Goal: Task Accomplishment & Management: Use online tool/utility

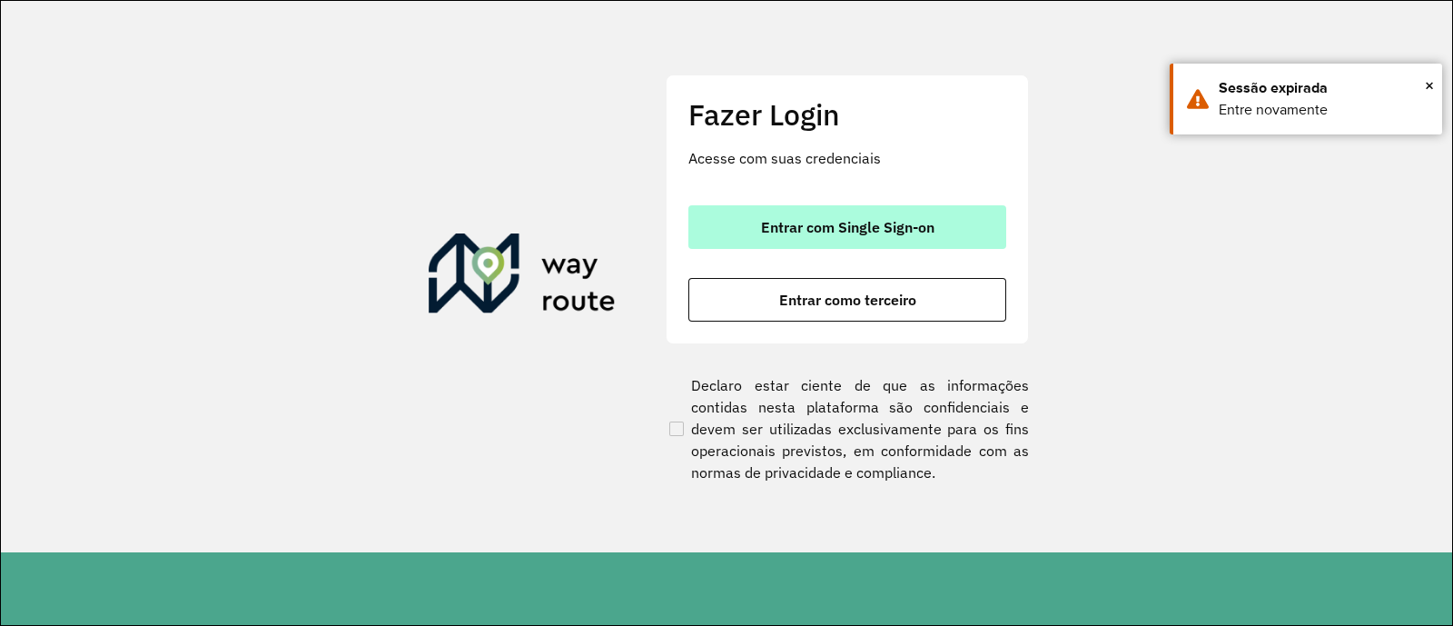
click at [886, 217] on button "Entrar com Single Sign-on" at bounding box center [847, 227] width 318 height 44
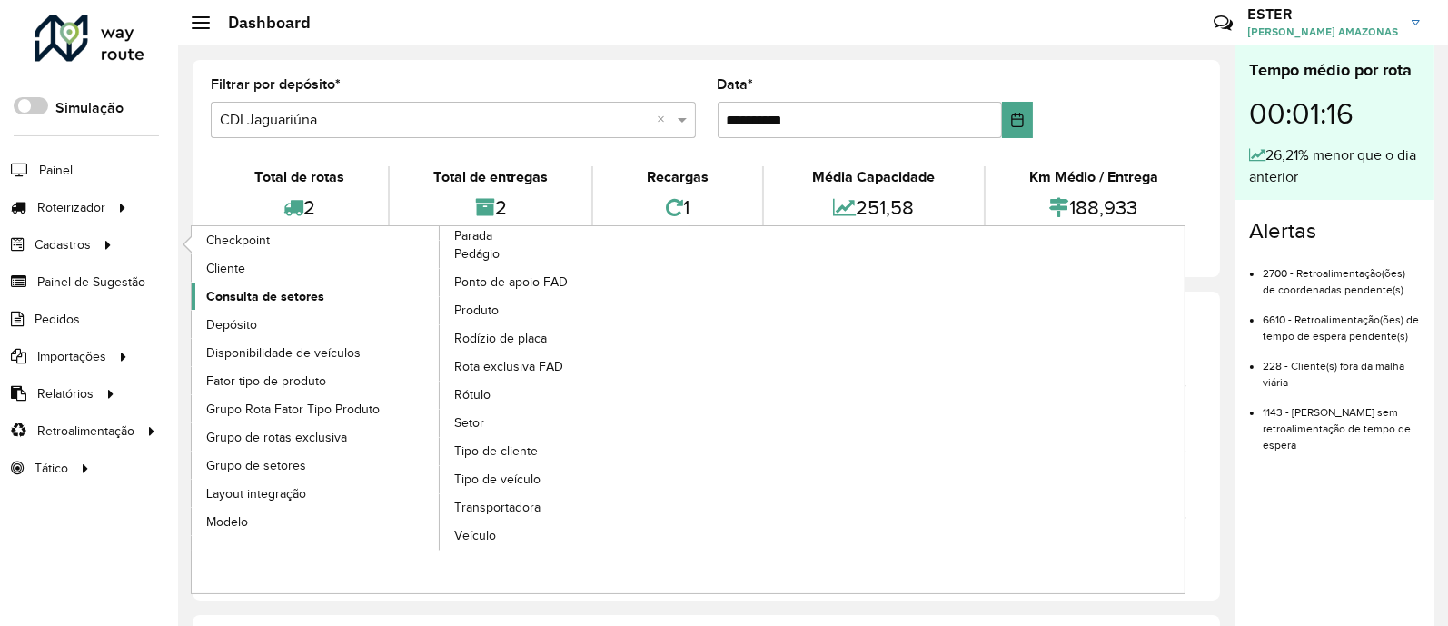
click at [271, 308] on link "Consulta de setores" at bounding box center [316, 295] width 249 height 27
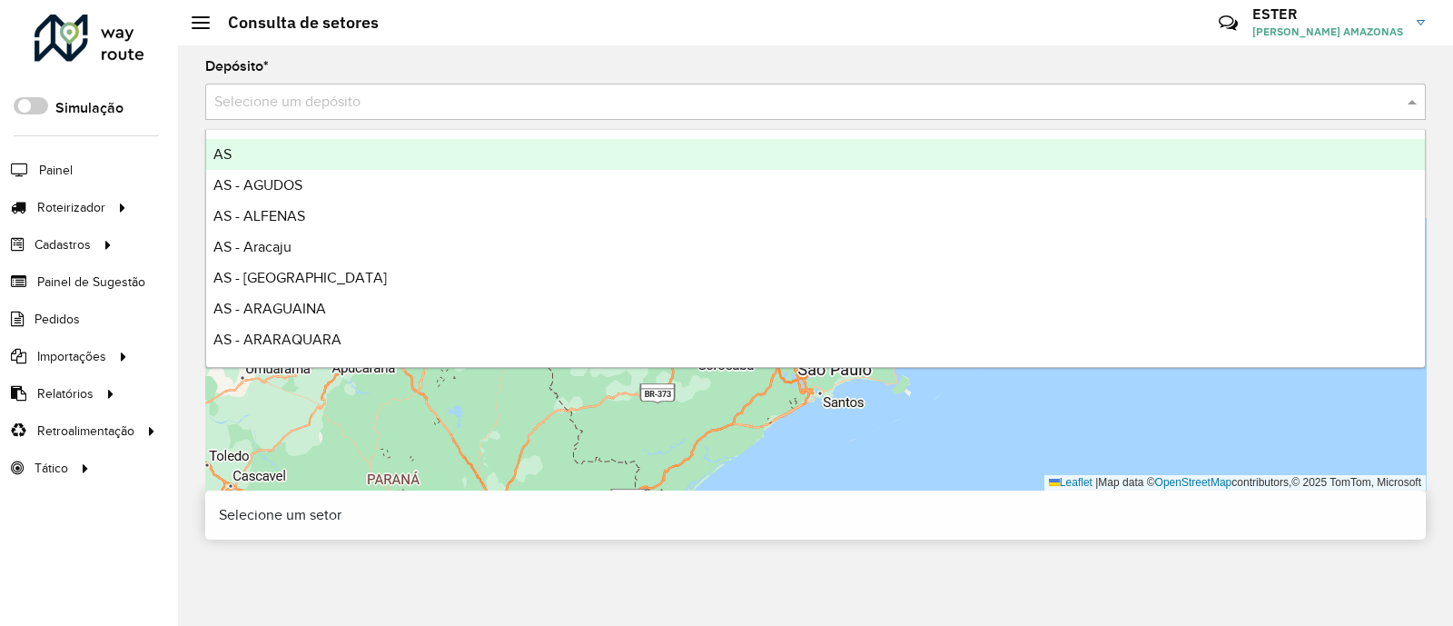
click at [347, 111] on input "text" at bounding box center [797, 103] width 1166 height 22
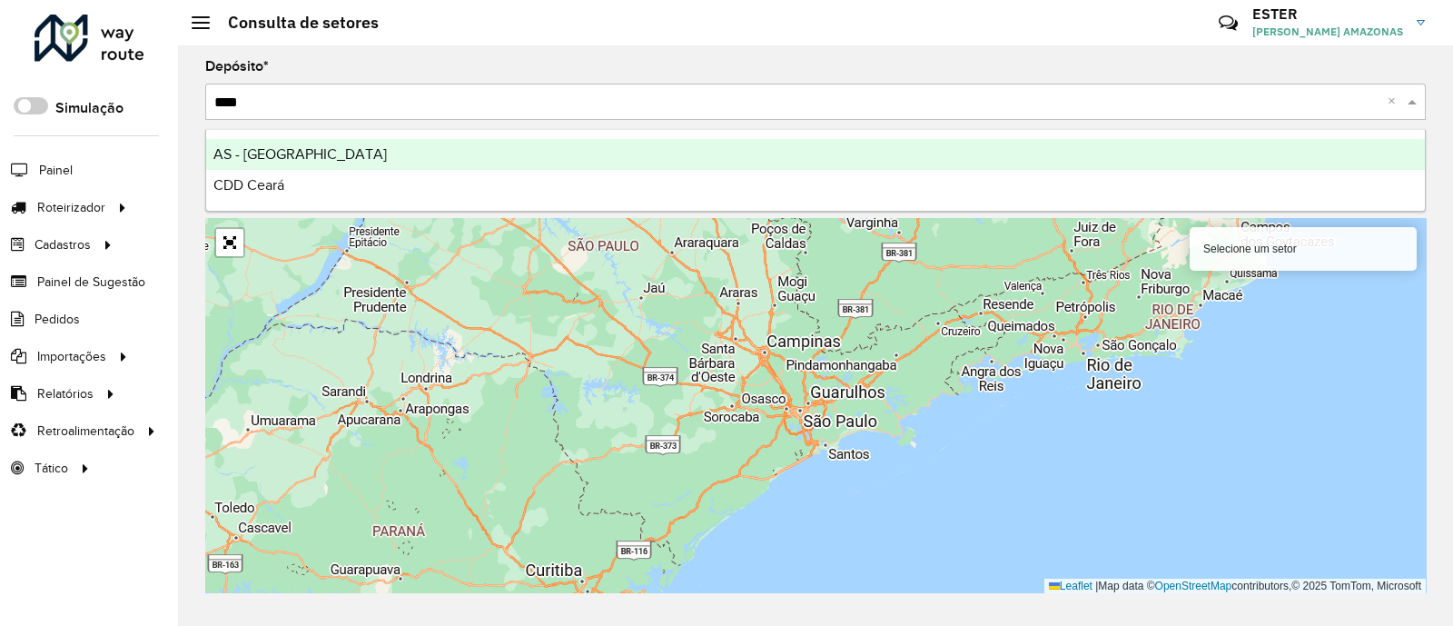
type input "*****"
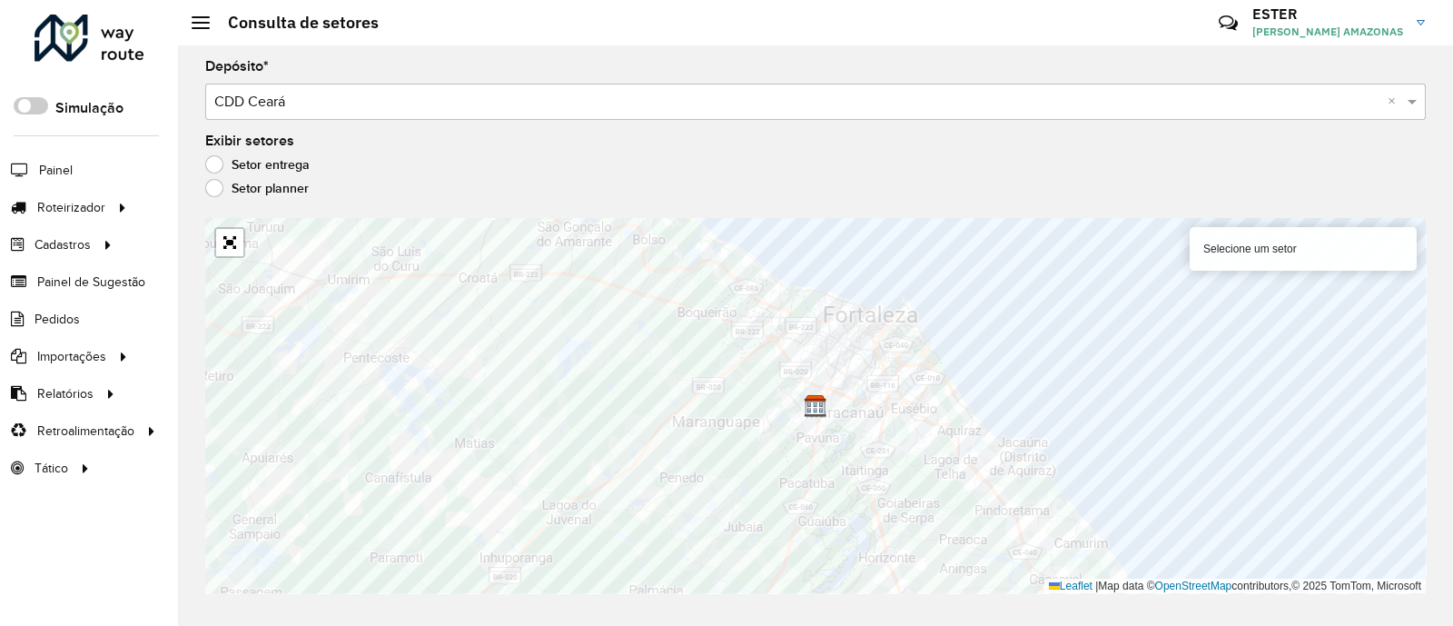
click at [985, 193] on div "Setor planner" at bounding box center [815, 193] width 1221 height 22
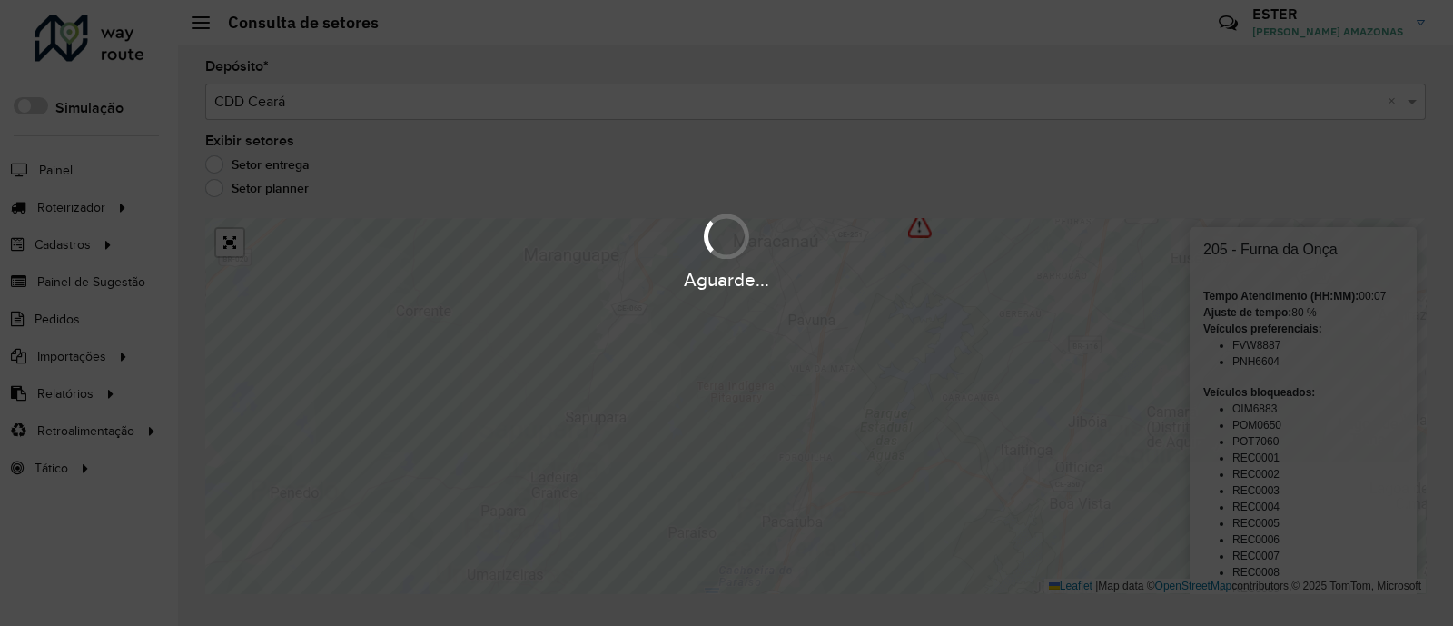
drag, startPoint x: 609, startPoint y: 522, endPoint x: 594, endPoint y: 550, distance: 32.1
click at [594, 500] on div "Aguarde..." at bounding box center [726, 313] width 1453 height 626
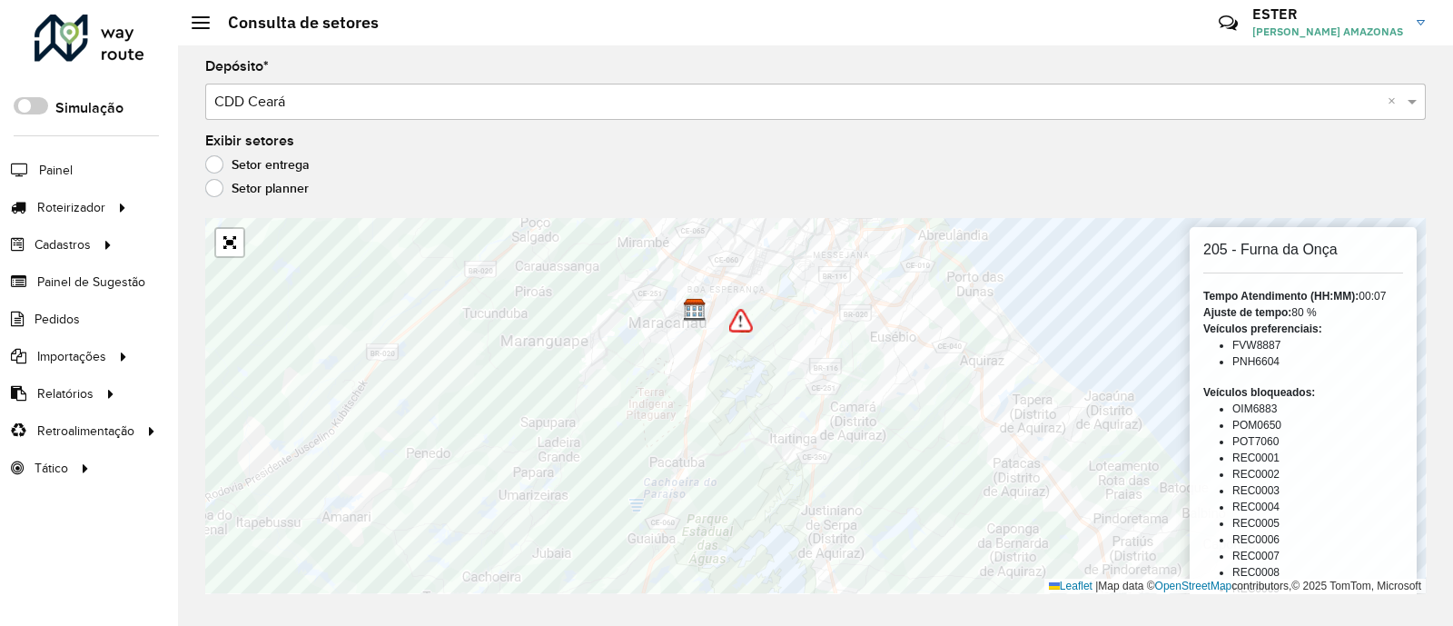
click at [1156, 144] on div "Exibir setores Setor entrega Setor planner" at bounding box center [815, 168] width 1221 height 69
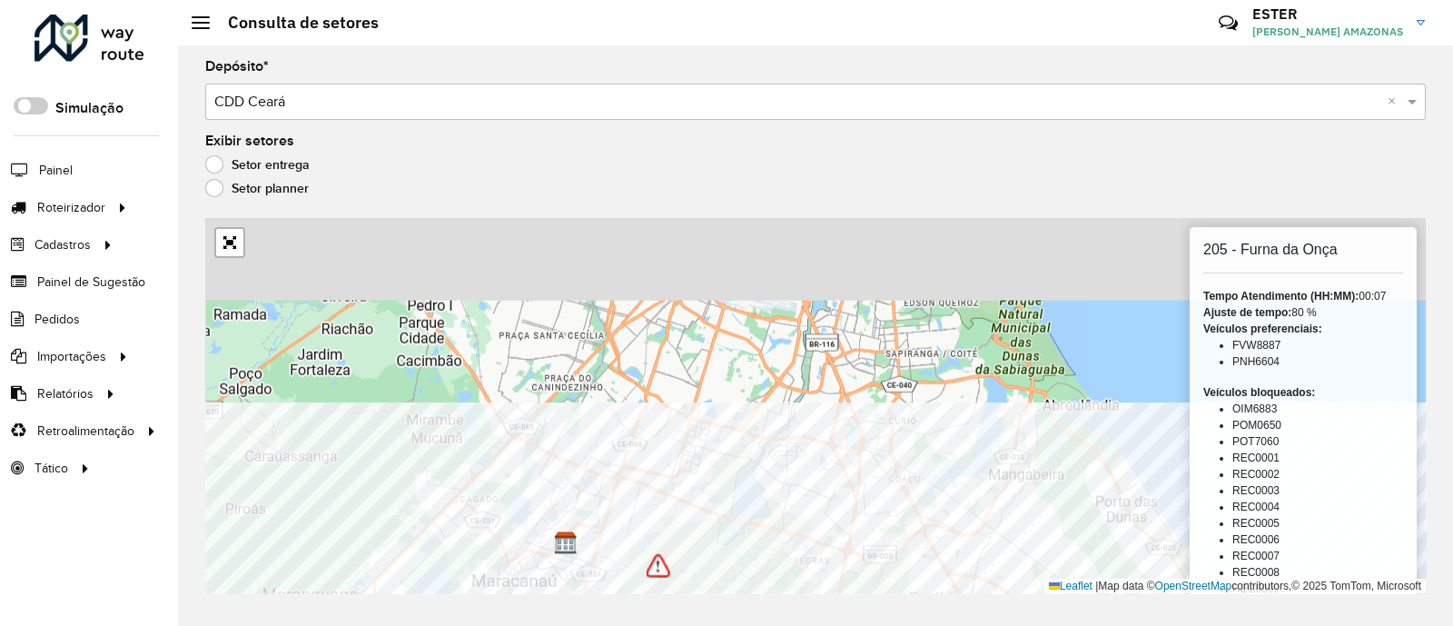
click at [830, 500] on div "Depósito * Selecione um depósito × CDD Ceará × Exibir setores Setor entrega Set…" at bounding box center [815, 335] width 1275 height 580
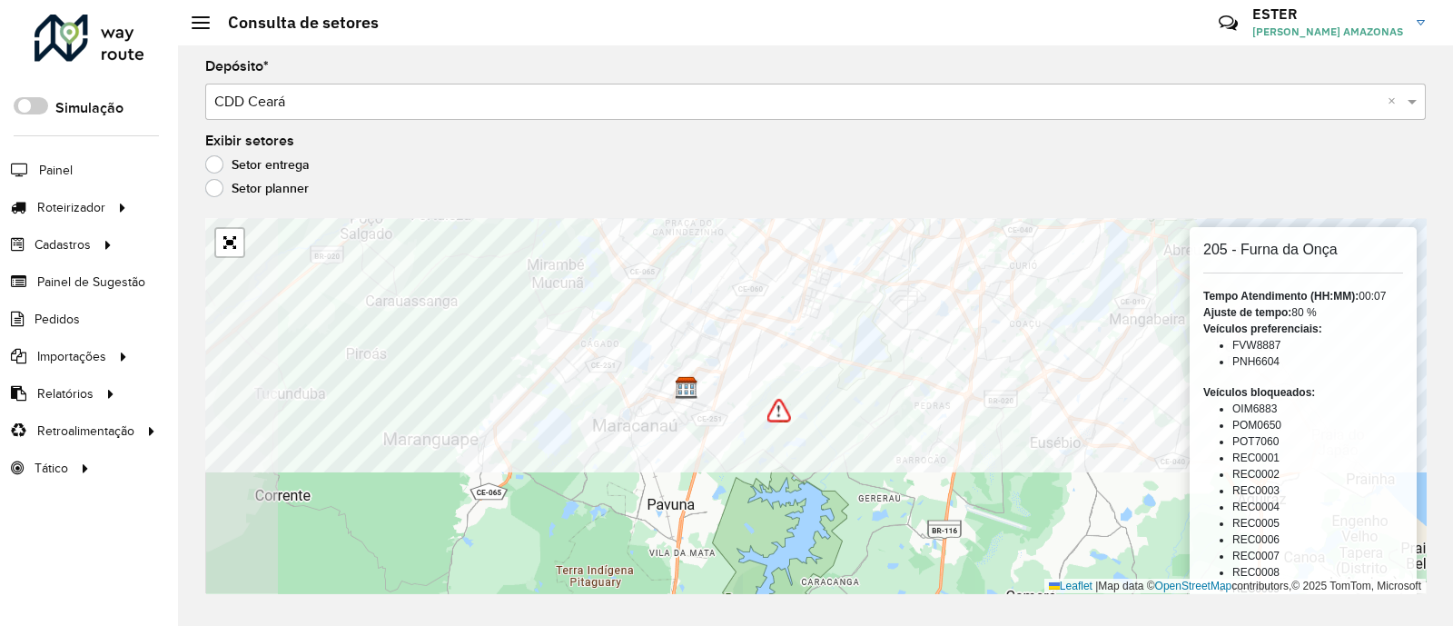
click at [888, 139] on formly-group "Depósito * Selecione um depósito × CDD Ceará × Exibir setores Setor entrega Set…" at bounding box center [815, 326] width 1221 height 533
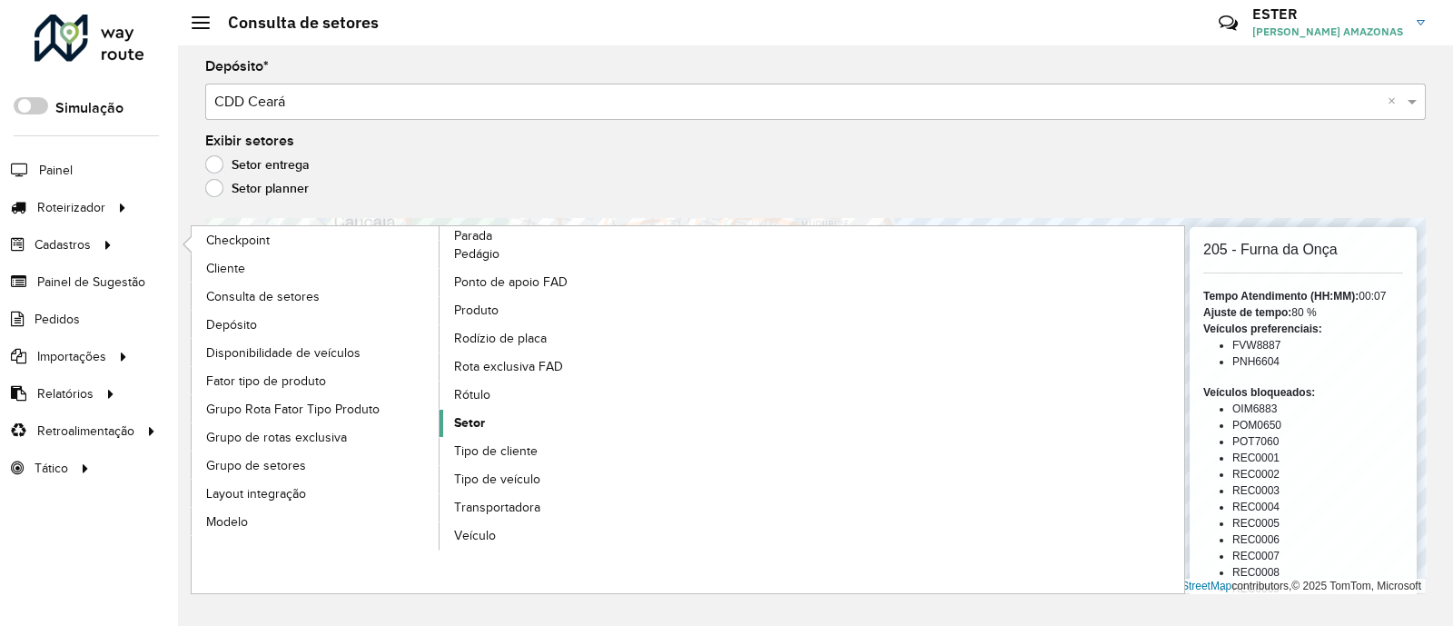
click at [498, 413] on link "Setor" at bounding box center [564, 423] width 249 height 27
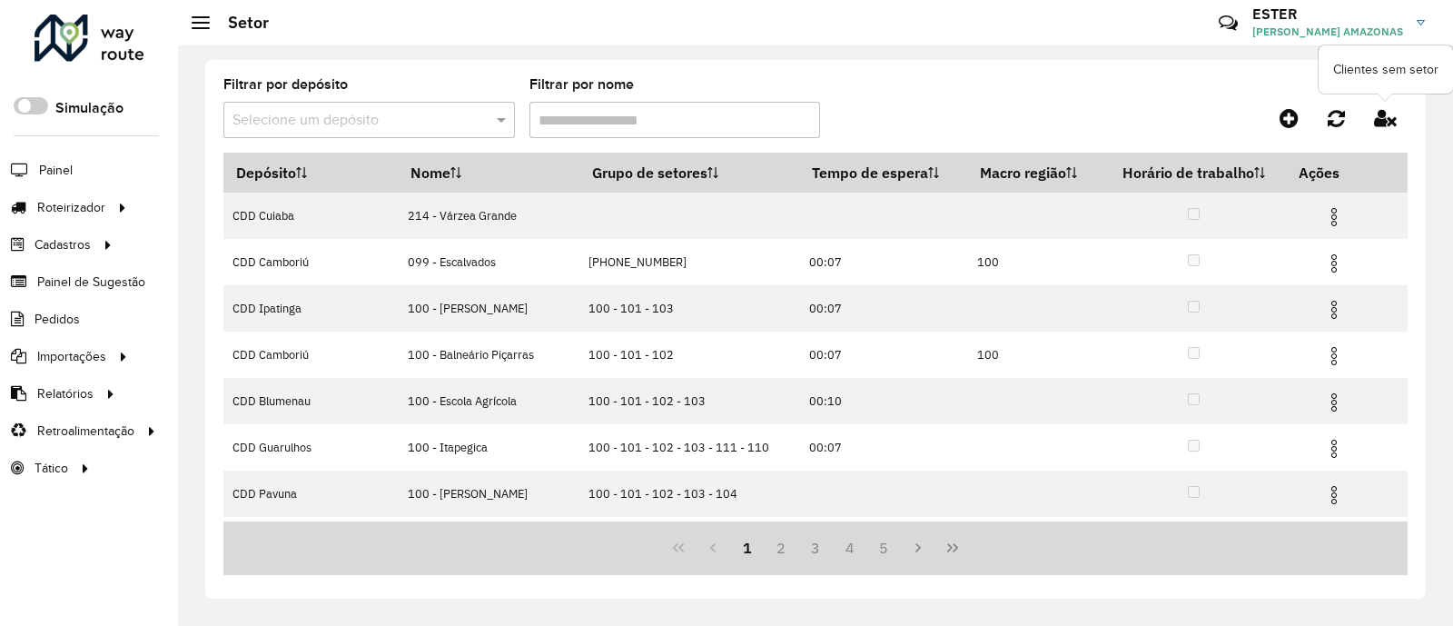
click at [1156, 124] on icon at bounding box center [1385, 118] width 23 height 20
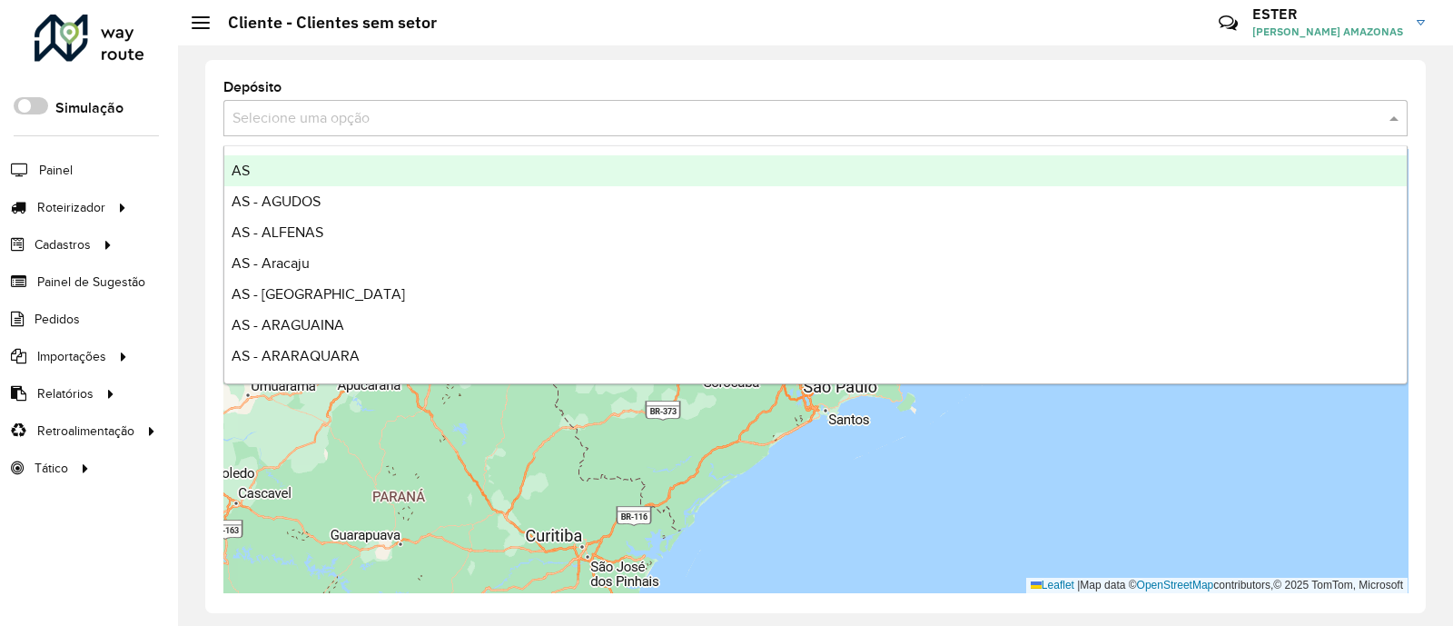
click at [500, 124] on input "text" at bounding box center [798, 119] width 1130 height 22
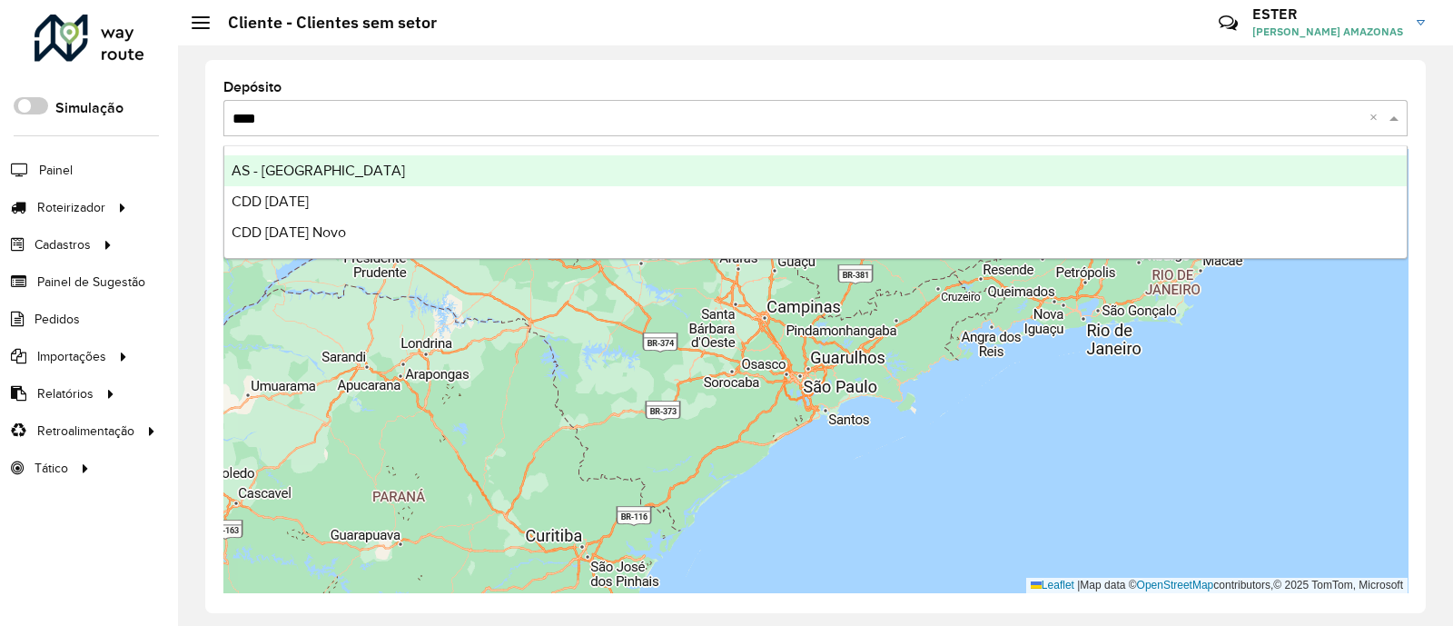
type input "*****"
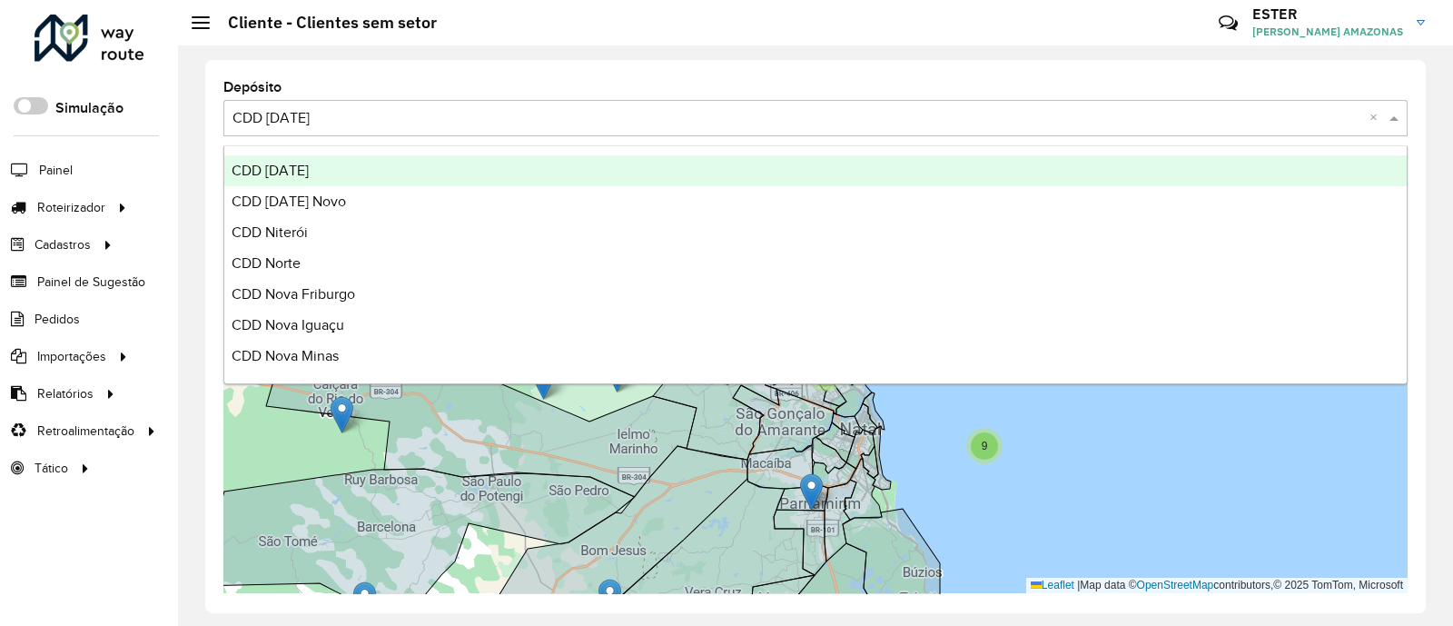
click at [494, 124] on input "text" at bounding box center [798, 119] width 1130 height 22
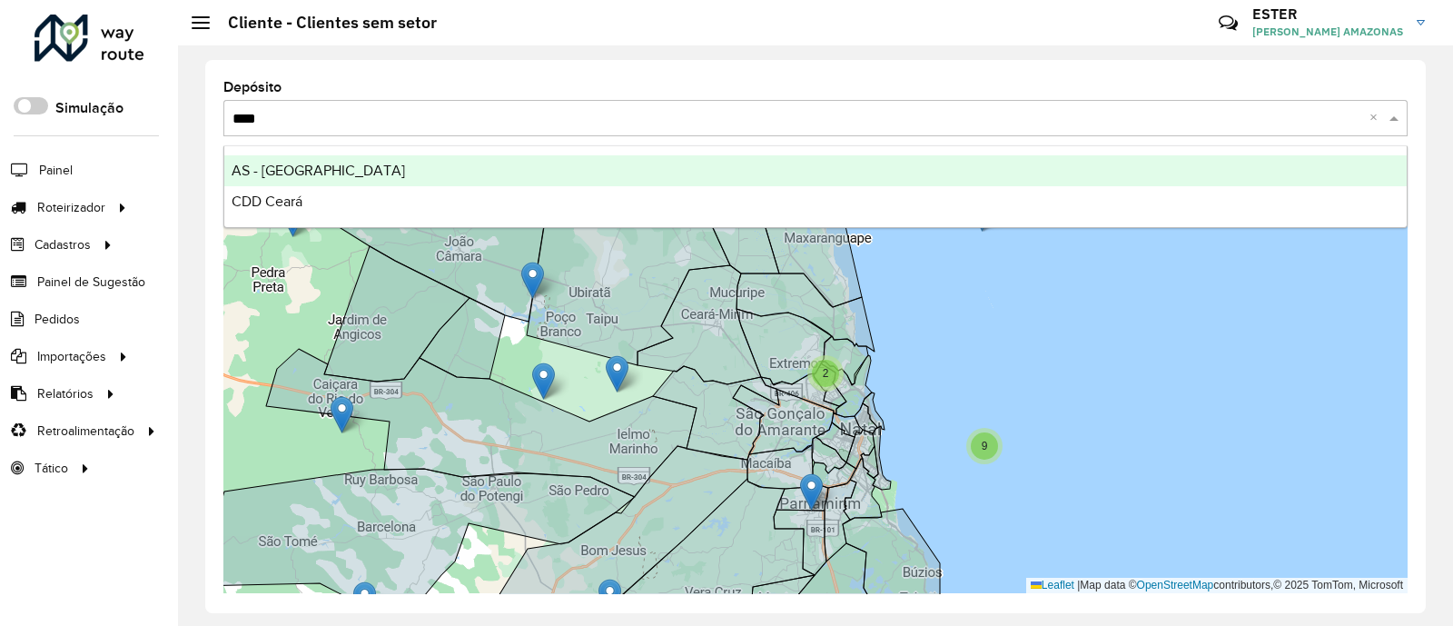
type input "*****"
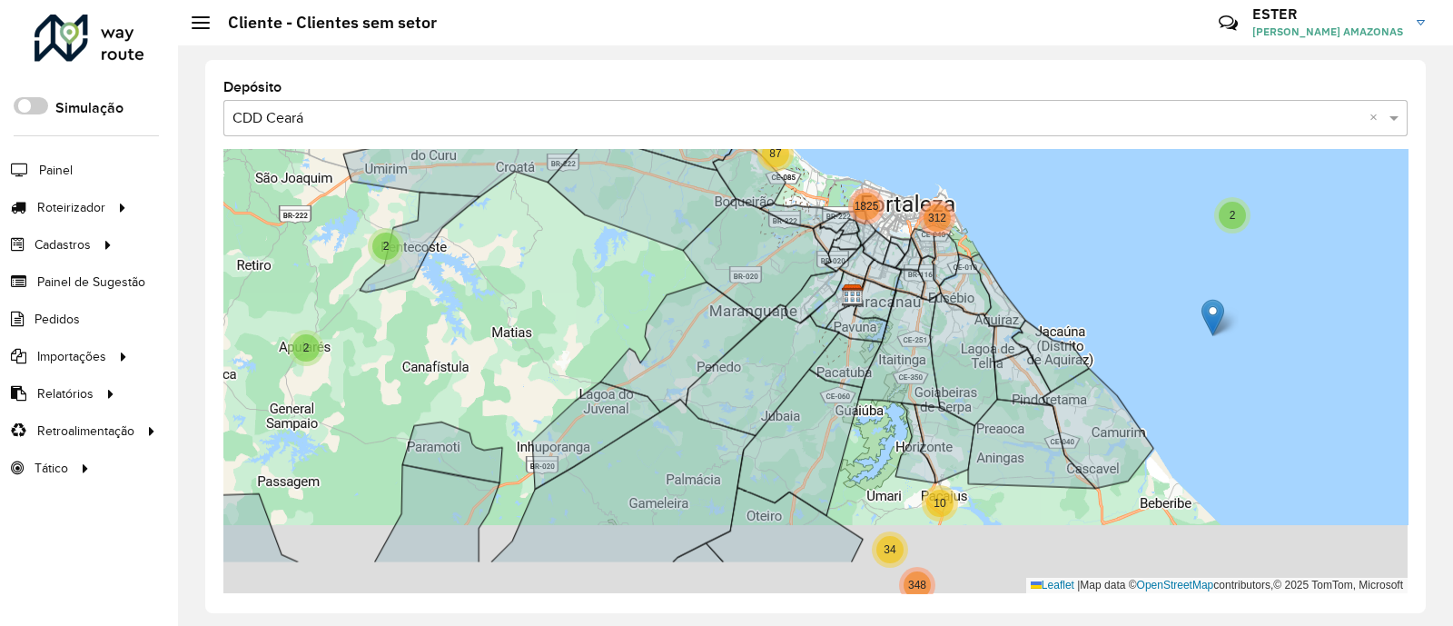
drag, startPoint x: 992, startPoint y: 283, endPoint x: 1034, endPoint y: 195, distance: 97.9
click at [1034, 195] on div "2 2 6 2 2 14 2 22 40 32 21 28 390 27 64 292 1019 19 456 18 2 7 32 23 92 365 2 2…" at bounding box center [815, 371] width 1184 height 444
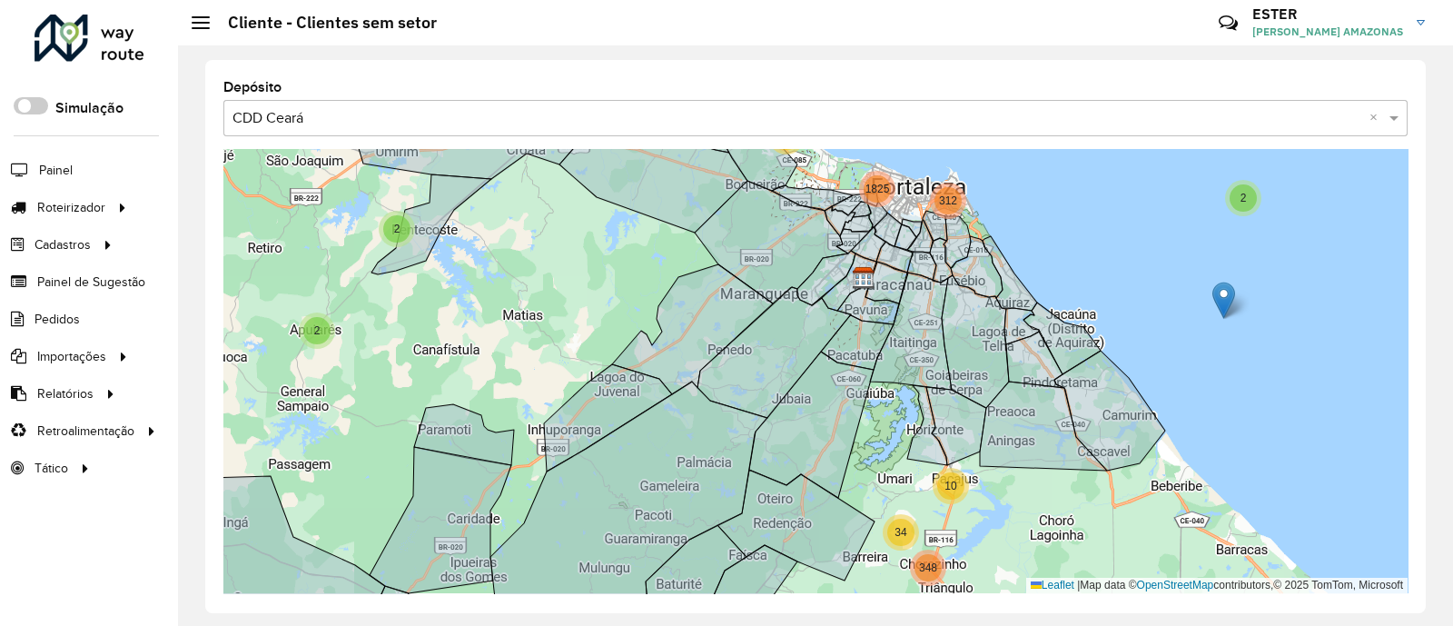
drag, startPoint x: 1060, startPoint y: 529, endPoint x: 1090, endPoint y: 342, distance: 188.6
click at [1090, 342] on div "2 2 6 2 2 14 2 22 40 32 21 28 390 27 64 292 1019 18 2 7 32 2 2 4 2 66 5 20 125 …" at bounding box center [815, 371] width 1184 height 444
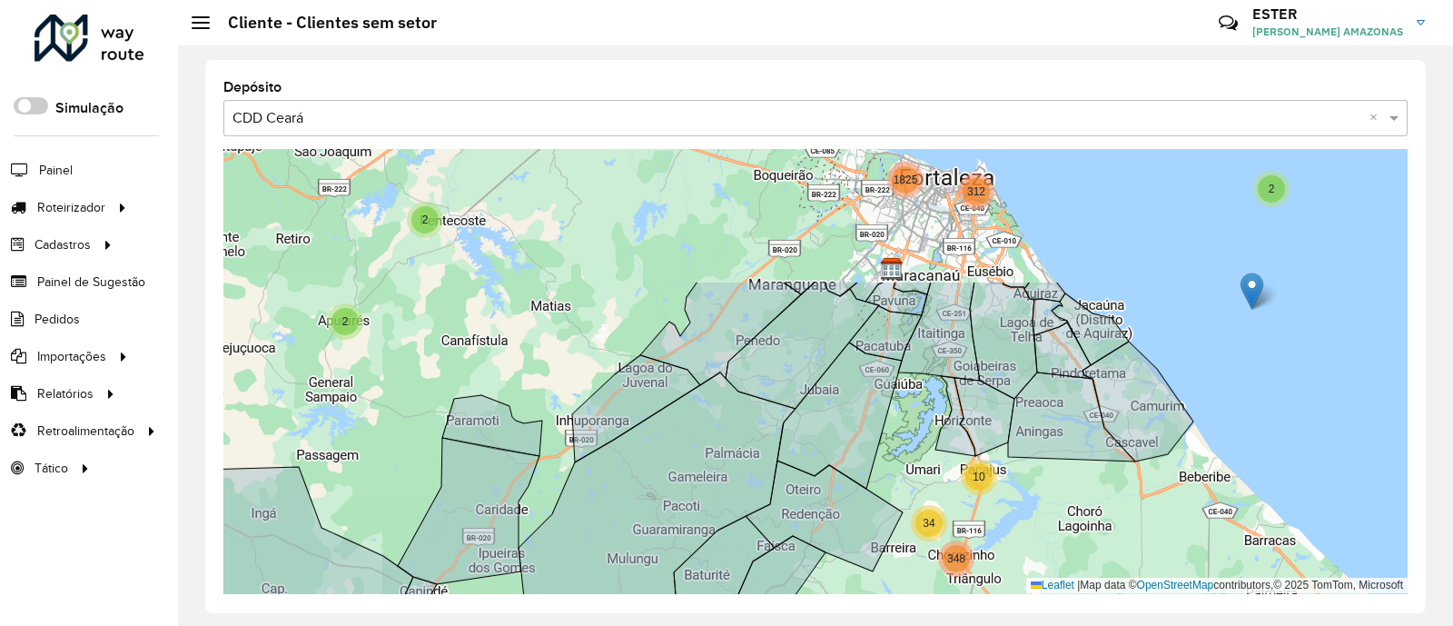
drag, startPoint x: 1088, startPoint y: 557, endPoint x: 1090, endPoint y: 579, distance: 21.9
click at [1090, 500] on div "2 2 6 2 2 14 2 22 32 21 28 27 64 292 1019 2 2 4 2 66 5 20 125 129 348 181 577 3…" at bounding box center [815, 371] width 1184 height 444
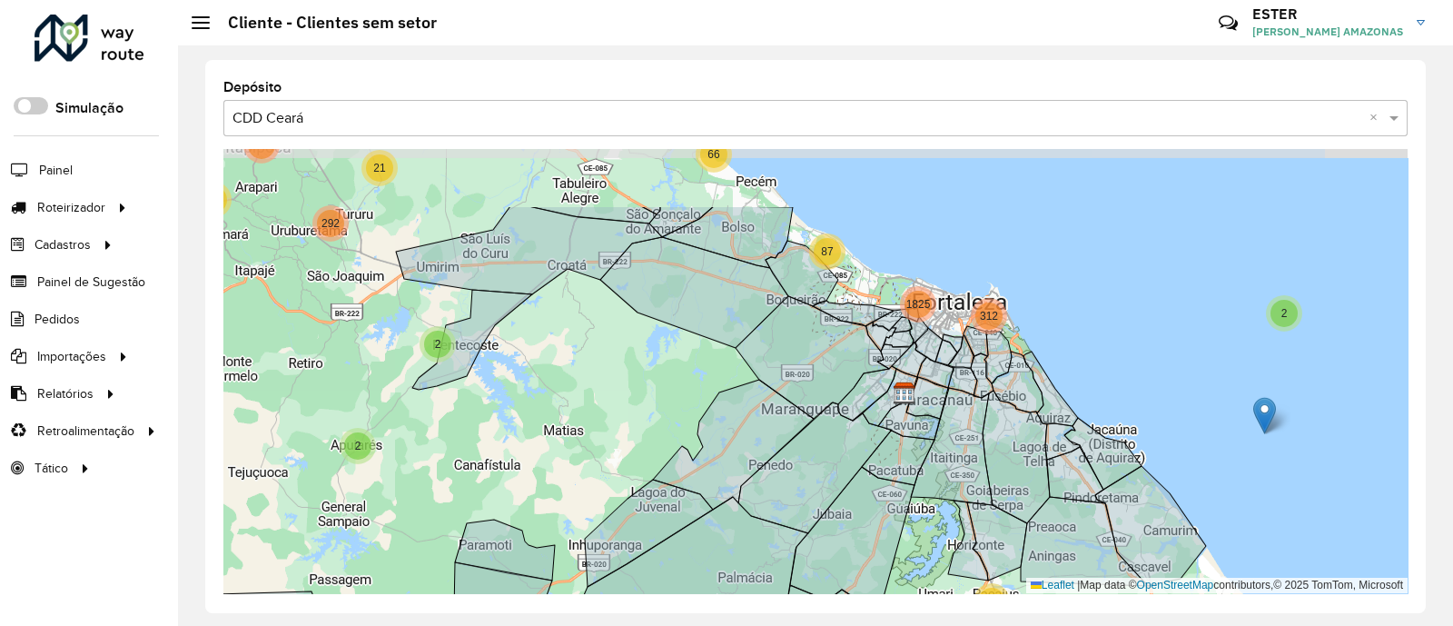
drag, startPoint x: 837, startPoint y: 175, endPoint x: 848, endPoint y: 278, distance: 103.2
click at [848, 278] on div "2 2 6 2 2 14 2 22 32 21 28 27 64 292 1019 2 2 4 2 66 5 20 125 129 348 181 577 3…" at bounding box center [815, 371] width 1184 height 444
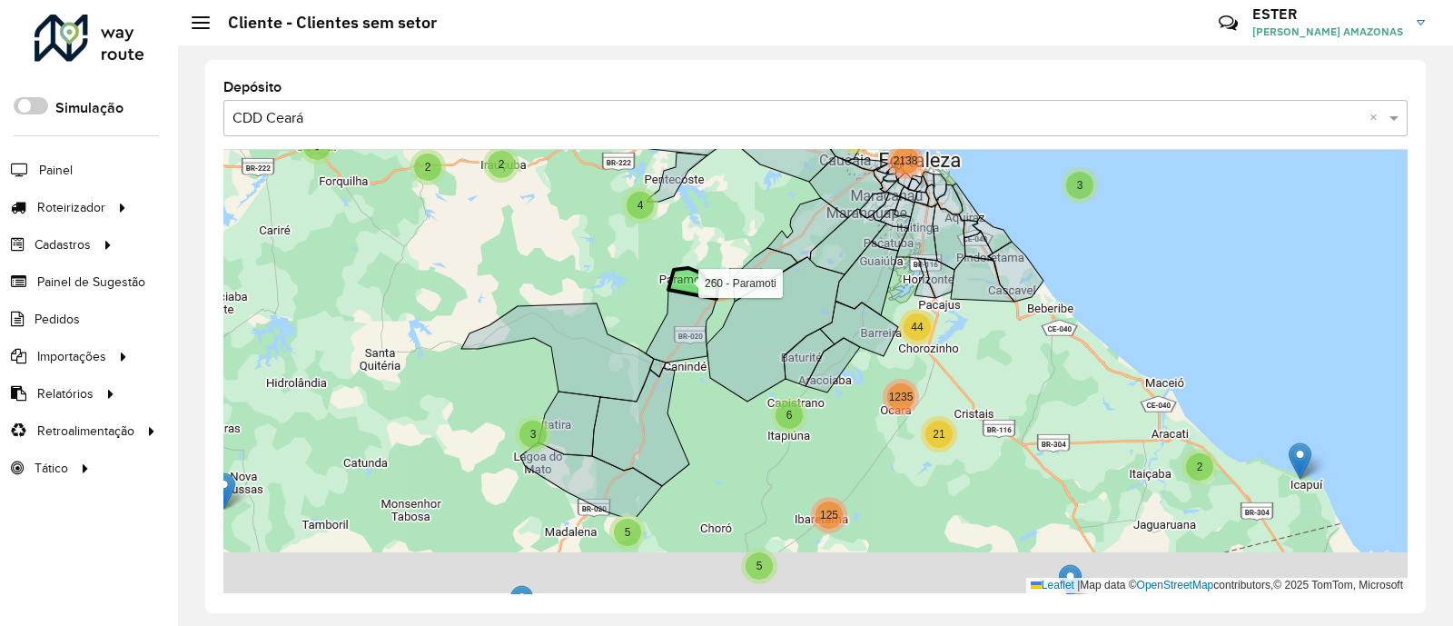
drag, startPoint x: 686, startPoint y: 413, endPoint x: 708, endPoint y: 292, distance: 122.7
click at [708, 292] on icon at bounding box center [693, 283] width 50 height 31
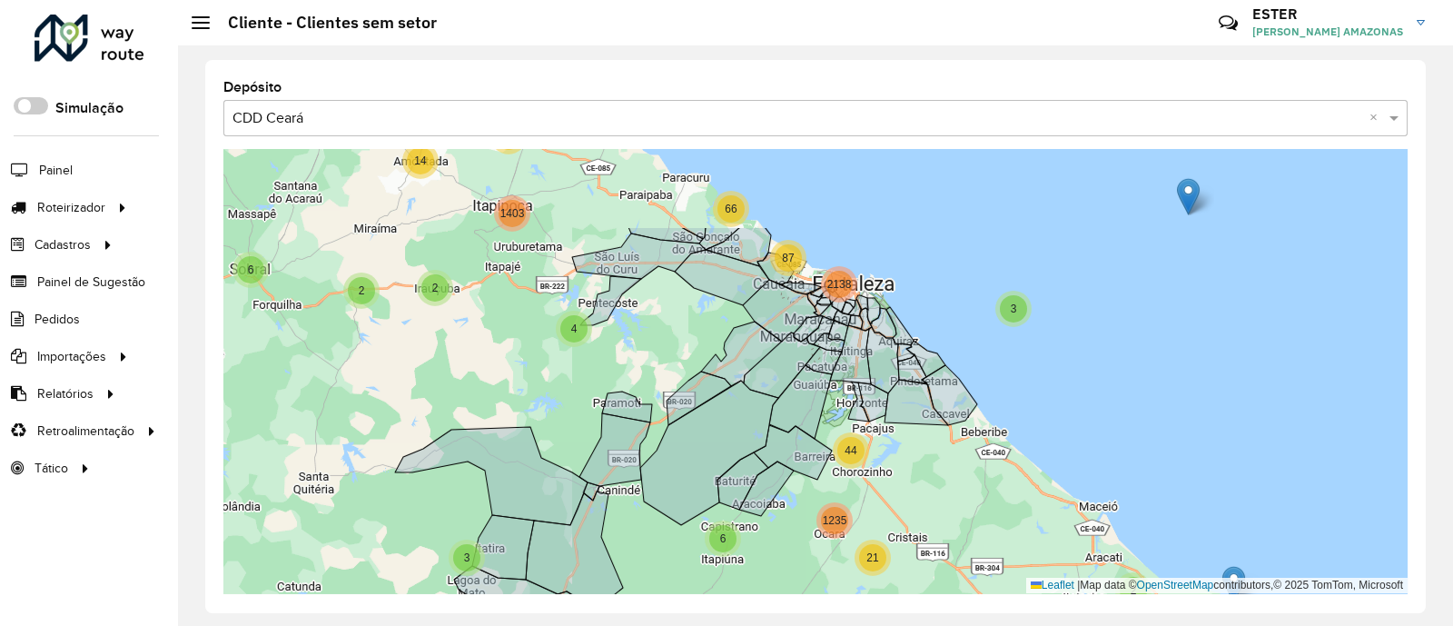
drag, startPoint x: 728, startPoint y: 470, endPoint x: 663, endPoint y: 596, distance: 142.2
click at [663, 500] on div "Depósito Selecione uma opção × CDD Ceará × 2 2 2 3 2 2 2 2 2 6 4 14 2 63 471 14…" at bounding box center [815, 336] width 1221 height 553
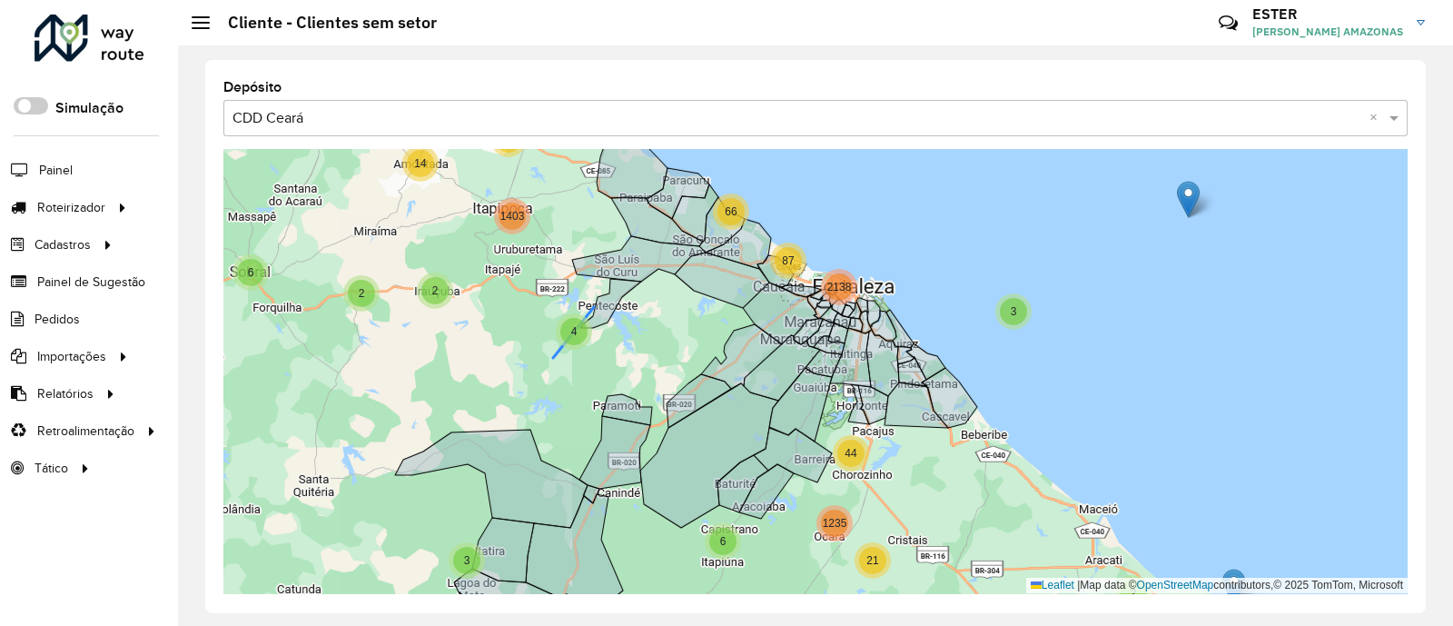
click at [574, 339] on div "4" at bounding box center [573, 331] width 27 height 27
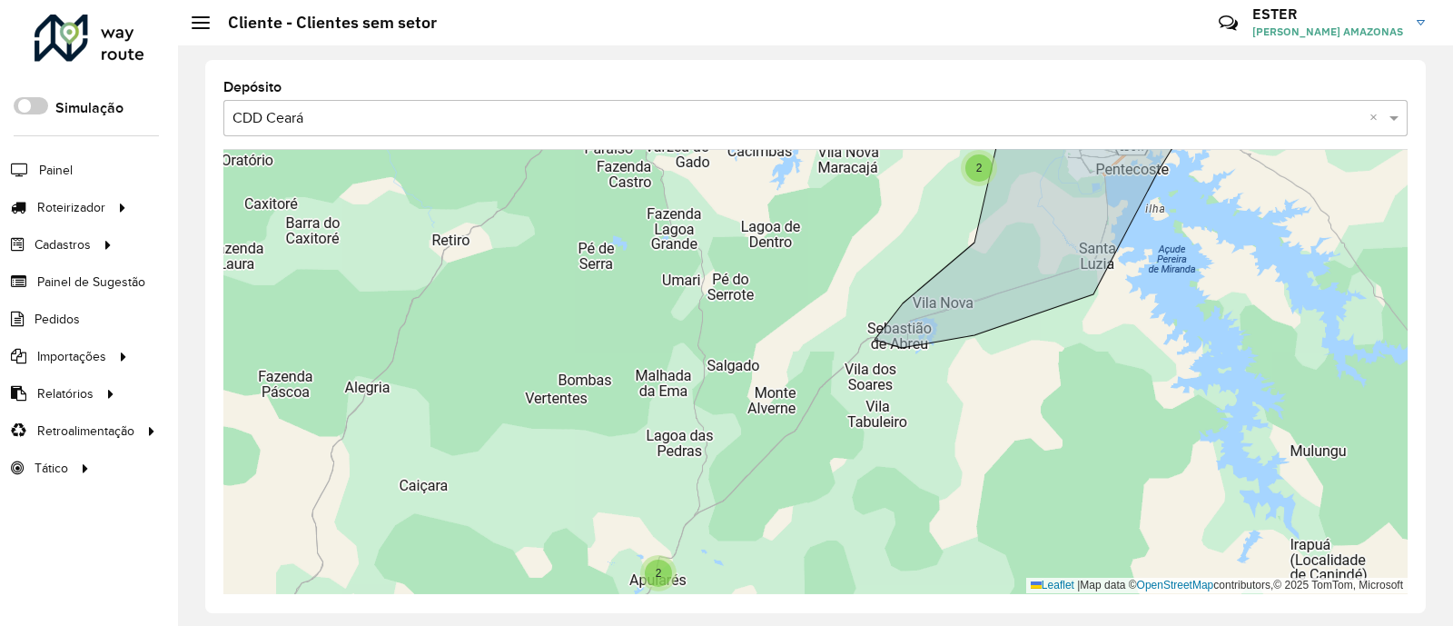
click at [967, 173] on div "2" at bounding box center [978, 167] width 27 height 27
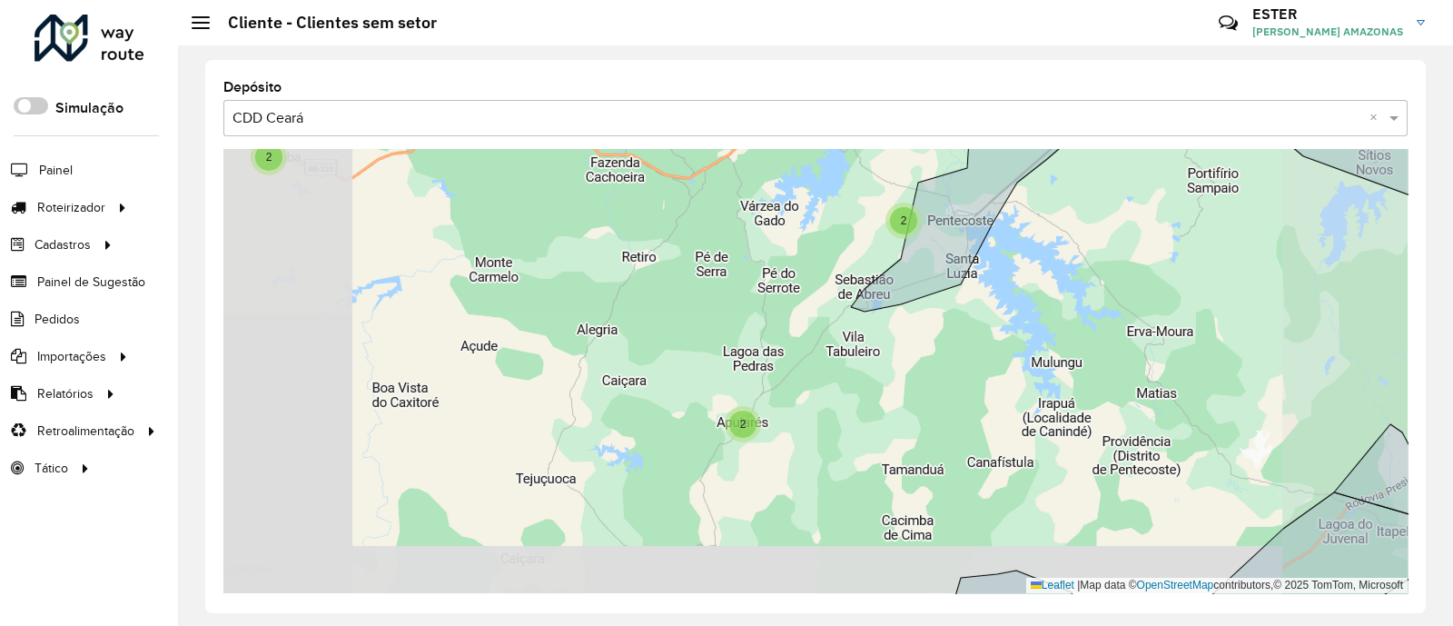
drag, startPoint x: 827, startPoint y: 273, endPoint x: 694, endPoint y: 522, distance: 282.0
click at [700, 498] on div "132 9 13 4 21 19 27 71 2 6 2 2 2 21 4 26 2 2 18 42 9 133 150 16 111 892 66 7 10…" at bounding box center [815, 371] width 1184 height 444
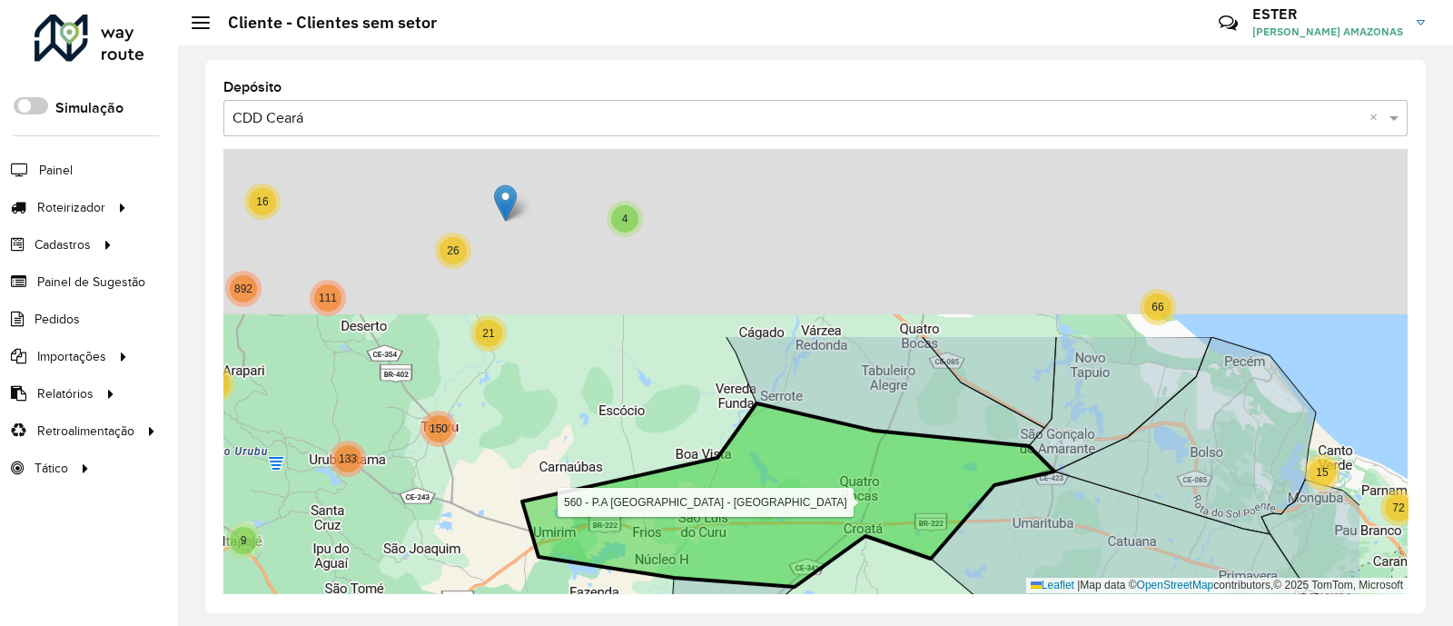
drag, startPoint x: 929, startPoint y: 214, endPoint x: 714, endPoint y: 515, distance: 369.7
click at [716, 500] on icon at bounding box center [788, 494] width 532 height 183
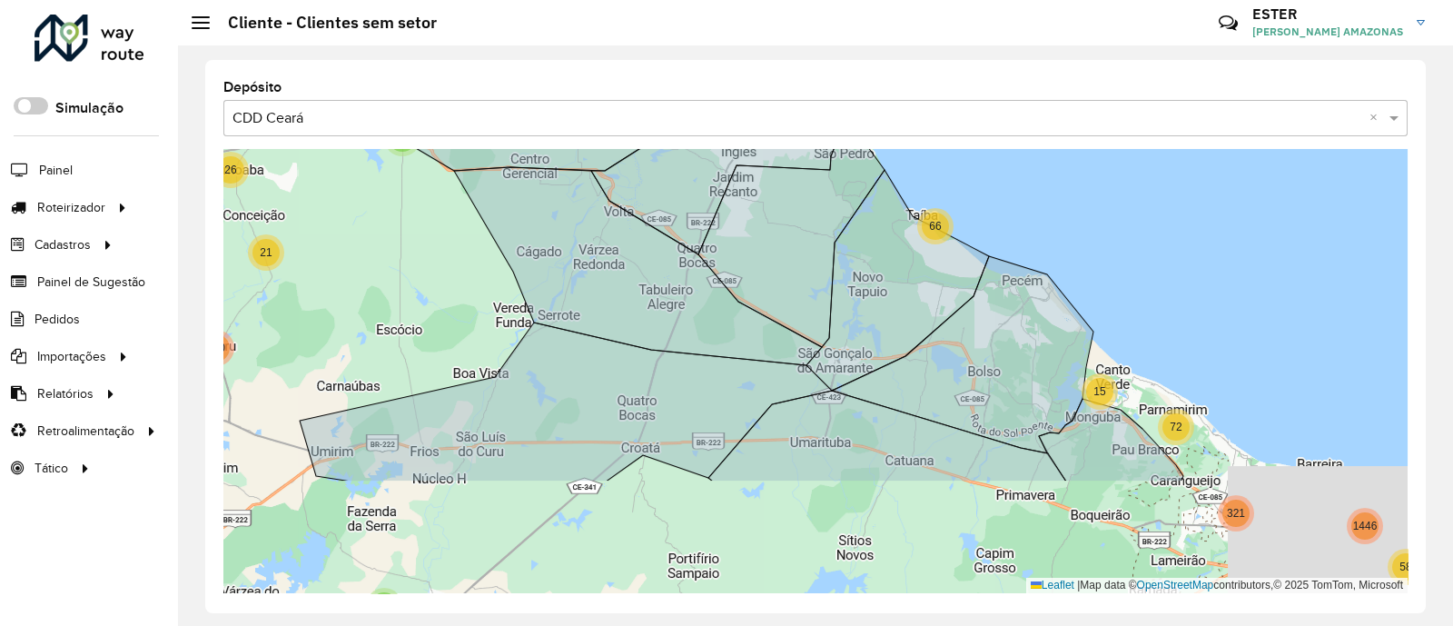
drag, startPoint x: 1074, startPoint y: 279, endPoint x: 893, endPoint y: 118, distance: 241.9
click at [893, 118] on div "Depósito Selecione uma opção × CDD Ceará × 2 6 2 2 2 21 4 26 2 2 18 42 9 133 15…" at bounding box center [815, 336] width 1221 height 553
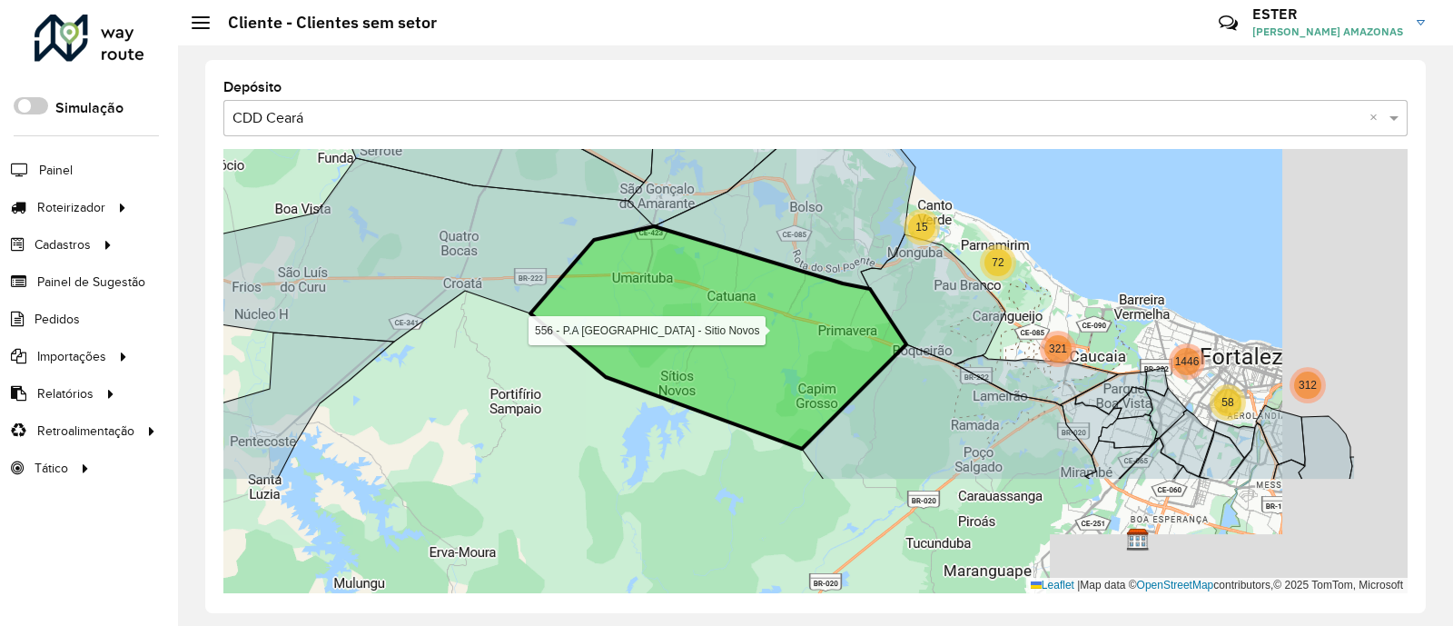
drag, startPoint x: 787, startPoint y: 431, endPoint x: 676, endPoint y: 357, distance: 133.0
click at [681, 359] on icon at bounding box center [718, 337] width 376 height 223
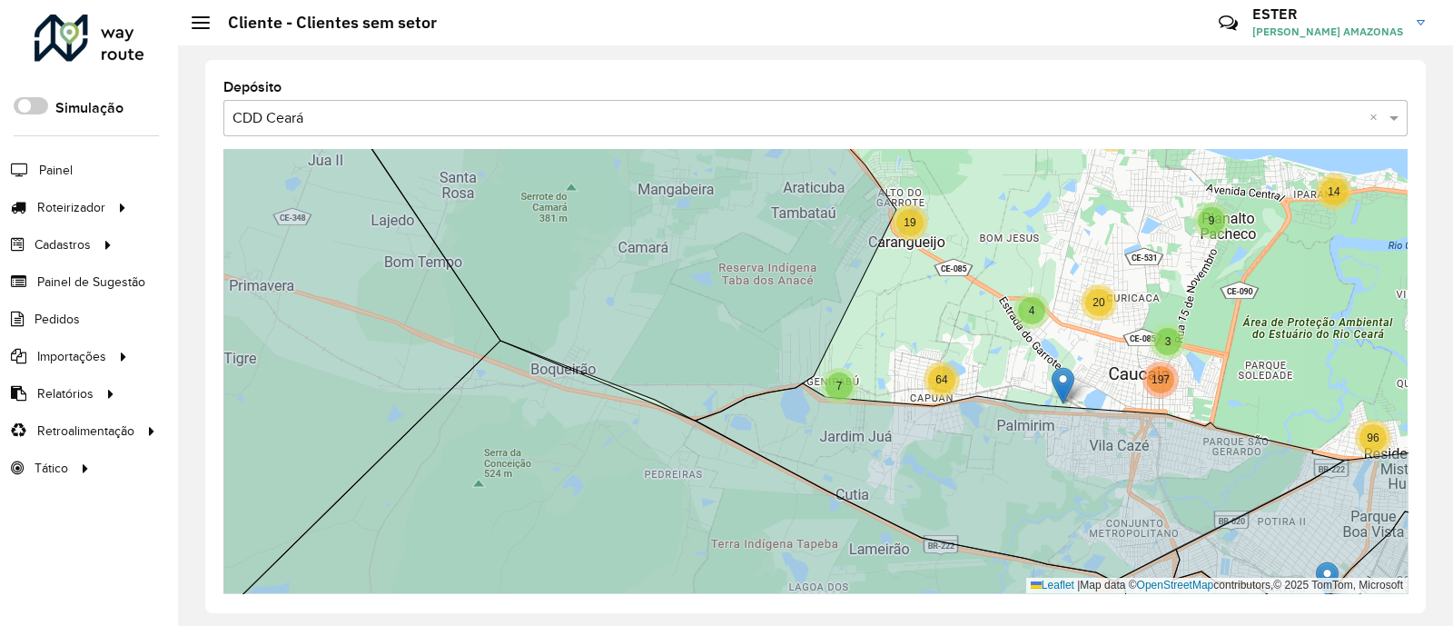
click at [1062, 388] on img at bounding box center [1063, 385] width 23 height 37
drag, startPoint x: 1062, startPoint y: 388, endPoint x: 1043, endPoint y: 438, distance: 53.5
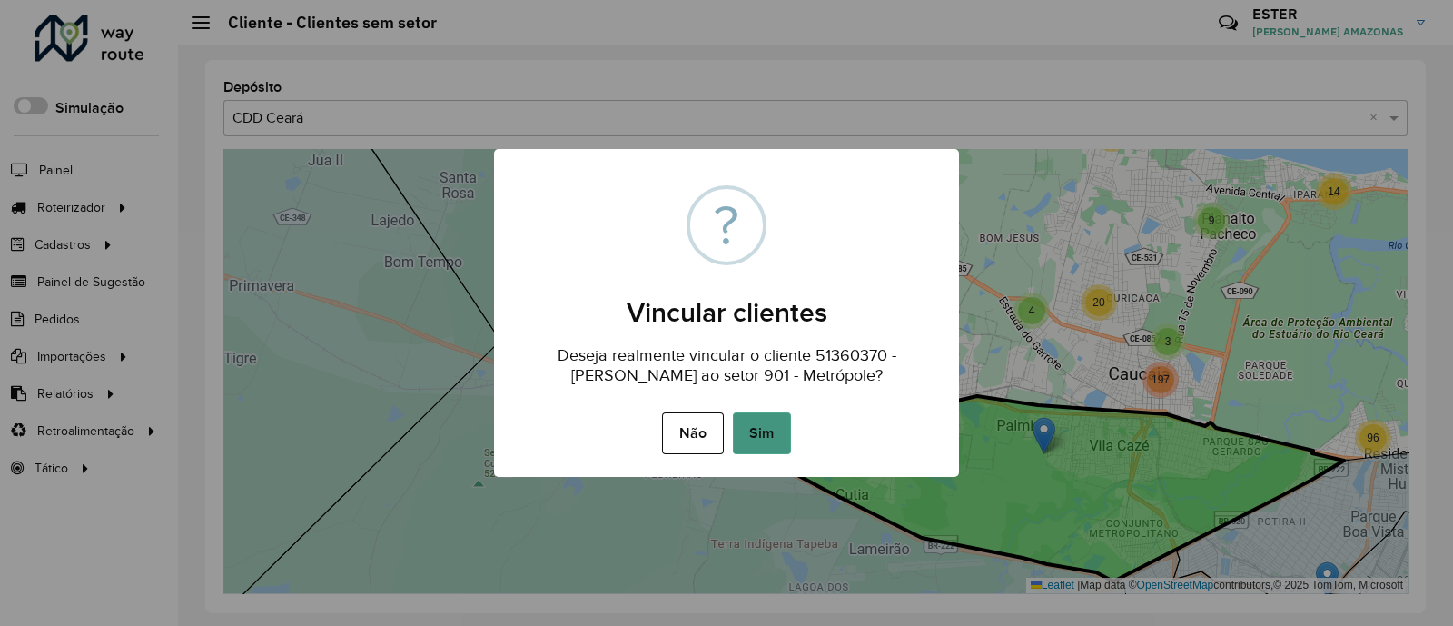
click at [777, 433] on button "Sim" at bounding box center [762, 433] width 58 height 42
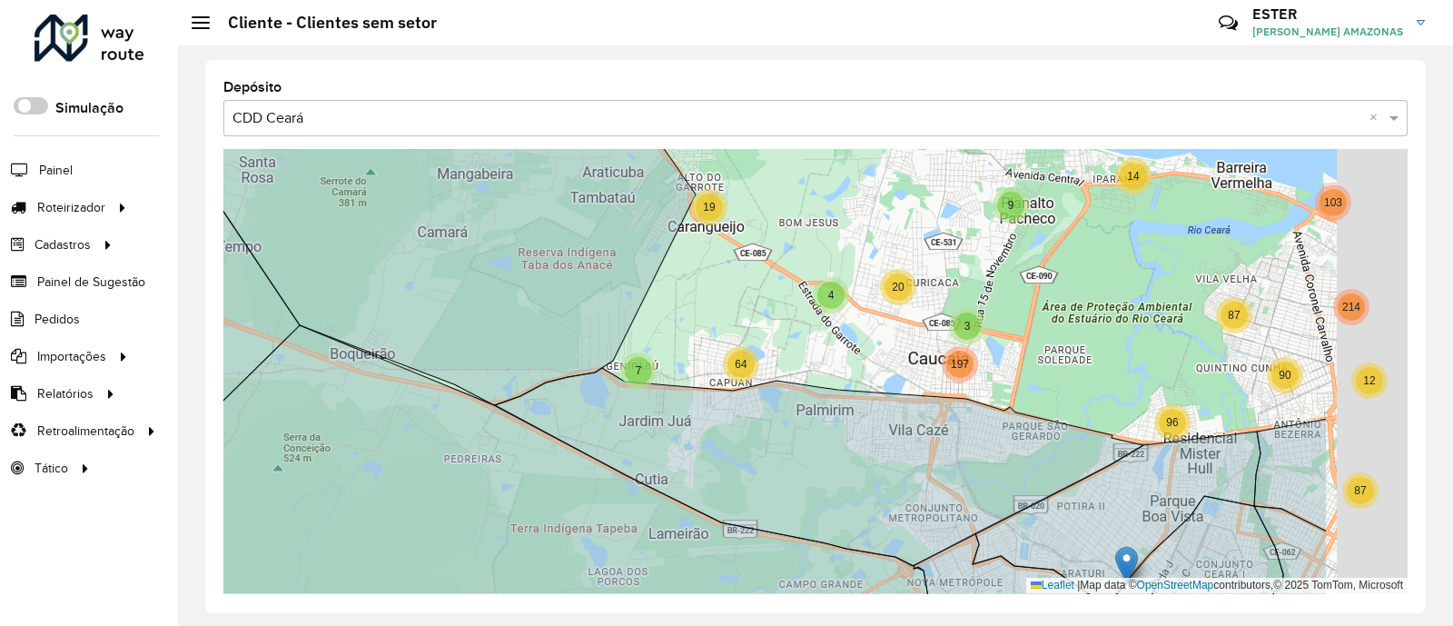
drag, startPoint x: 950, startPoint y: 260, endPoint x: 777, endPoint y: 234, distance: 175.3
click at [777, 235] on div "3 10 4 3 18 19 3 9 10 5 18 10 10 18 26 10 12 30 10 80 21 44 23 58 4 9 15 20 7 6…" at bounding box center [815, 371] width 1184 height 444
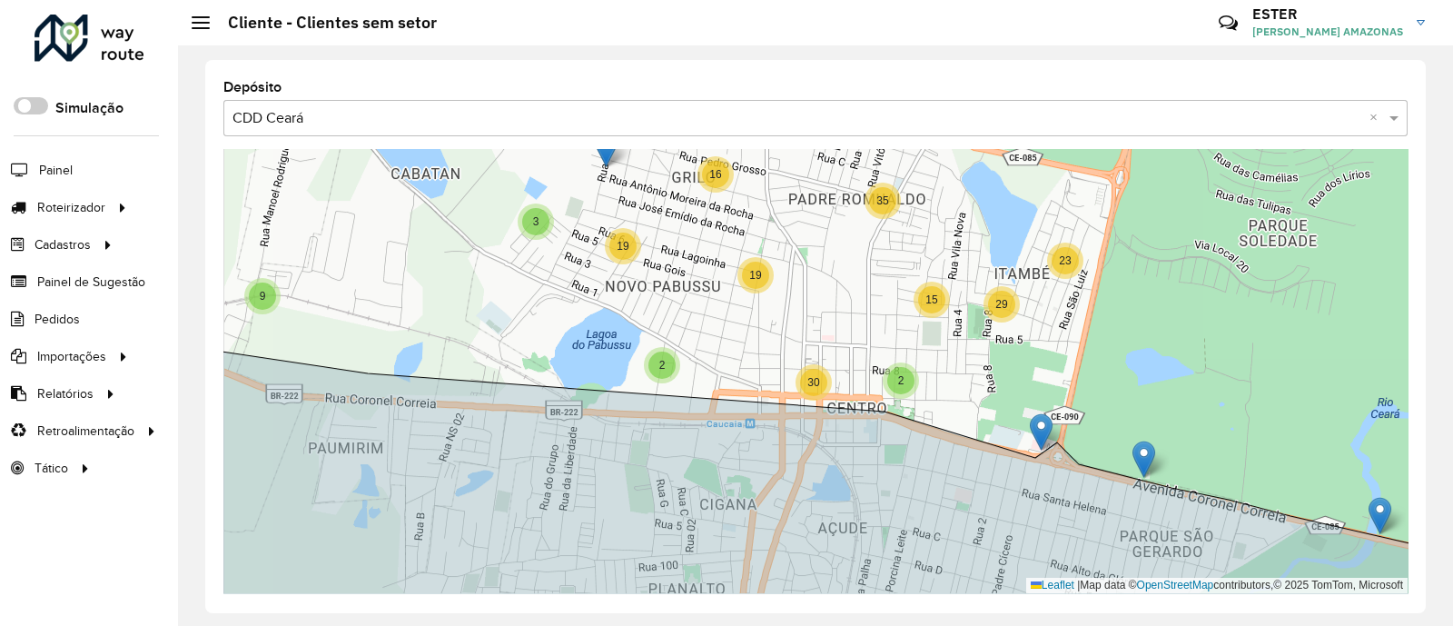
drag, startPoint x: 888, startPoint y: 313, endPoint x: 876, endPoint y: 385, distance: 72.7
click at [877, 385] on div "11 4 4 8 3 3 3 6 9 2 11 3 11 21 3 16 3 19 29 15 23 35 2 2 19 30 5 16 26 40 8 8 …" at bounding box center [815, 371] width 1184 height 444
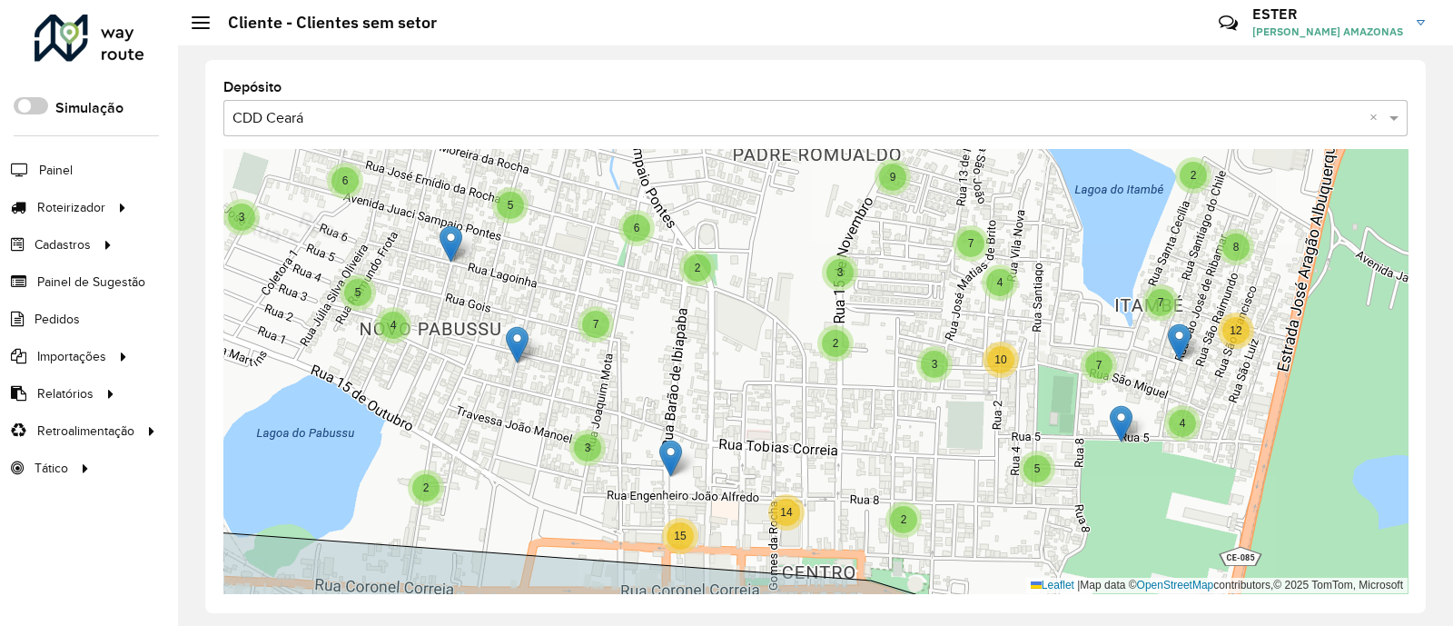
drag, startPoint x: 876, startPoint y: 385, endPoint x: 965, endPoint y: 549, distance: 186.5
click at [964, 500] on div "3 3 4 3 5 2 2 4 2 3 3 2 2 4 5 5 3 4 6 3 5 7 4 4 5 7 10 2 3 2 8 12 3 3 7 9 13 2 …" at bounding box center [815, 371] width 1184 height 444
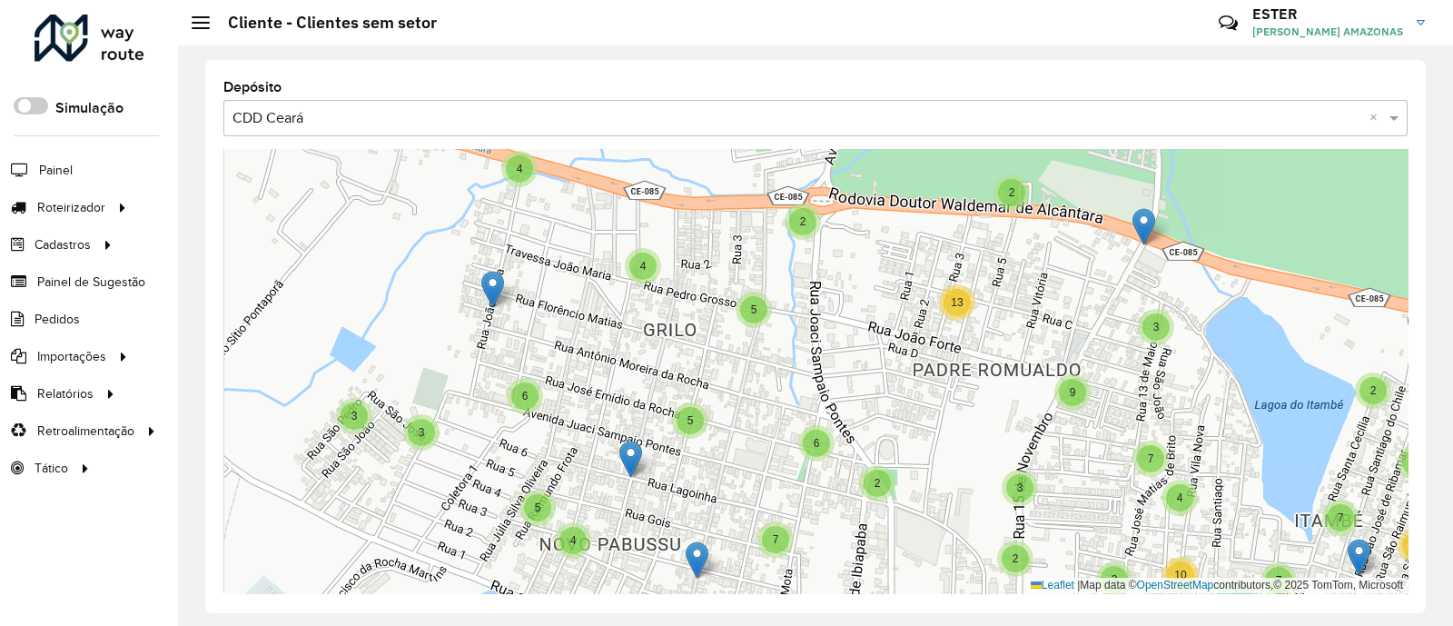
drag, startPoint x: 867, startPoint y: 476, endPoint x: 959, endPoint y: 528, distance: 105.3
click at [959, 500] on div "3 3 4 3 5 2 2 4 2 3 3 2 2 4 5 5 3 4 6 3 5 7 4 4 5 7 10 2 3 2 8 12 3 3 7 9 13 2 …" at bounding box center [815, 371] width 1184 height 444
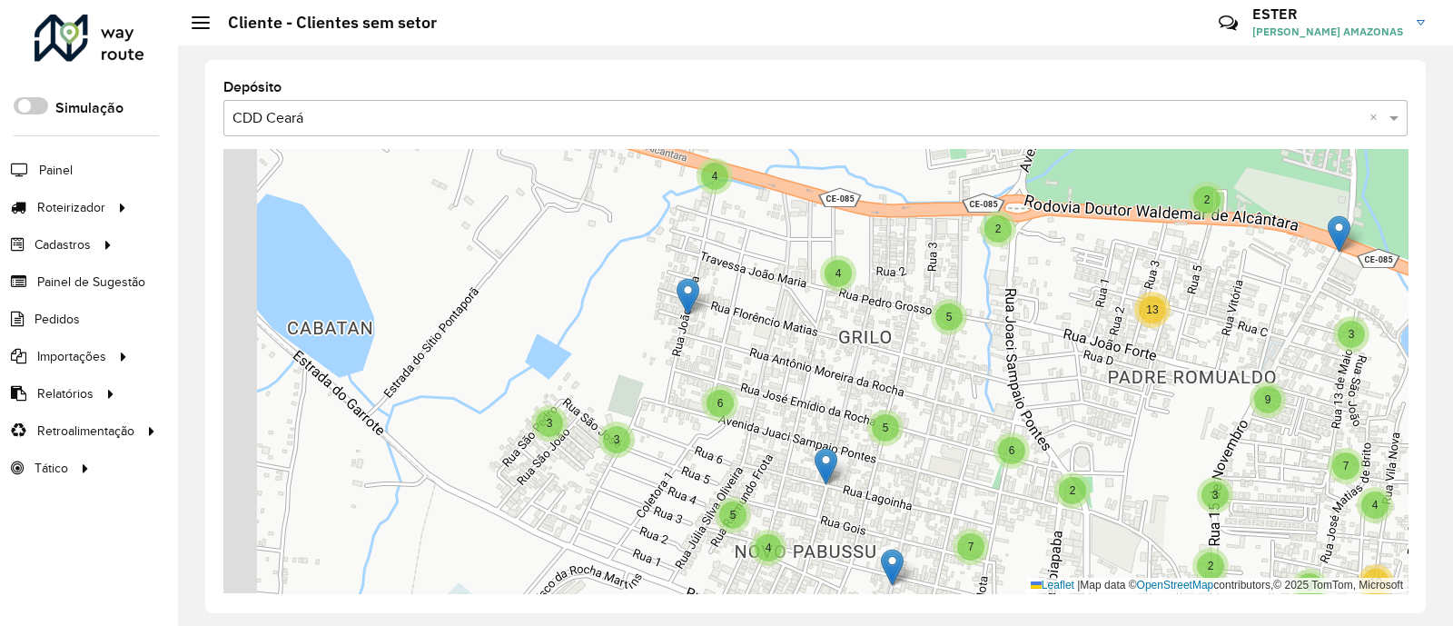
drag, startPoint x: 743, startPoint y: 351, endPoint x: 955, endPoint y: 361, distance: 212.8
click at [955, 361] on div "3 3 4 3 5 2 2 4 2 3 3 2 2 4 5 5 3 4 6 3 5 7 4 4 5 7 10 2 3 2 8 12 3 3 7 9 13 2 …" at bounding box center [815, 371] width 1184 height 444
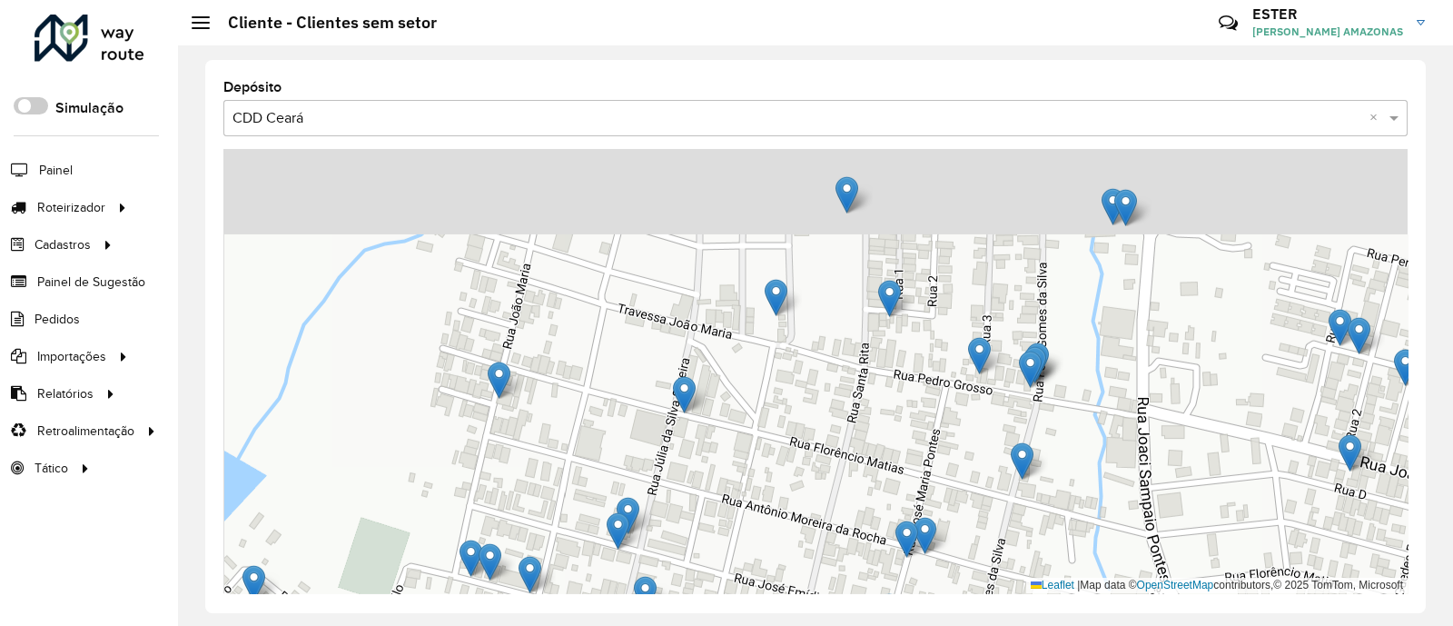
drag, startPoint x: 955, startPoint y: 361, endPoint x: 1008, endPoint y: 532, distance: 178.7
click at [1008, 500] on div "Leaflet | Map data © OpenStreetMap contributors,© 2025 TomTom, Microsoft" at bounding box center [815, 371] width 1184 height 444
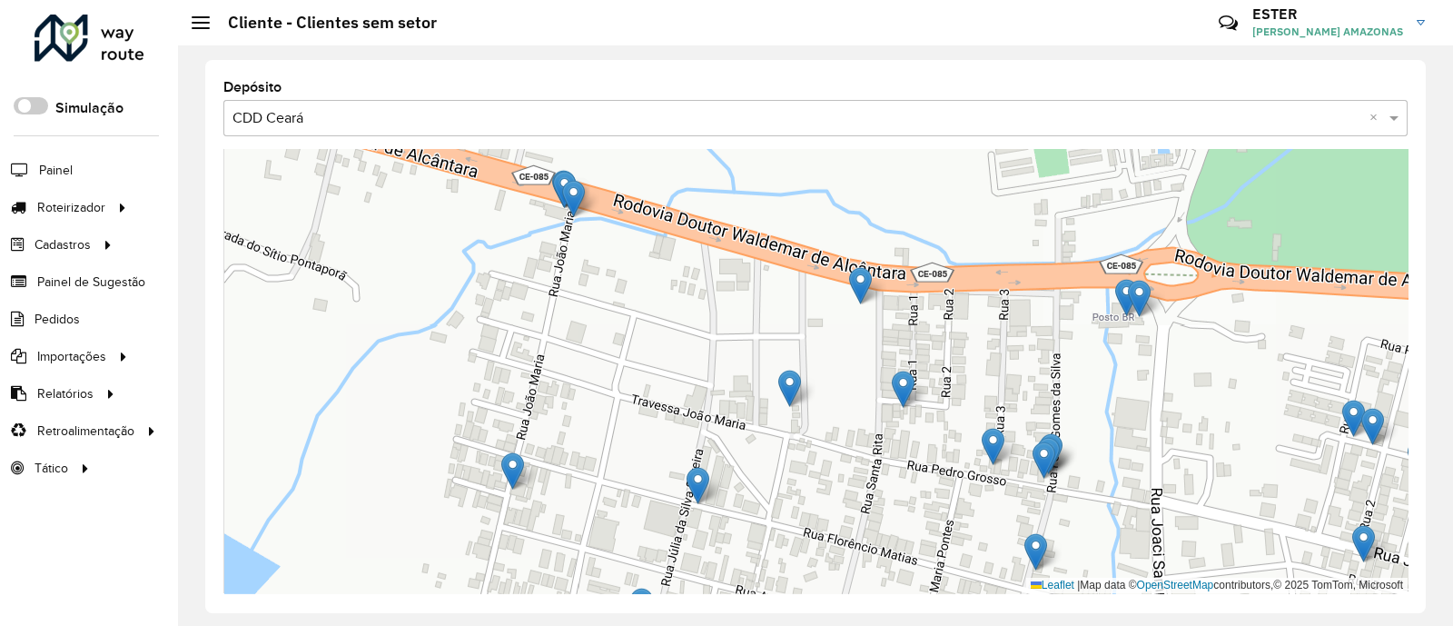
drag, startPoint x: 950, startPoint y: 438, endPoint x: 953, endPoint y: 483, distance: 45.5
click at [953, 483] on div "Leaflet | Map data © OpenStreetMap contributors,© 2025 TomTom, Microsoft" at bounding box center [815, 371] width 1184 height 444
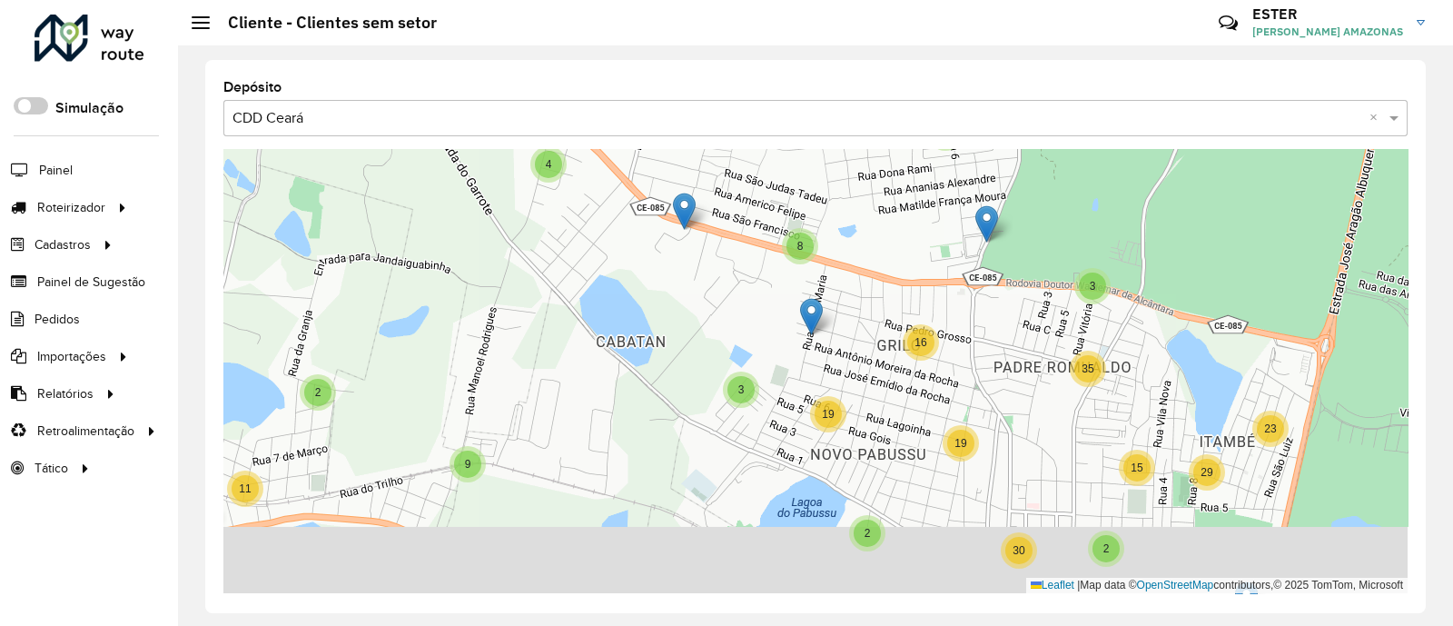
drag, startPoint x: 977, startPoint y: 506, endPoint x: 941, endPoint y: 312, distance: 197.7
click at [941, 312] on div "11 7 4 2 3 2 4 8 3 3 3 6 9 2 11 3 11 21 3 16 3 19 29 15 23 35 2 2 19 30 2 5 4 8…" at bounding box center [815, 371] width 1184 height 444
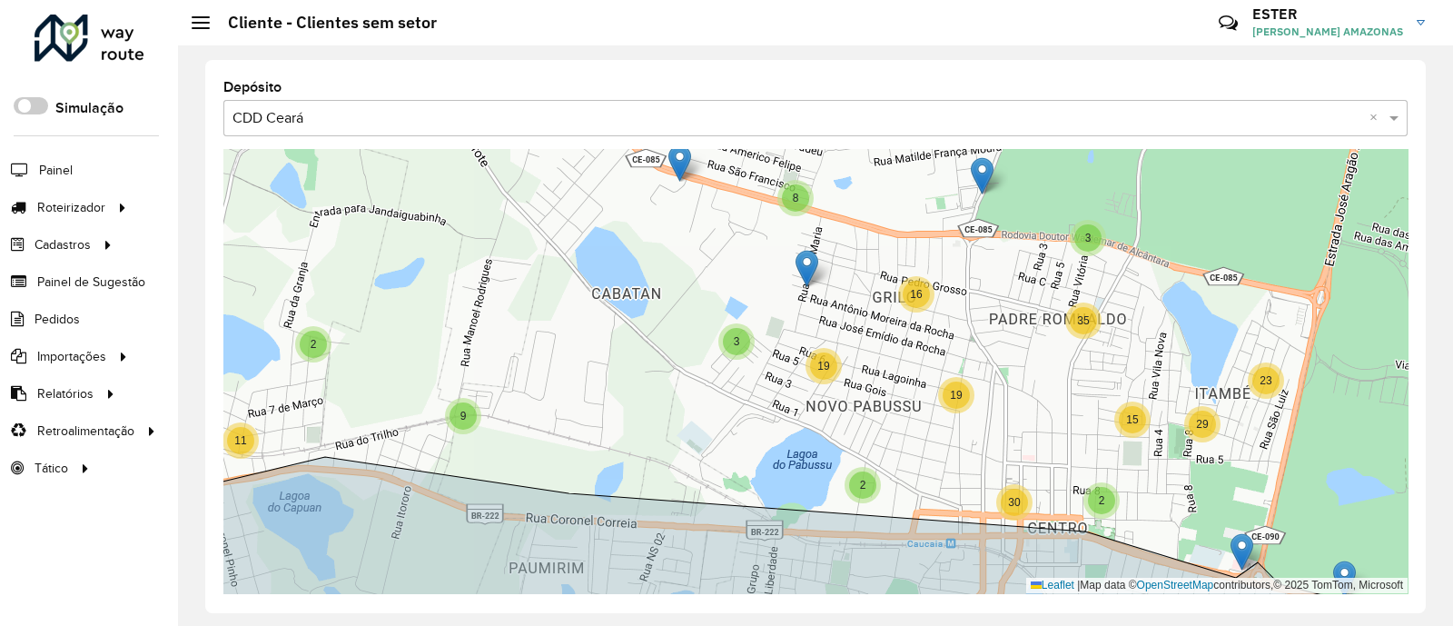
click at [777, 129] on div "Selecione uma opção × CDD Ceará ×" at bounding box center [815, 118] width 1184 height 36
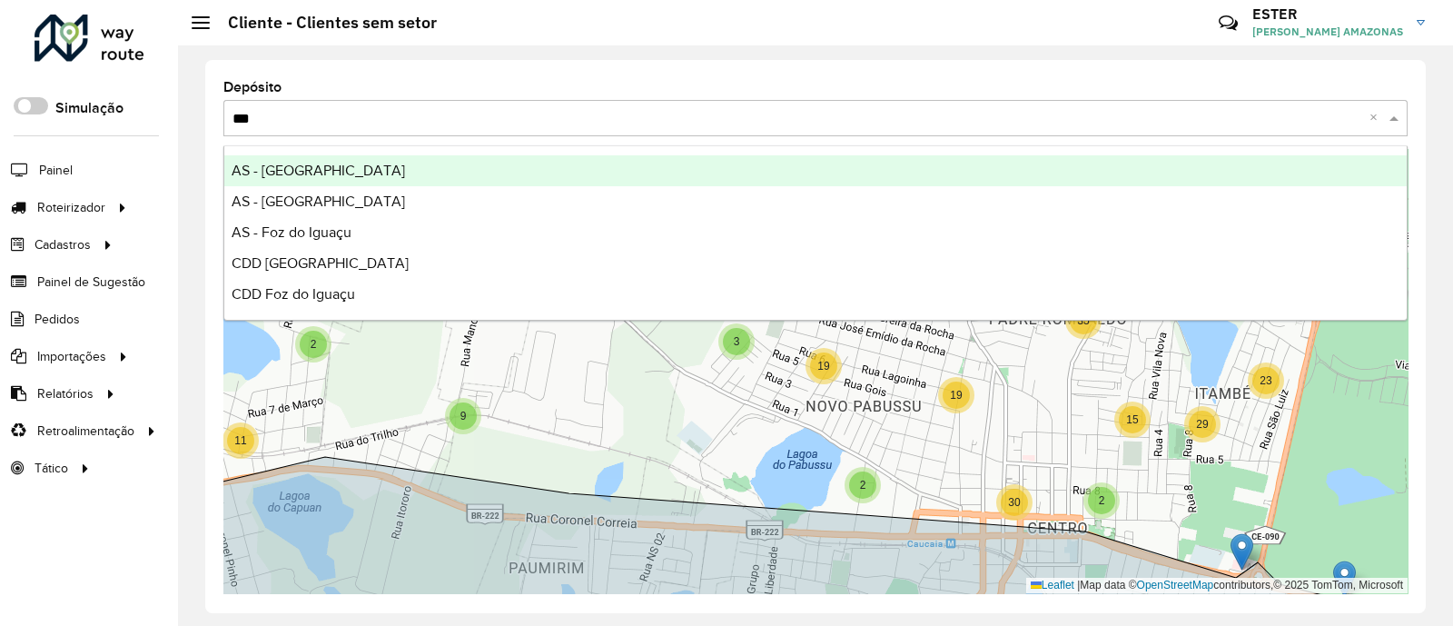
type input "****"
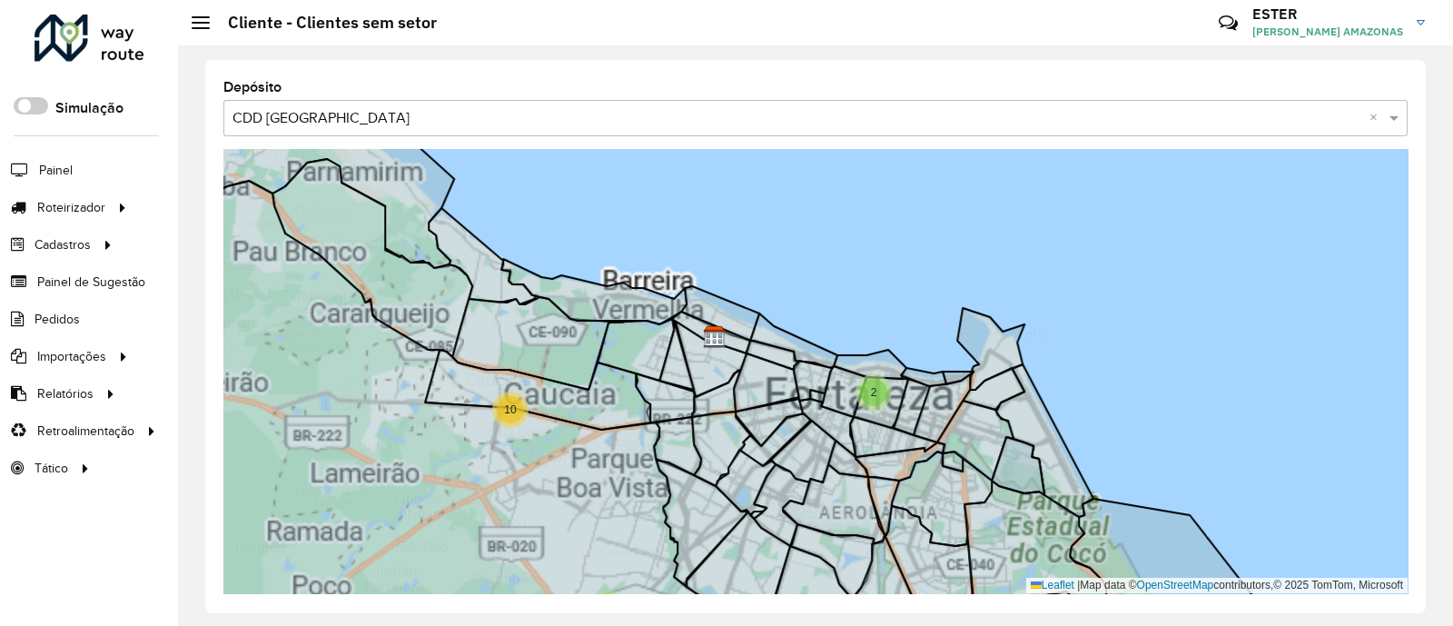
click at [849, 382] on icon at bounding box center [843, 391] width 45 height 51
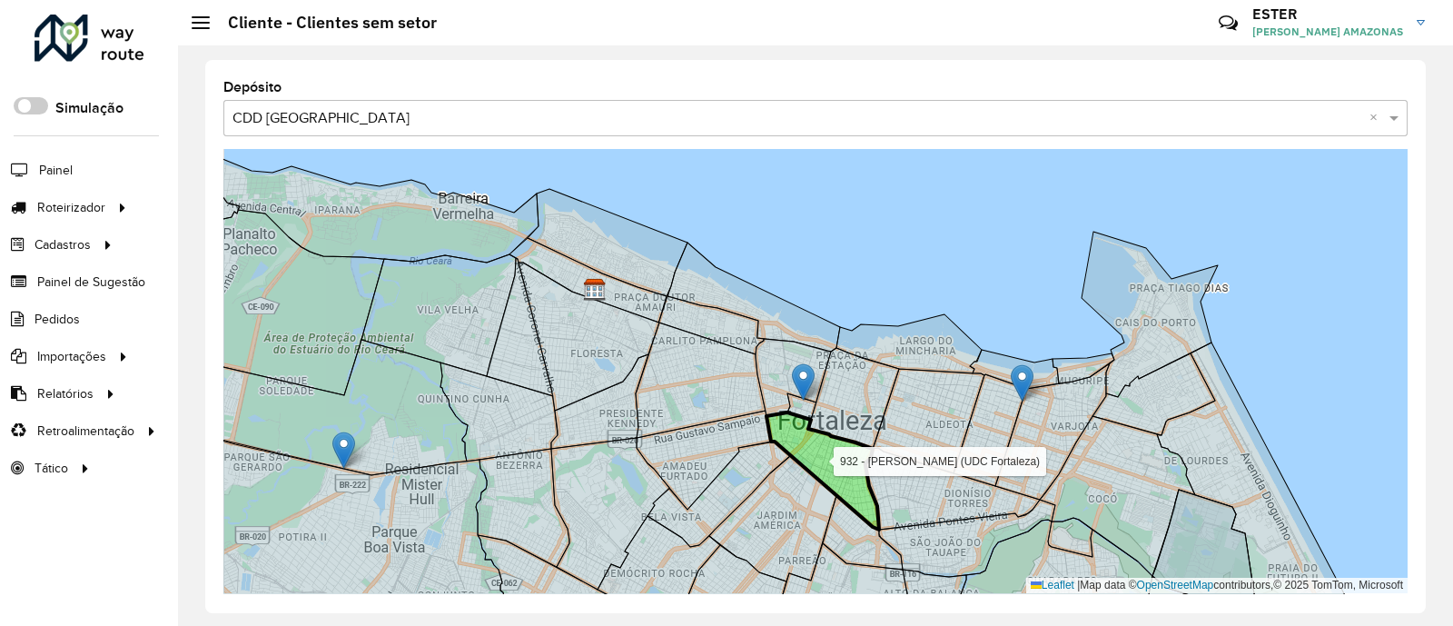
drag, startPoint x: 847, startPoint y: 494, endPoint x: 1054, endPoint y: 444, distance: 213.0
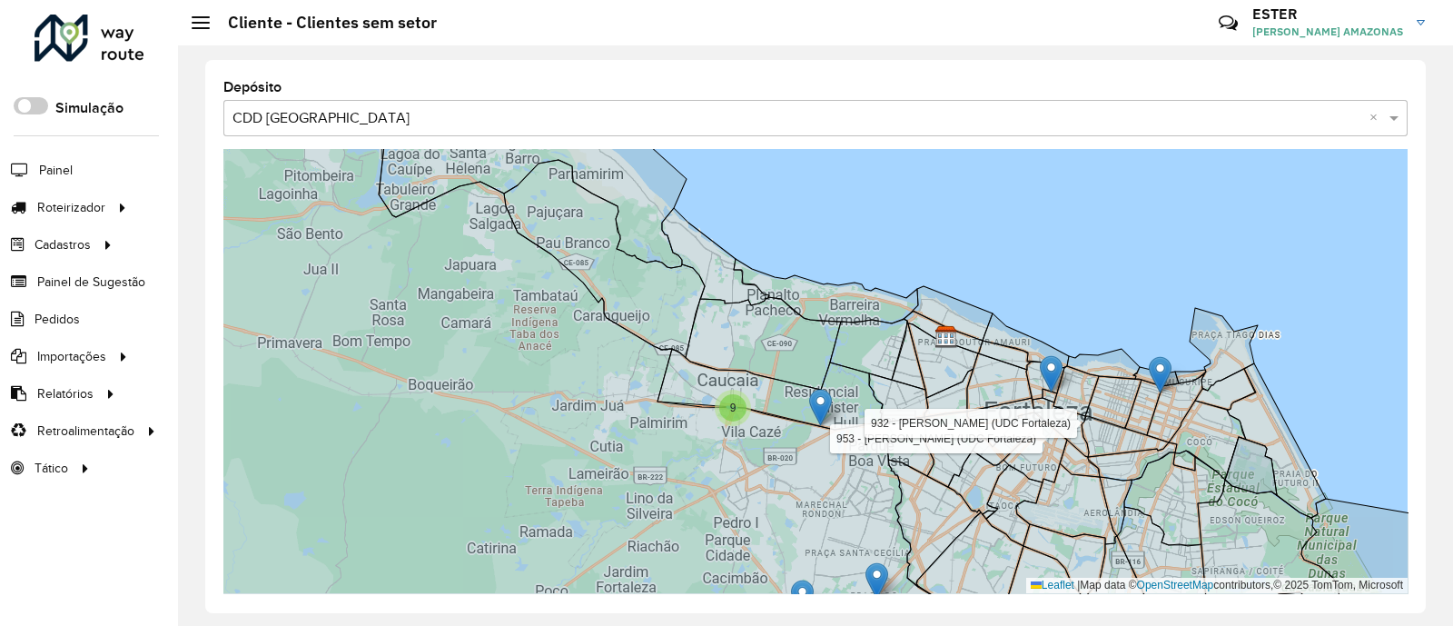
click at [741, 403] on div "9" at bounding box center [732, 407] width 27 height 27
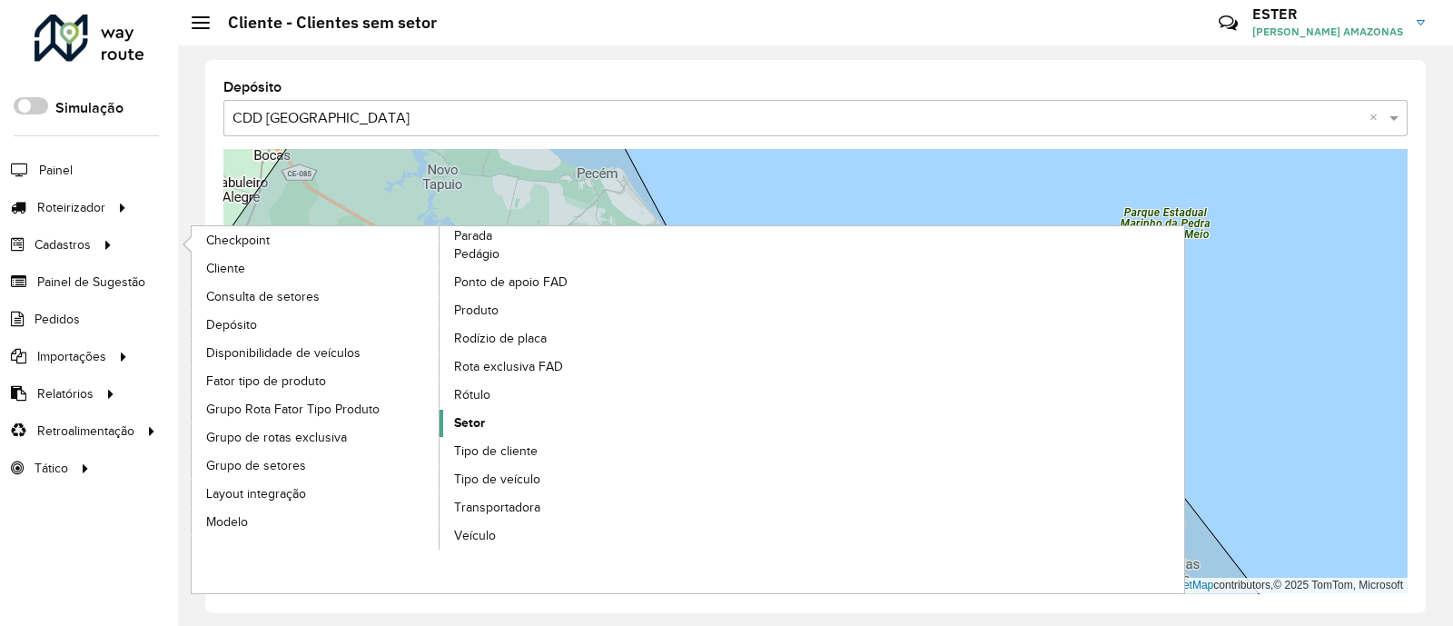
click at [485, 411] on link "Setor" at bounding box center [564, 423] width 249 height 27
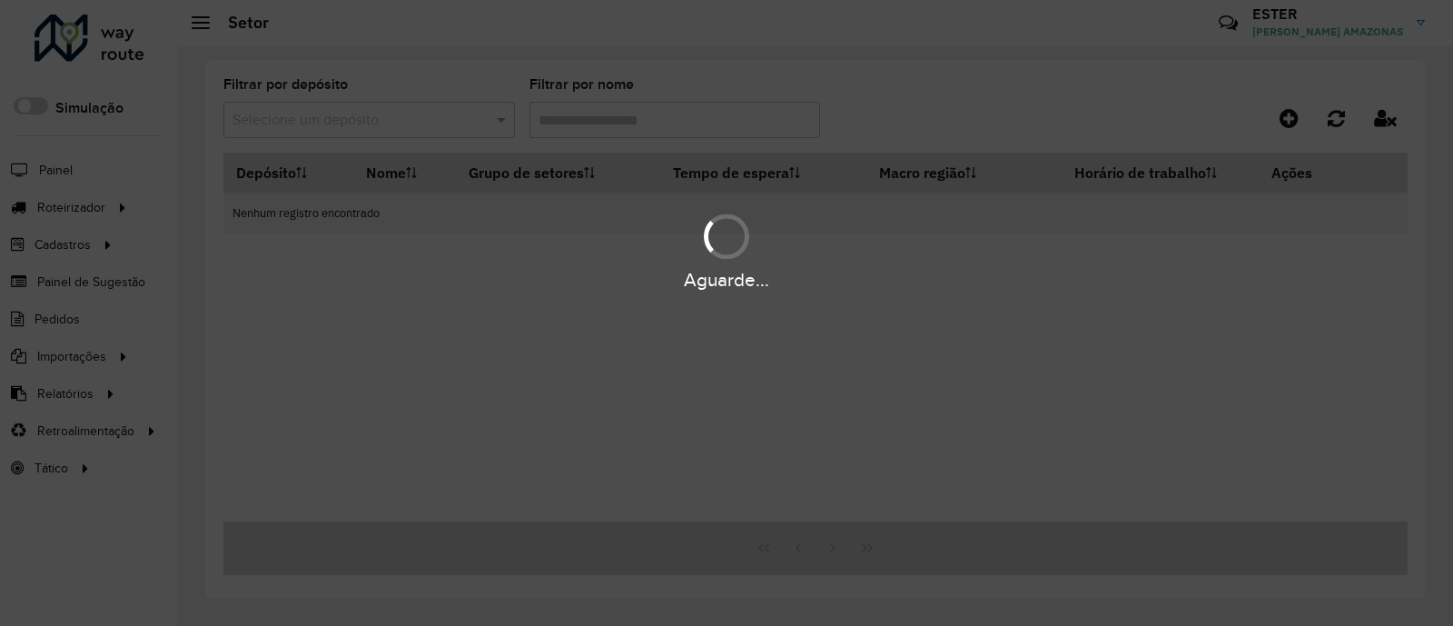
click at [440, 122] on div "Aguarde..." at bounding box center [726, 313] width 1453 height 626
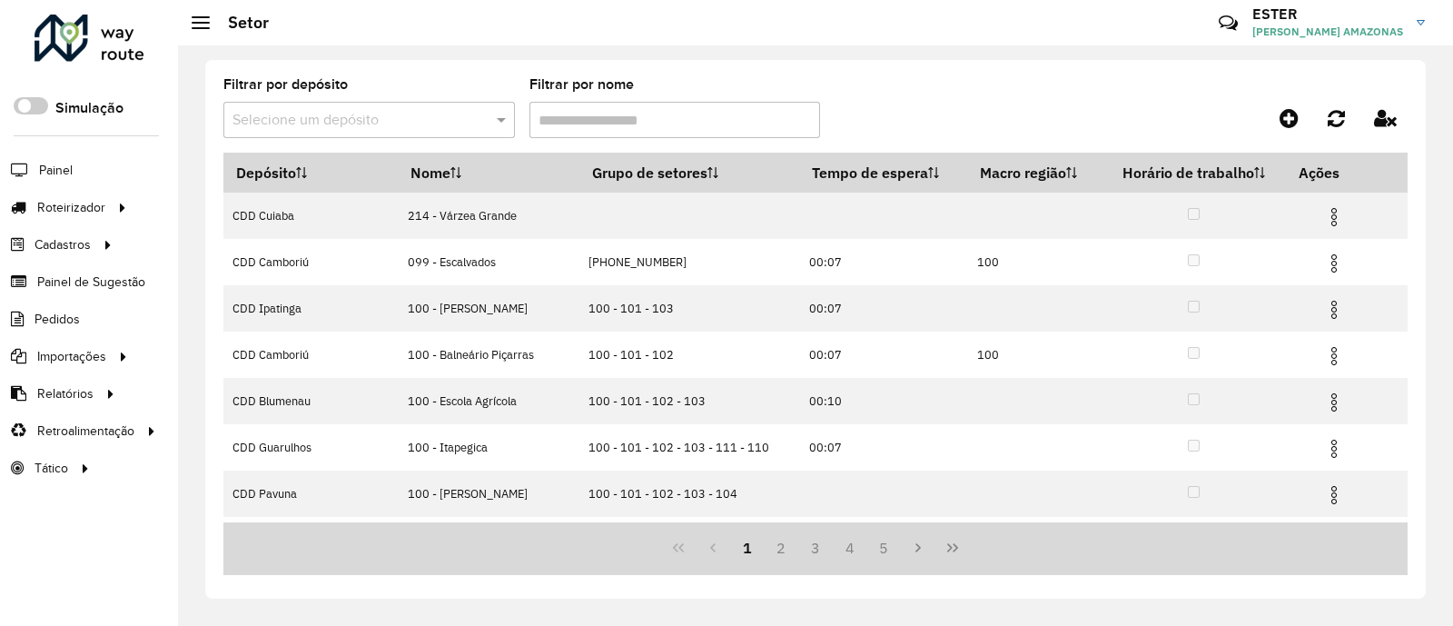
click at [580, 117] on input "Filtrar por nome" at bounding box center [676, 120] width 292 height 36
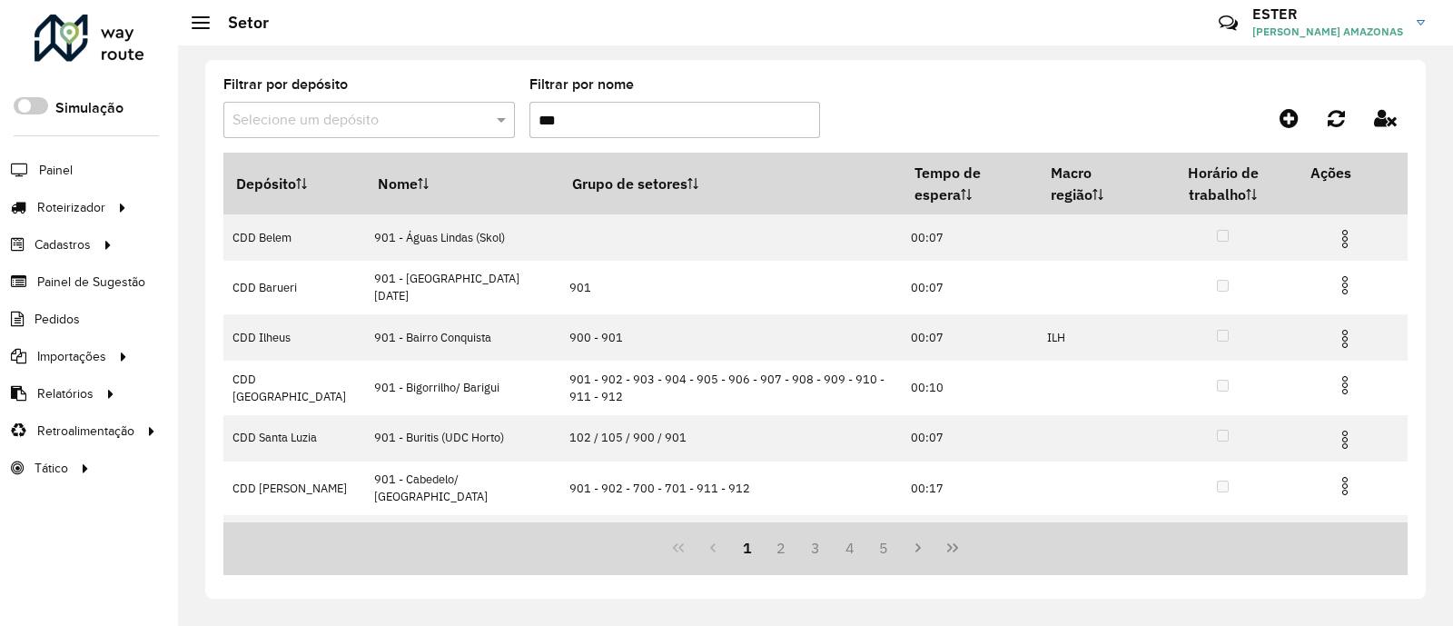
type input "***"
click at [436, 129] on input "text" at bounding box center [351, 121] width 237 height 22
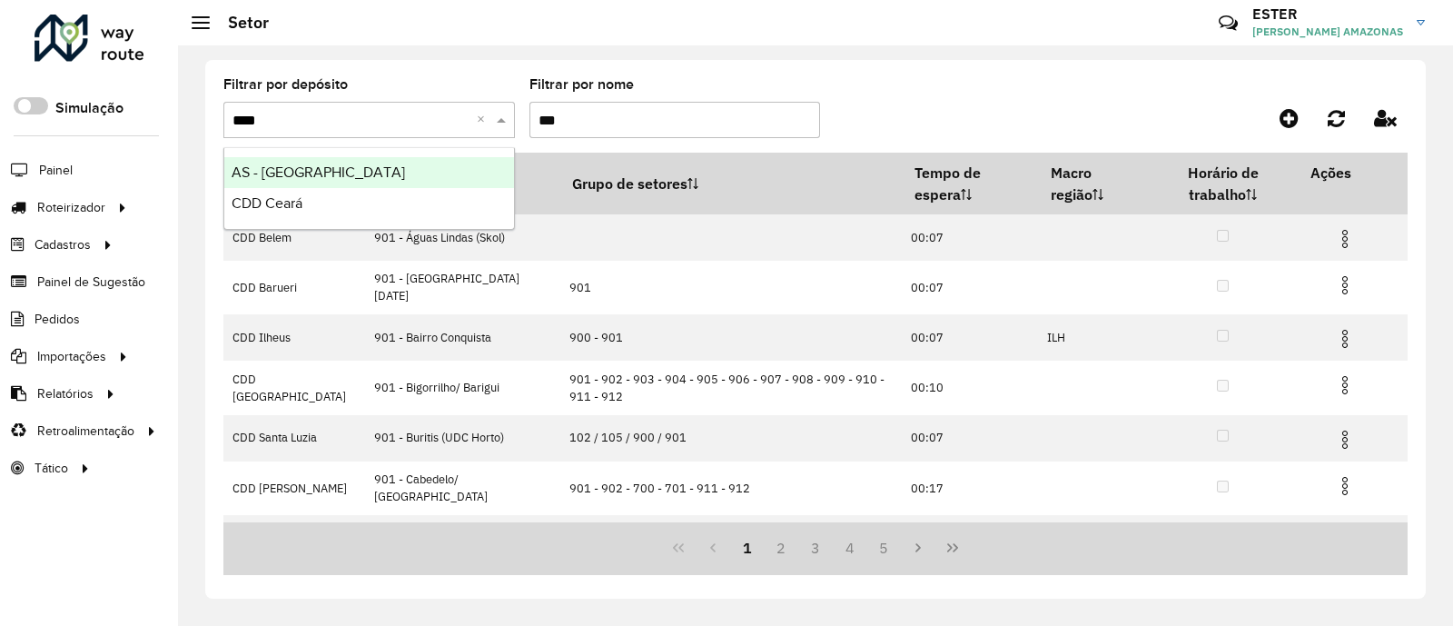
type input "*****"
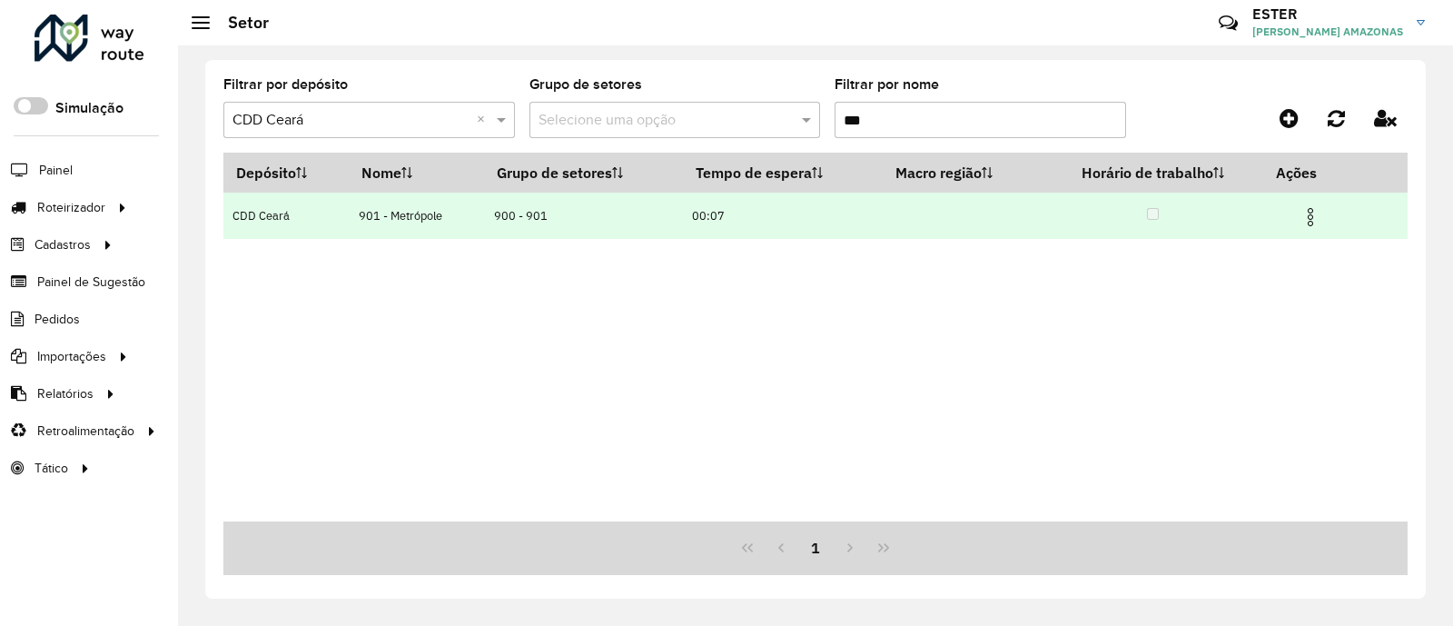
click at [1156, 225] on img at bounding box center [1311, 217] width 22 height 22
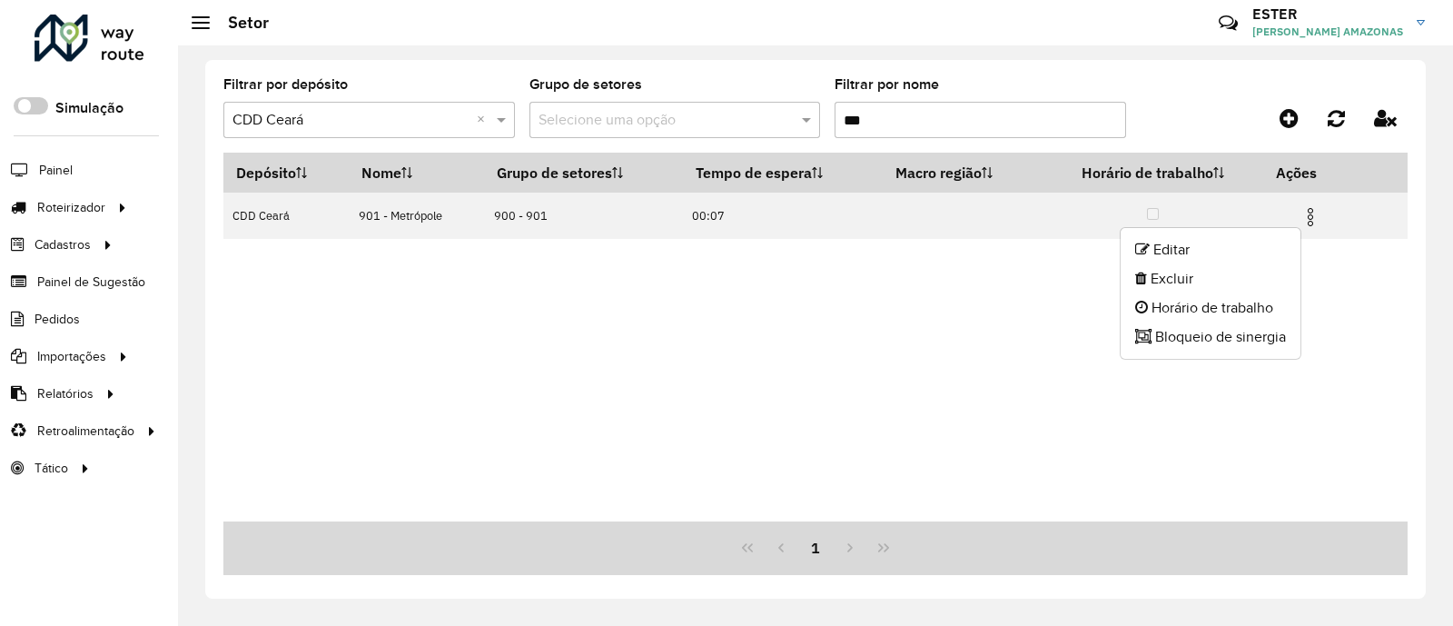
click at [1156, 230] on ul "Editar Excluir Horário de trabalho Bloqueio de sinergia" at bounding box center [1211, 293] width 182 height 133
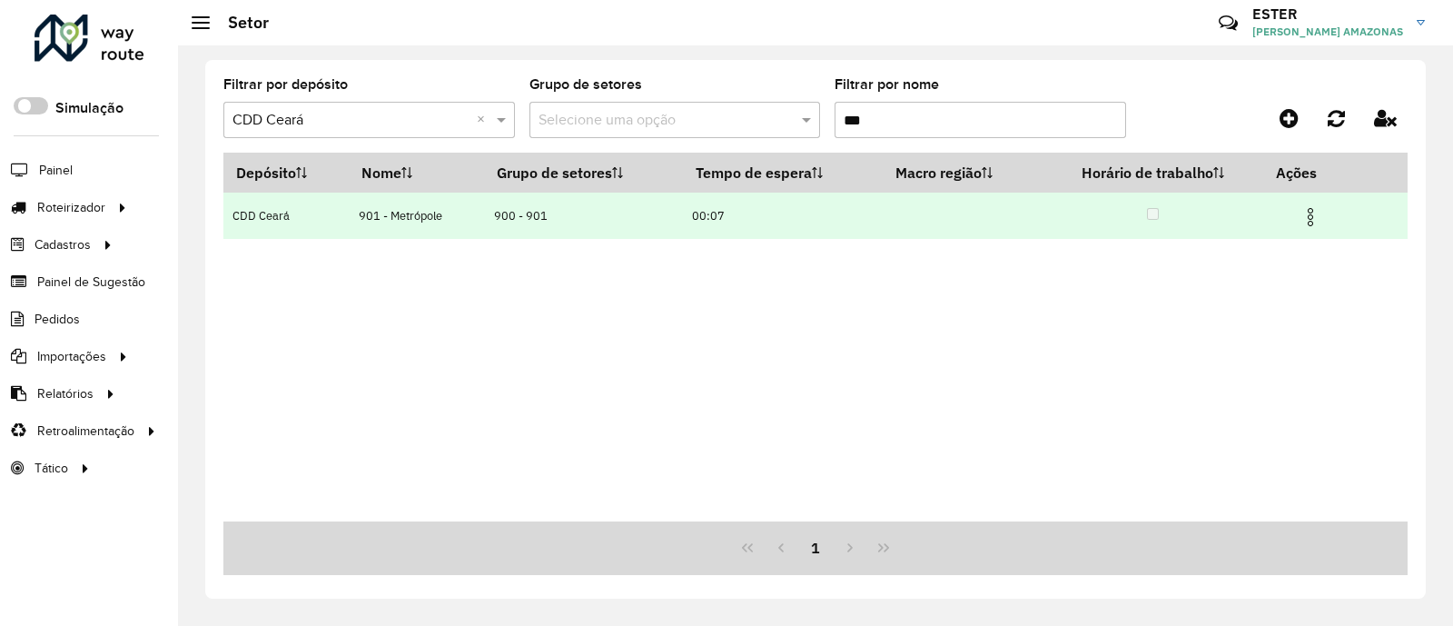
click at [1156, 212] on img at bounding box center [1311, 217] width 22 height 22
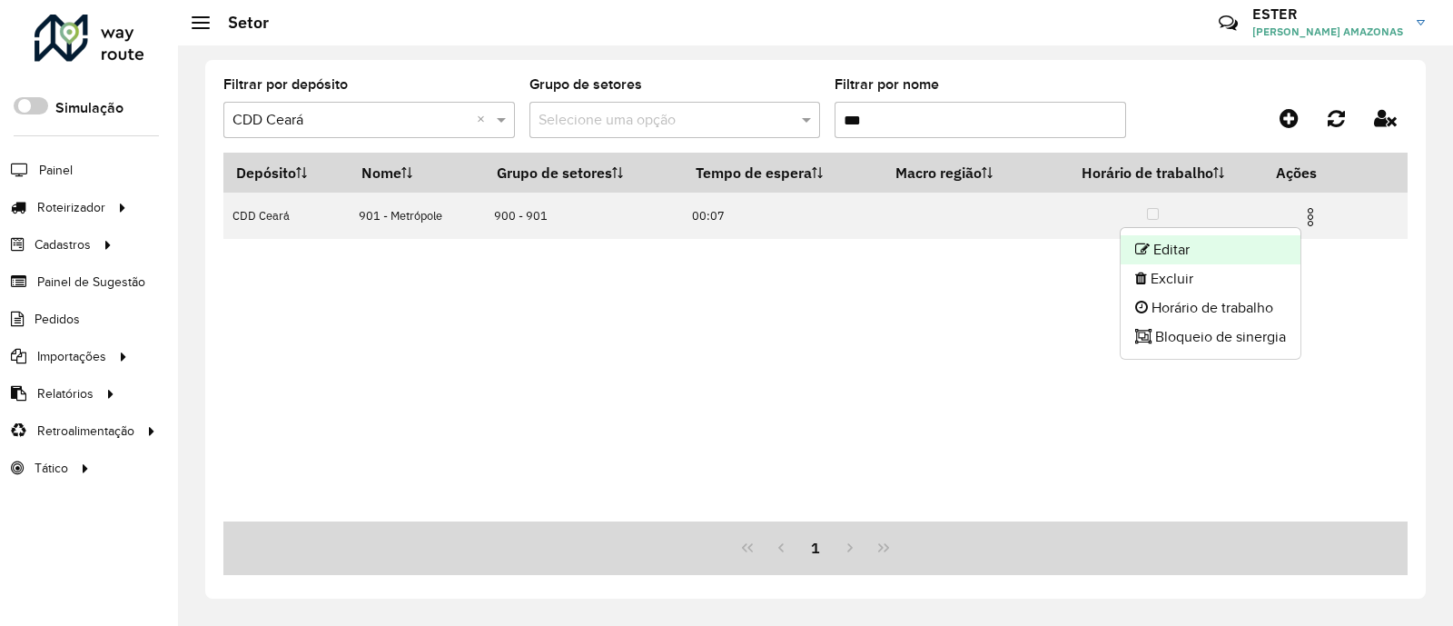
click at [1156, 252] on li "Editar" at bounding box center [1211, 249] width 180 height 29
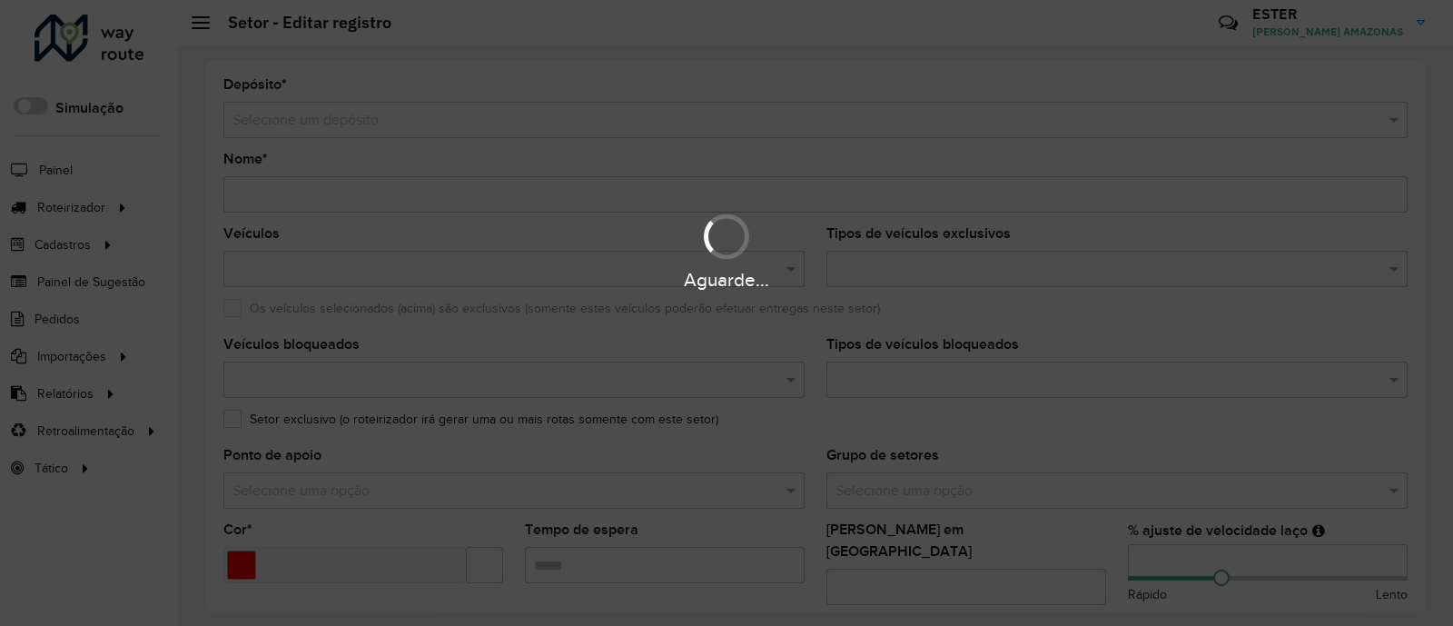
type input "**********"
type input "*******"
type input "*****"
type input "***"
type input "**"
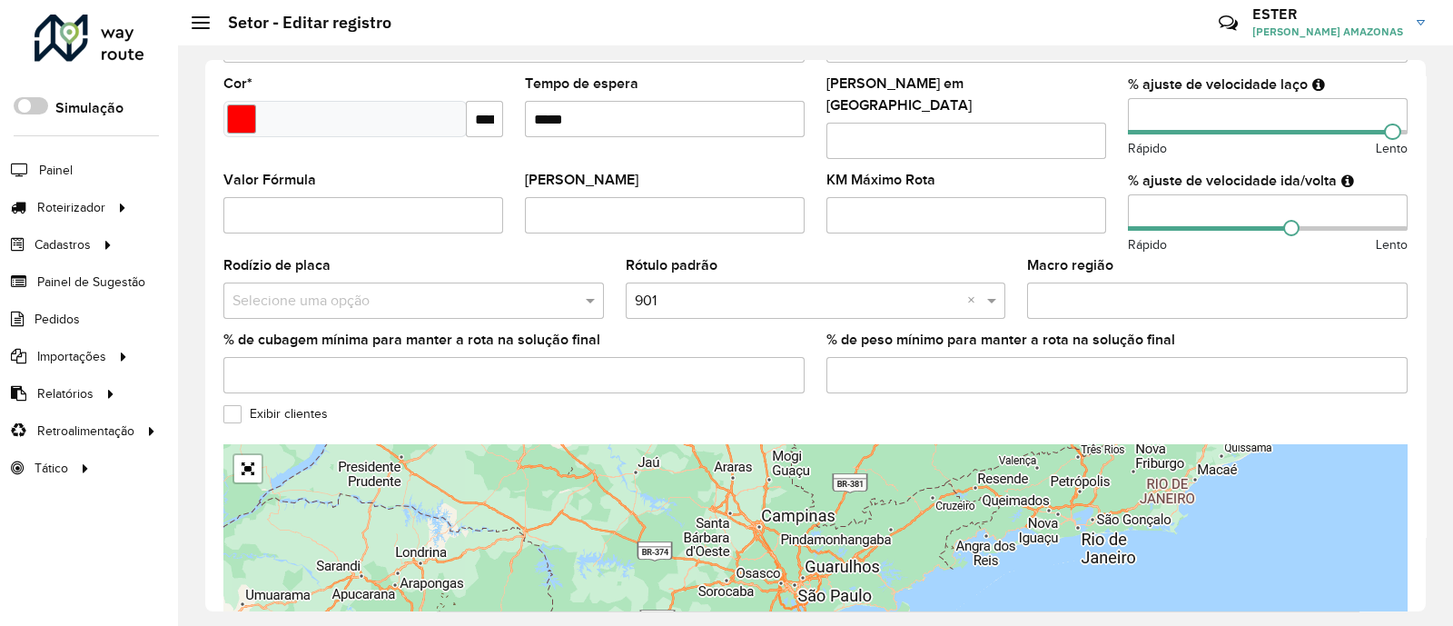
scroll to position [622, 0]
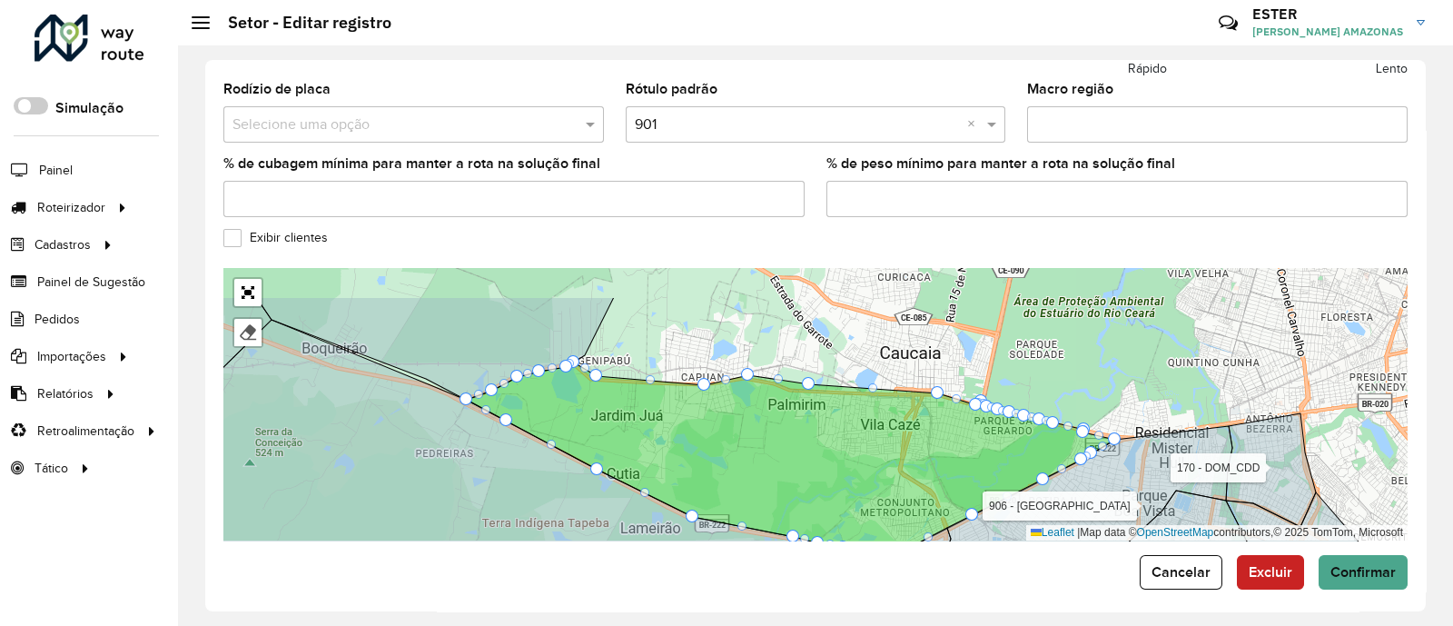
drag, startPoint x: 846, startPoint y: 358, endPoint x: 780, endPoint y: 433, distance: 99.8
click at [810, 452] on icon at bounding box center [791, 461] width 648 height 198
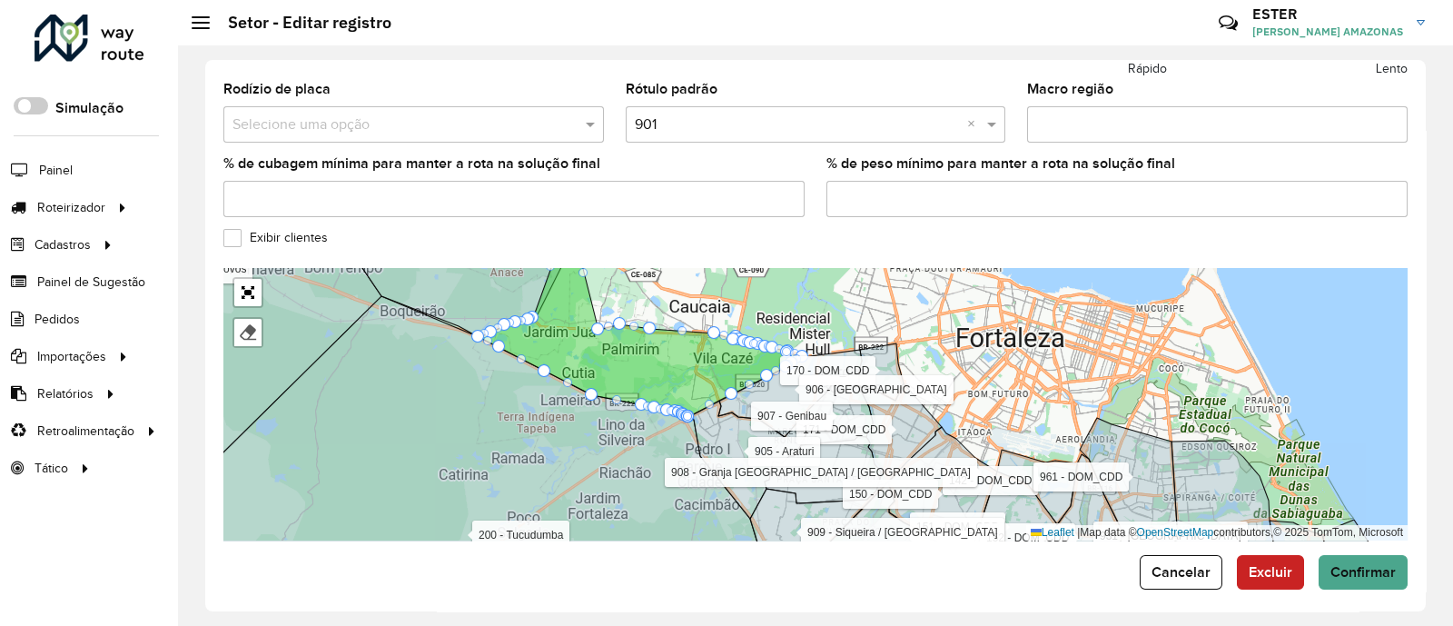
drag, startPoint x: 512, startPoint y: 406, endPoint x: 581, endPoint y: 202, distance: 215.7
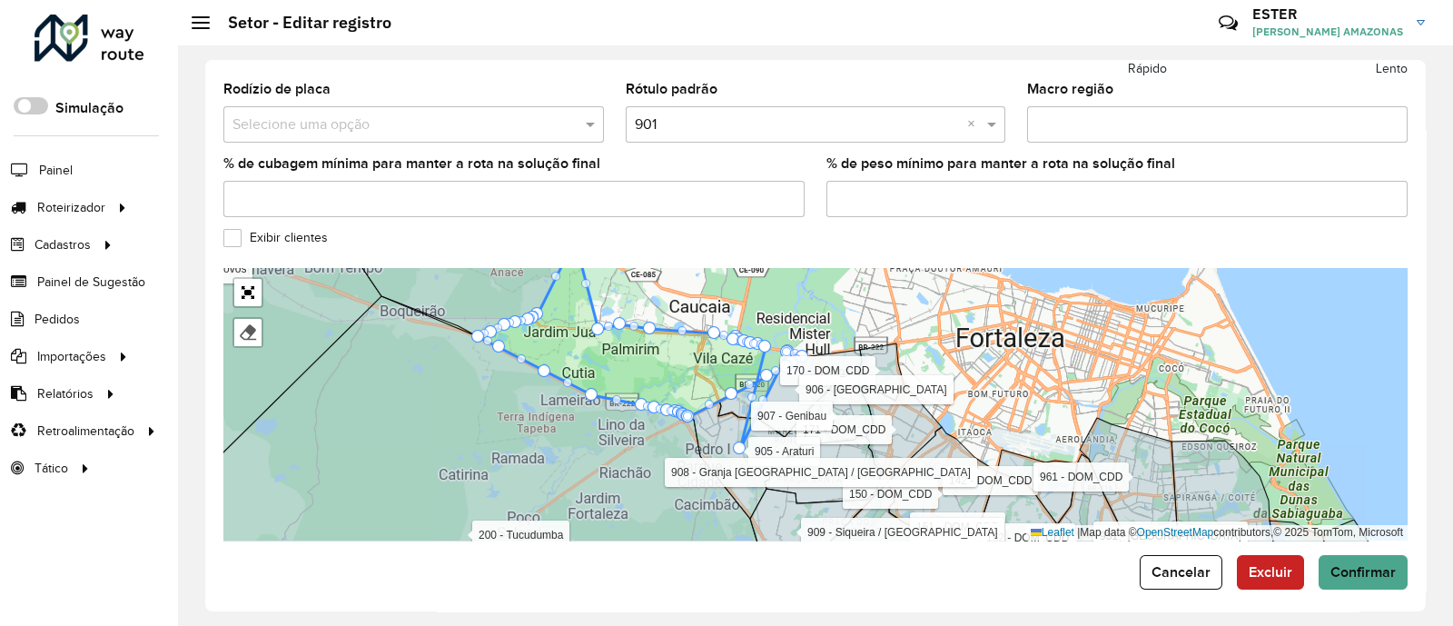
drag, startPoint x: 773, startPoint y: 332, endPoint x: 714, endPoint y: 404, distance: 92.9
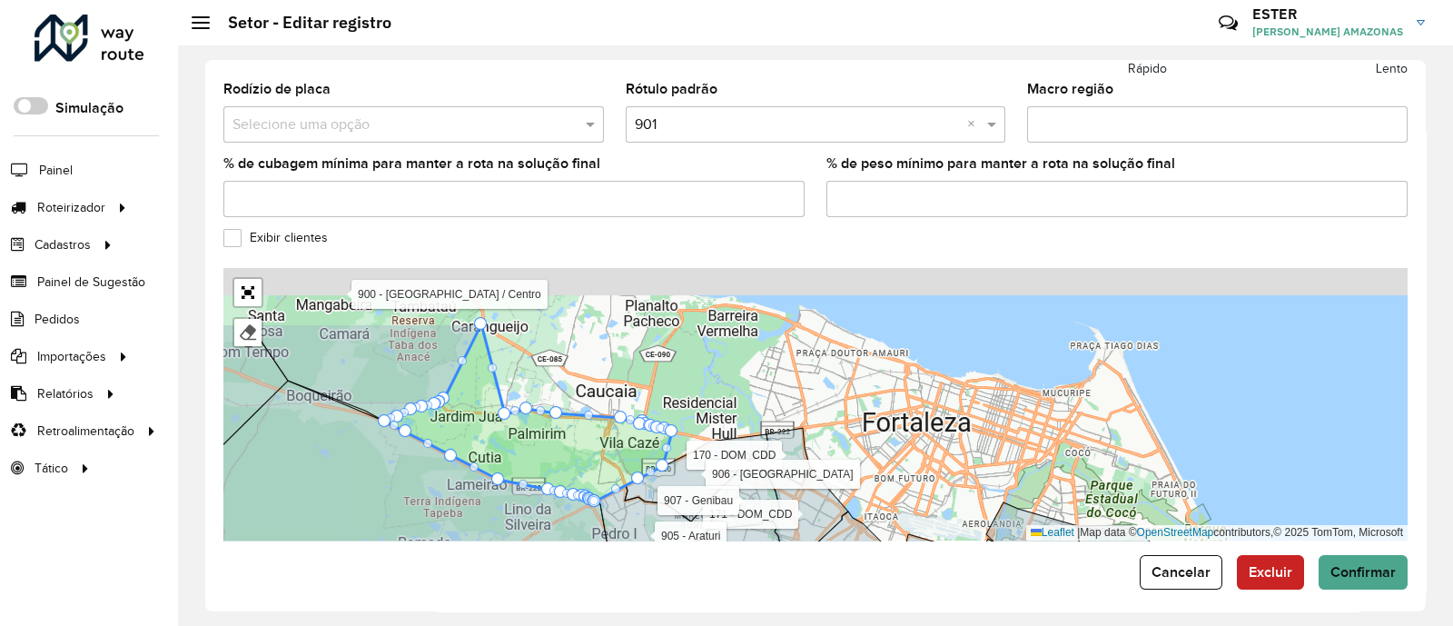
drag, startPoint x: 487, startPoint y: 406, endPoint x: 392, endPoint y: 499, distance: 132.3
click at [392, 499] on icon at bounding box center [371, 517] width 589 height 272
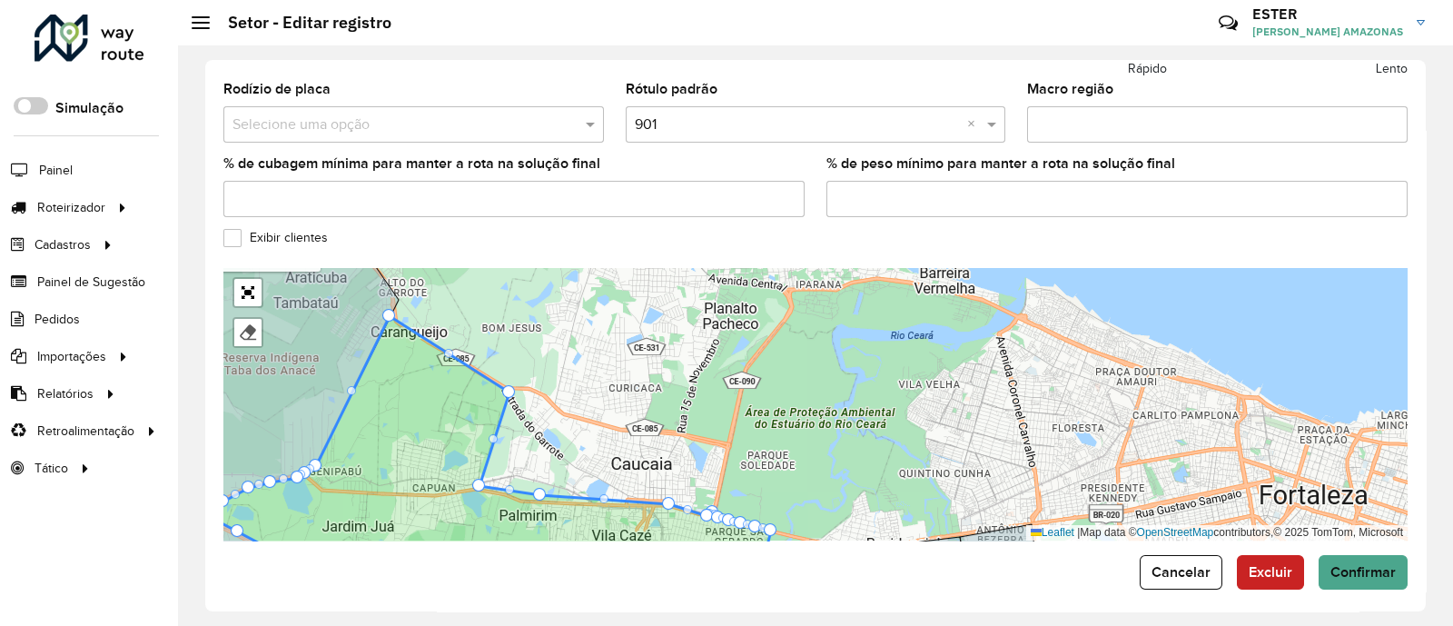
drag, startPoint x: 477, startPoint y: 430, endPoint x: 513, endPoint y: 378, distance: 63.2
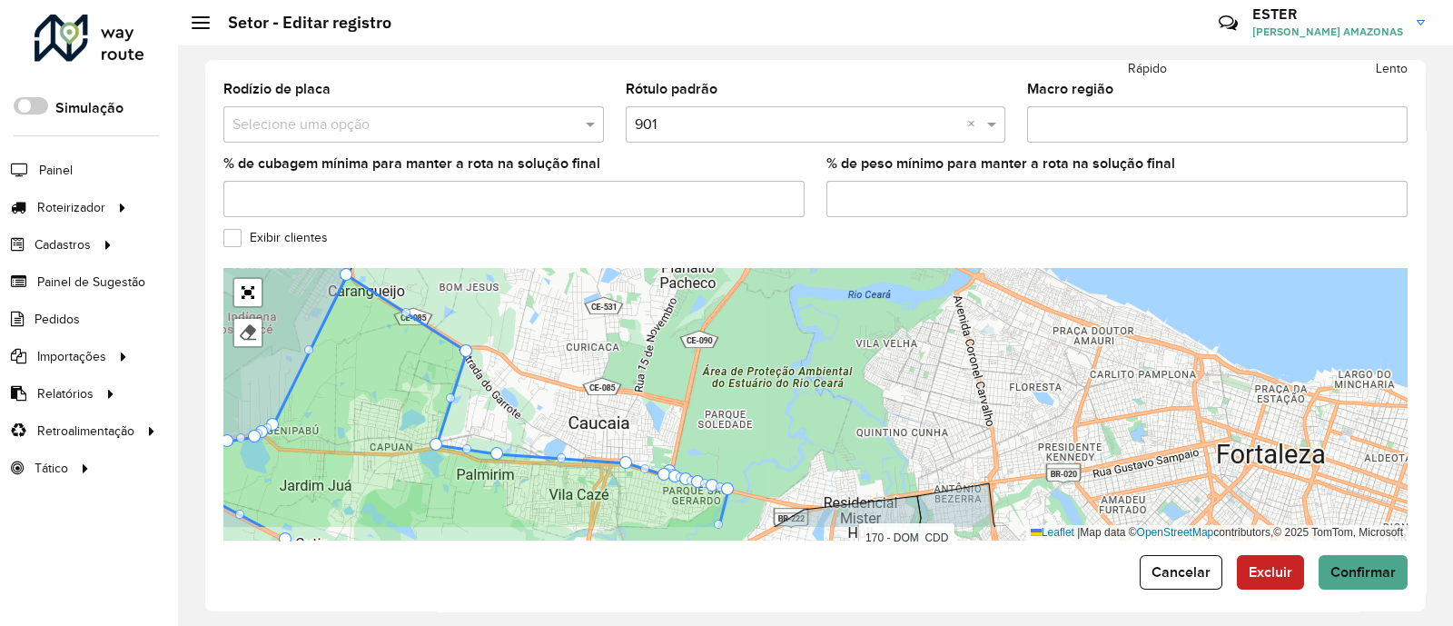
drag, startPoint x: 698, startPoint y: 388, endPoint x: 587, endPoint y: 321, distance: 130.4
click at [587, 321] on div "142 - DOM_CDD 150 - DOM_CDD 151 - DOM_CDD 152 - DOM_CDD 170 - DOM_CDD 171 - DOM…" at bounding box center [815, 404] width 1184 height 272
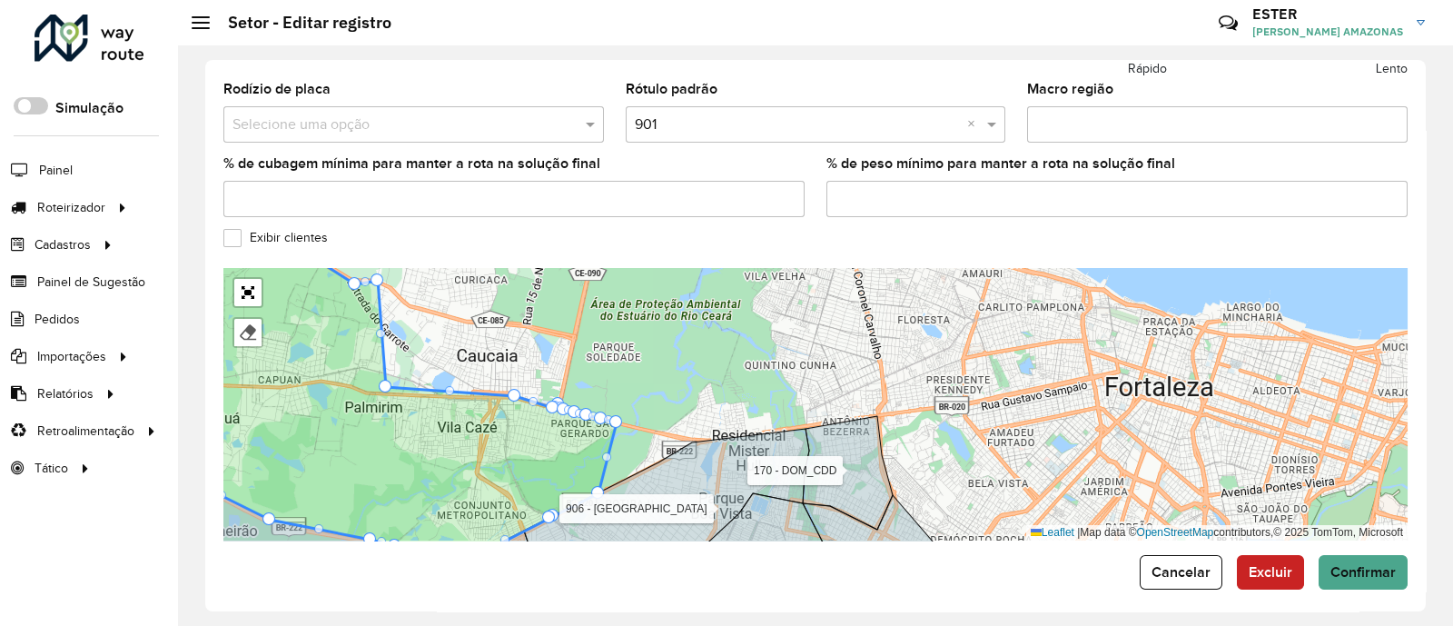
drag, startPoint x: 321, startPoint y: 365, endPoint x: 373, endPoint y: 268, distance: 110.5
drag, startPoint x: 384, startPoint y: 372, endPoint x: 409, endPoint y: 293, distance: 82.7
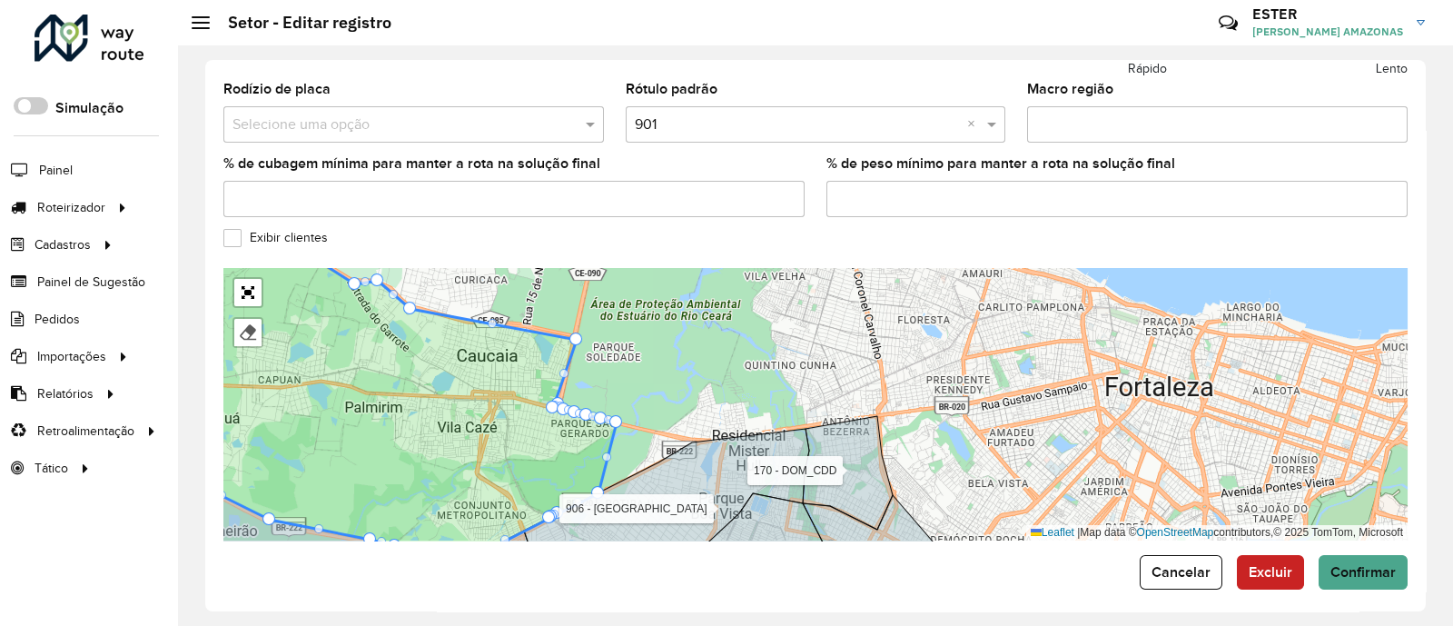
drag, startPoint x: 514, startPoint y: 383, endPoint x: 576, endPoint y: 327, distance: 83.6
drag, startPoint x: 549, startPoint y: 401, endPoint x: 741, endPoint y: 429, distance: 193.7
drag, startPoint x: 558, startPoint y: 392, endPoint x: 745, endPoint y: 462, distance: 199.7
click at [559, 402] on div at bounding box center [563, 408] width 13 height 13
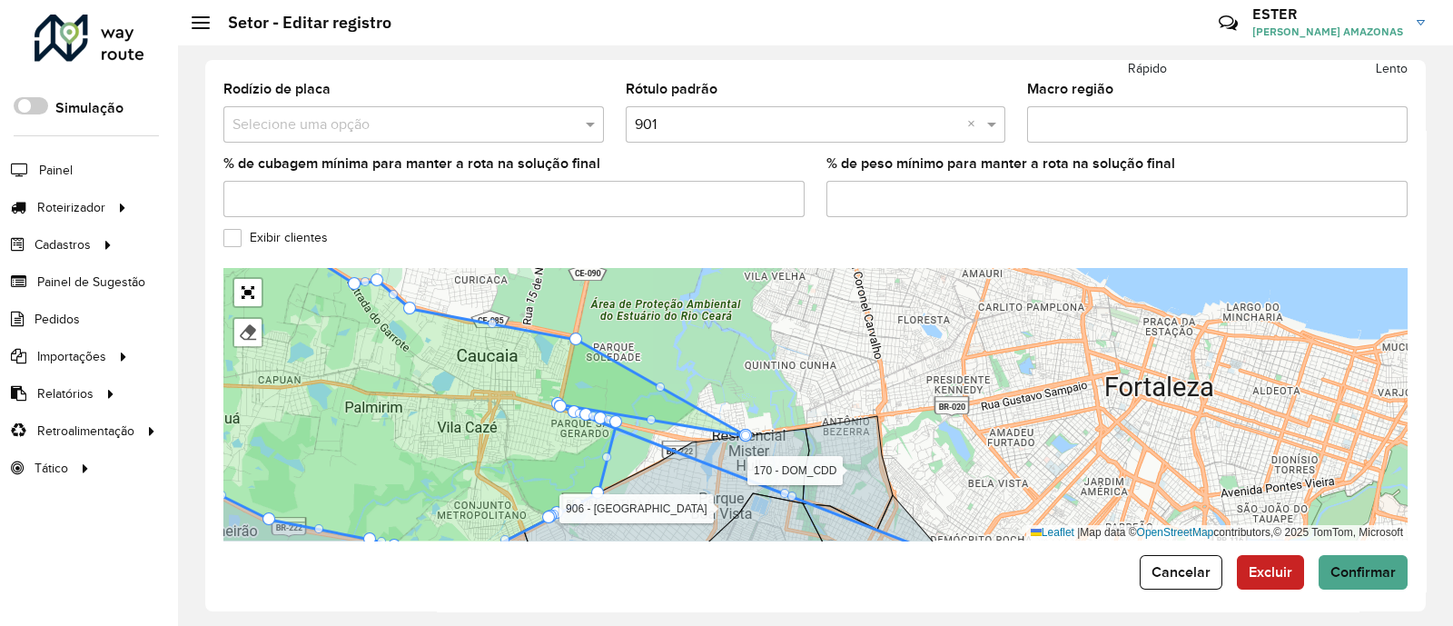
drag, startPoint x: 559, startPoint y: 392, endPoint x: 1011, endPoint y: 567, distance: 484.8
drag, startPoint x: 679, startPoint y: 462, endPoint x: 710, endPoint y: 383, distance: 84.8
click at [710, 429] on icon at bounding box center [665, 499] width 288 height 140
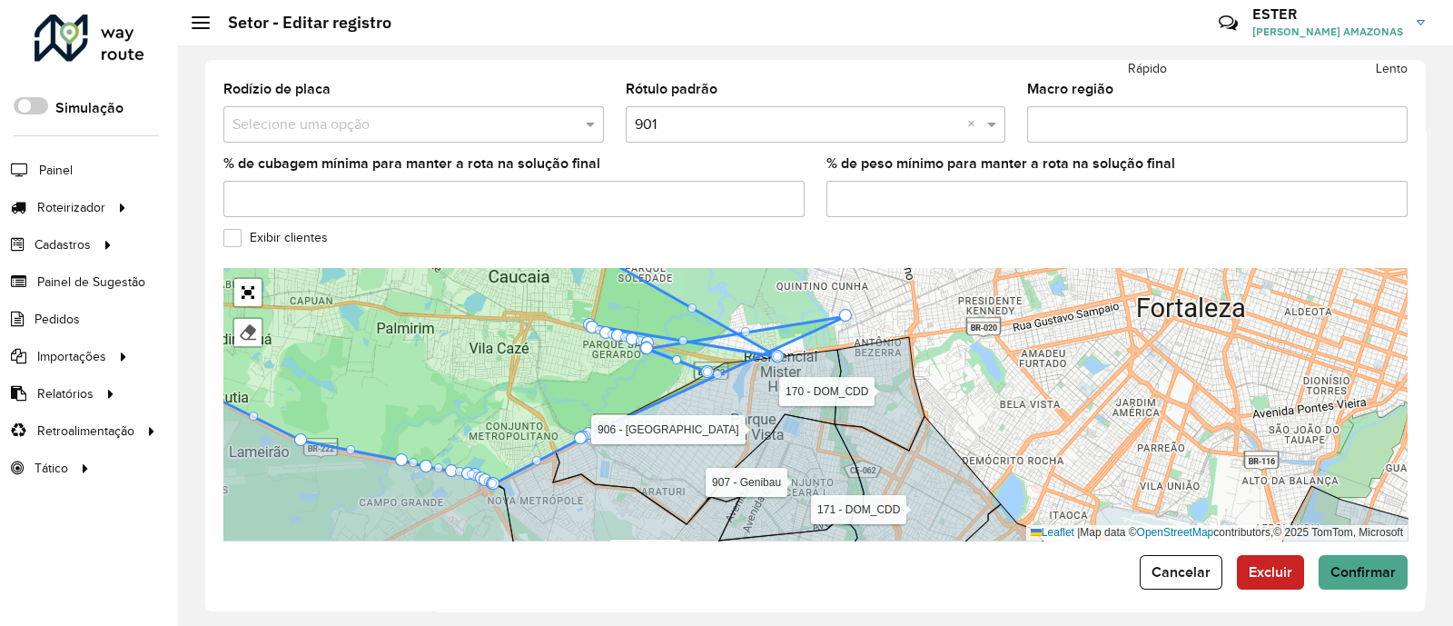
drag, startPoint x: 630, startPoint y: 397, endPoint x: 847, endPoint y: 299, distance: 238.2
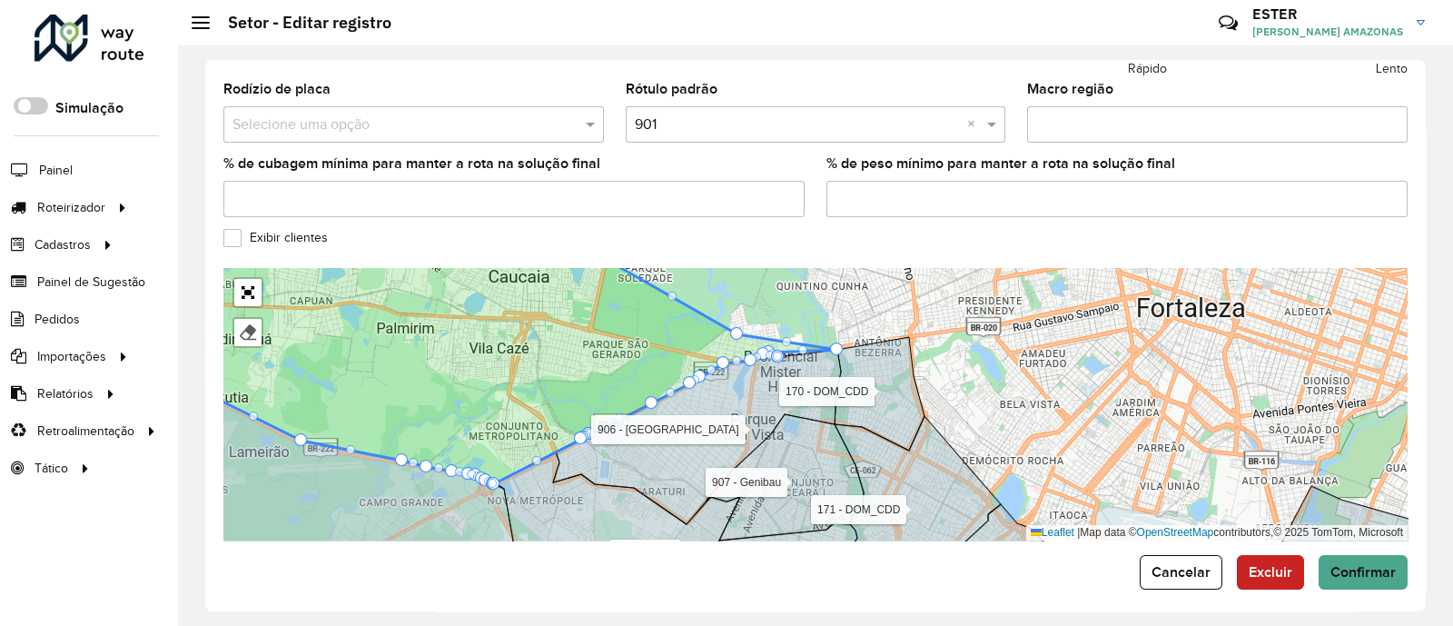
drag, startPoint x: 846, startPoint y: 306, endPoint x: 845, endPoint y: 335, distance: 29.1
drag, startPoint x: 737, startPoint y: 326, endPoint x: 762, endPoint y: 272, distance: 59.3
click at [968, 392] on div "142 - DOM_CDD 150 - DOM_CDD 151 - DOM_CDD 152 - DOM_CDD 170 - DOM_CDD 171 - DOM…" at bounding box center [815, 404] width 1184 height 272
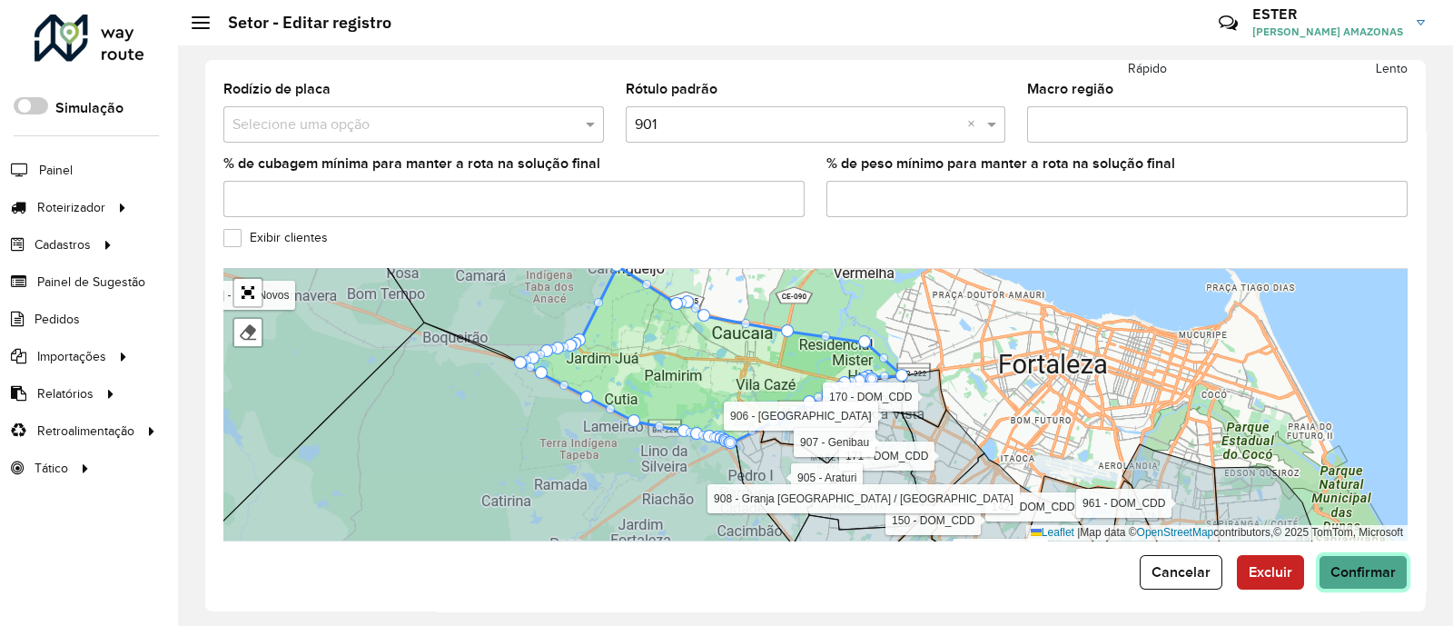
click at [1156, 500] on span "Confirmar" at bounding box center [1363, 571] width 65 height 15
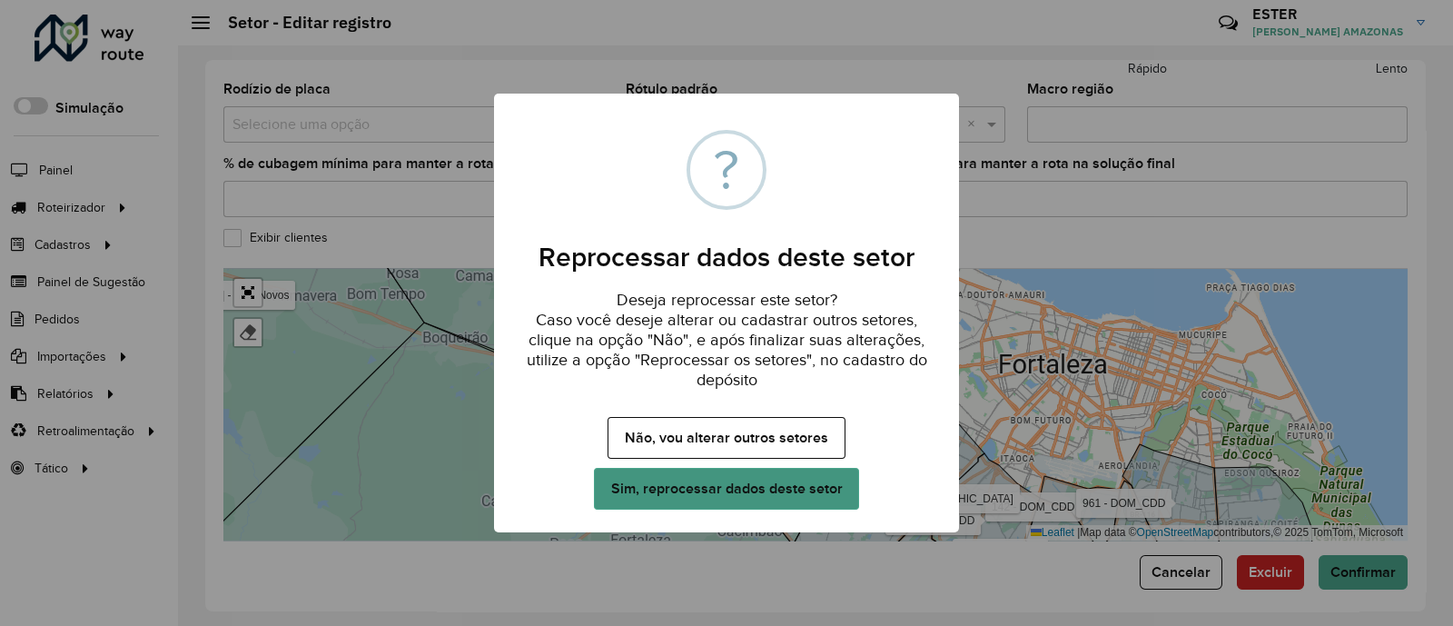
click at [731, 492] on button "Sim, reprocessar dados deste setor" at bounding box center [726, 489] width 265 height 42
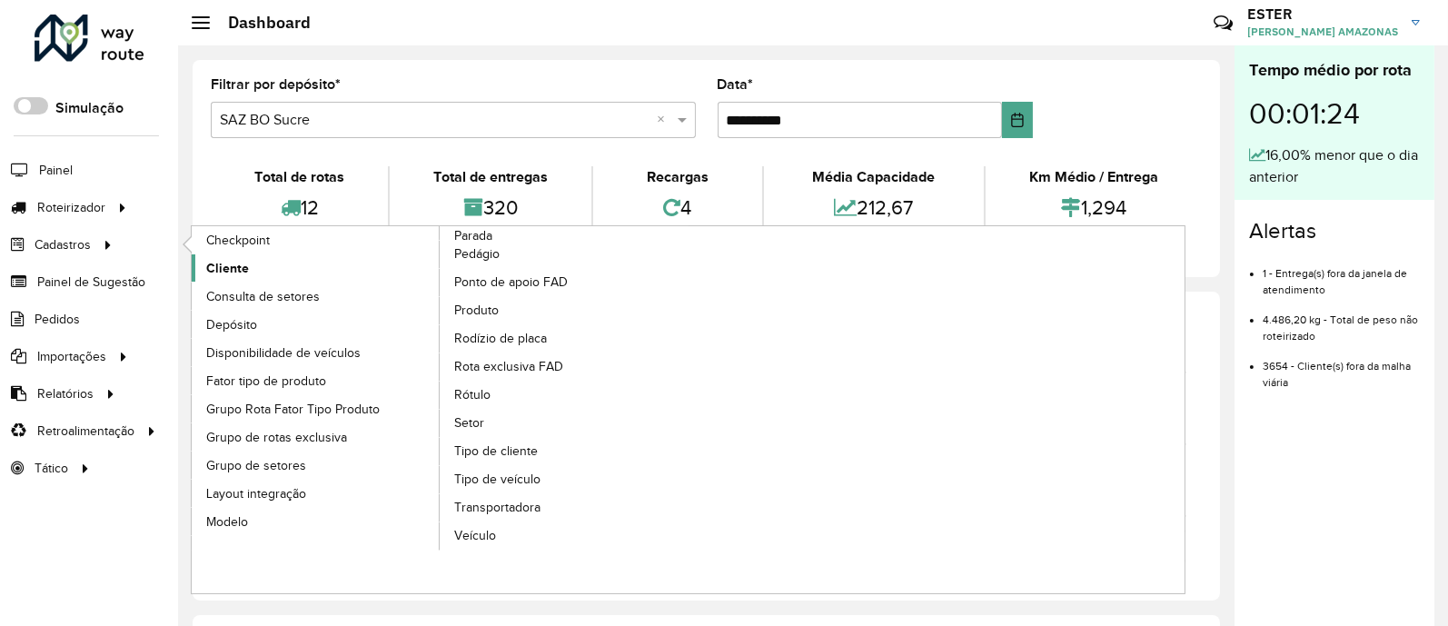
click at [223, 274] on span "Cliente" at bounding box center [227, 268] width 43 height 19
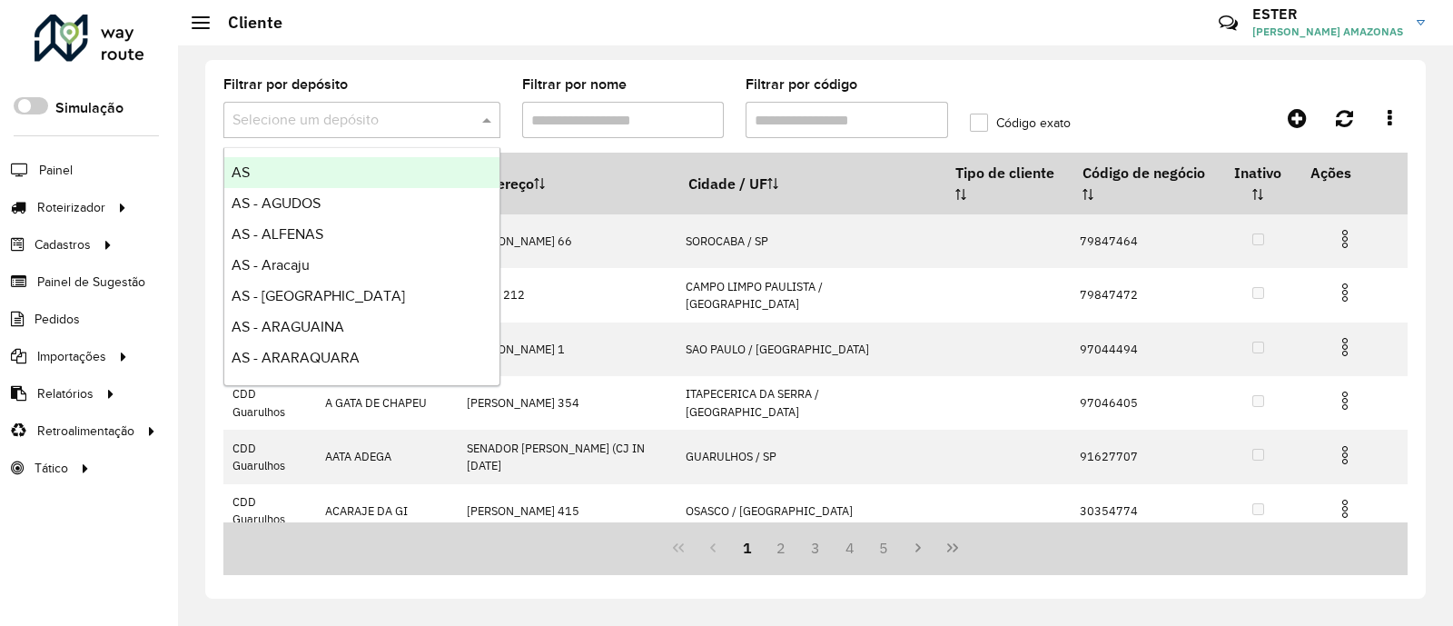
click at [308, 114] on input "text" at bounding box center [344, 121] width 223 height 22
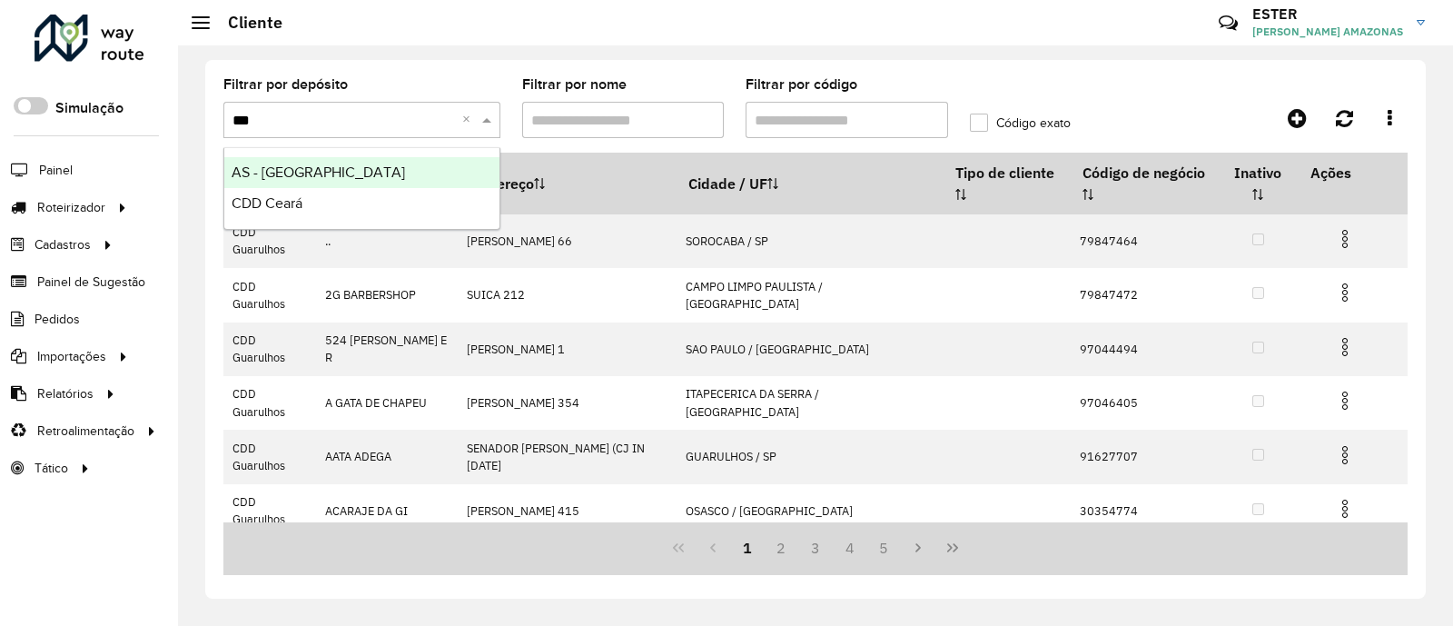
type input "****"
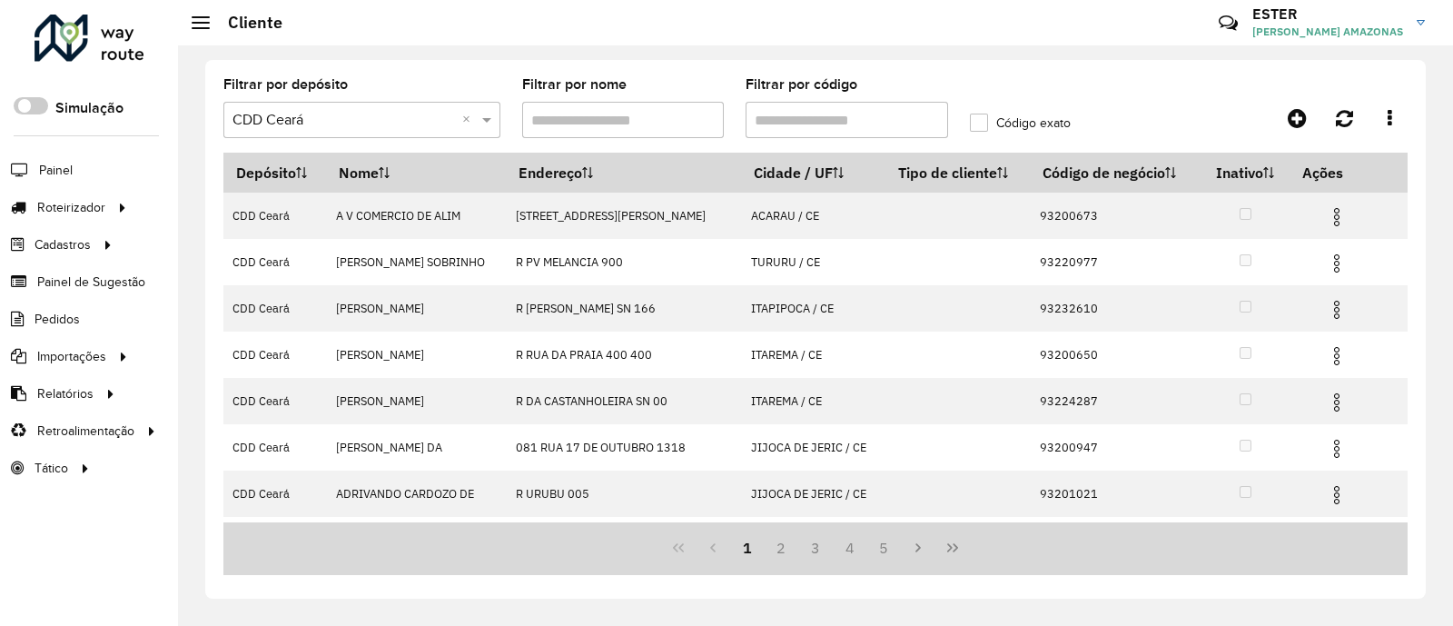
click at [831, 143] on formly-field "Filtrar por código" at bounding box center [847, 115] width 224 height 74
click at [808, 123] on input "Filtrar por código" at bounding box center [847, 120] width 203 height 36
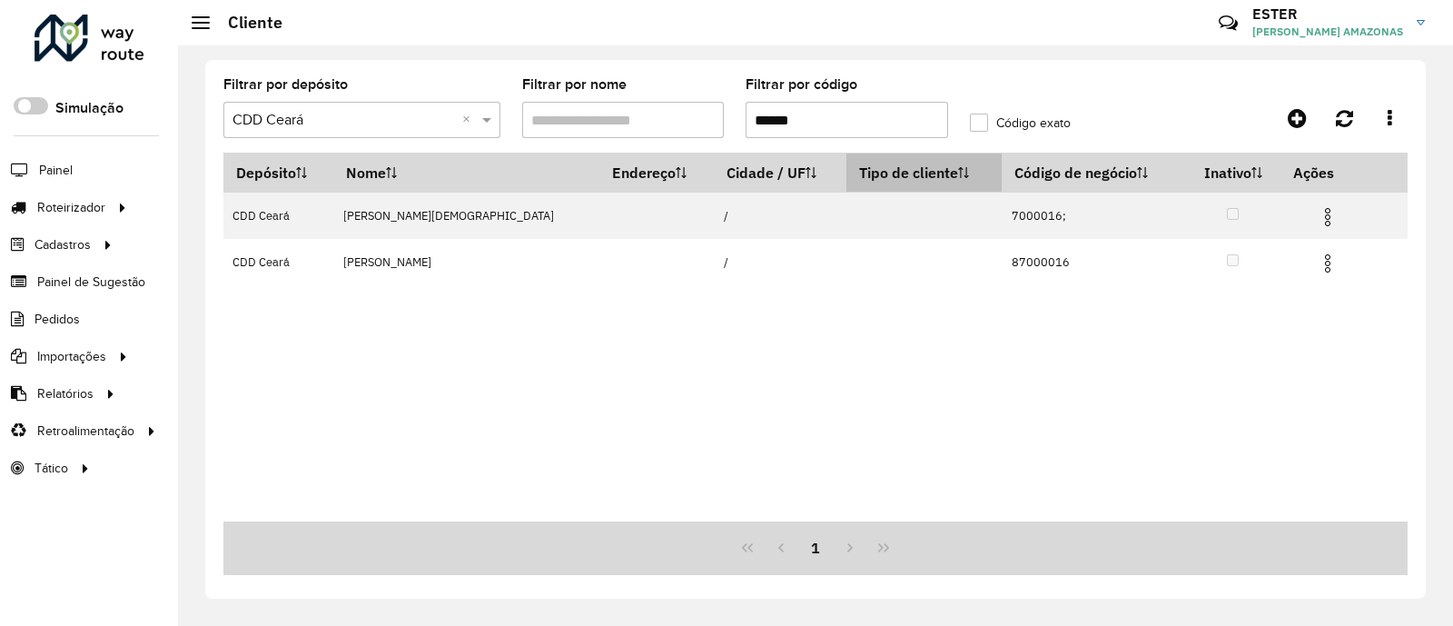
type input "******"
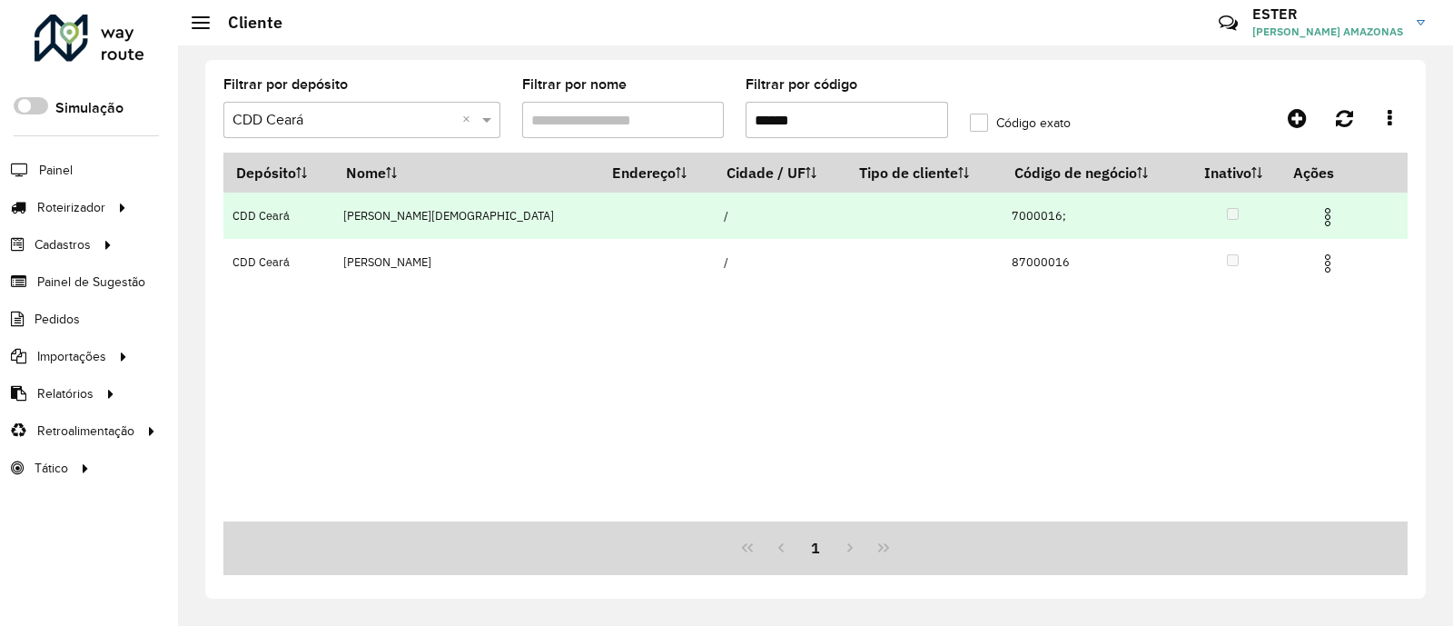
click at [1326, 206] on span at bounding box center [1328, 215] width 22 height 25
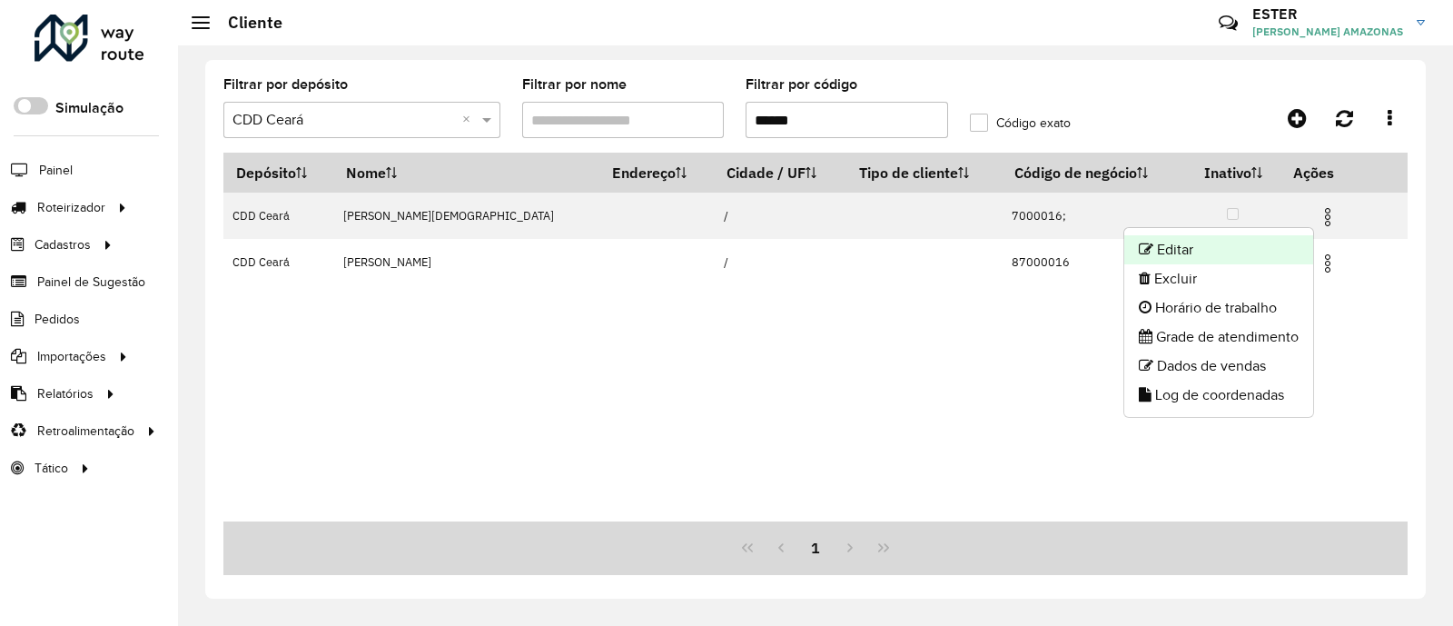
click at [1241, 249] on li "Editar" at bounding box center [1218, 249] width 189 height 29
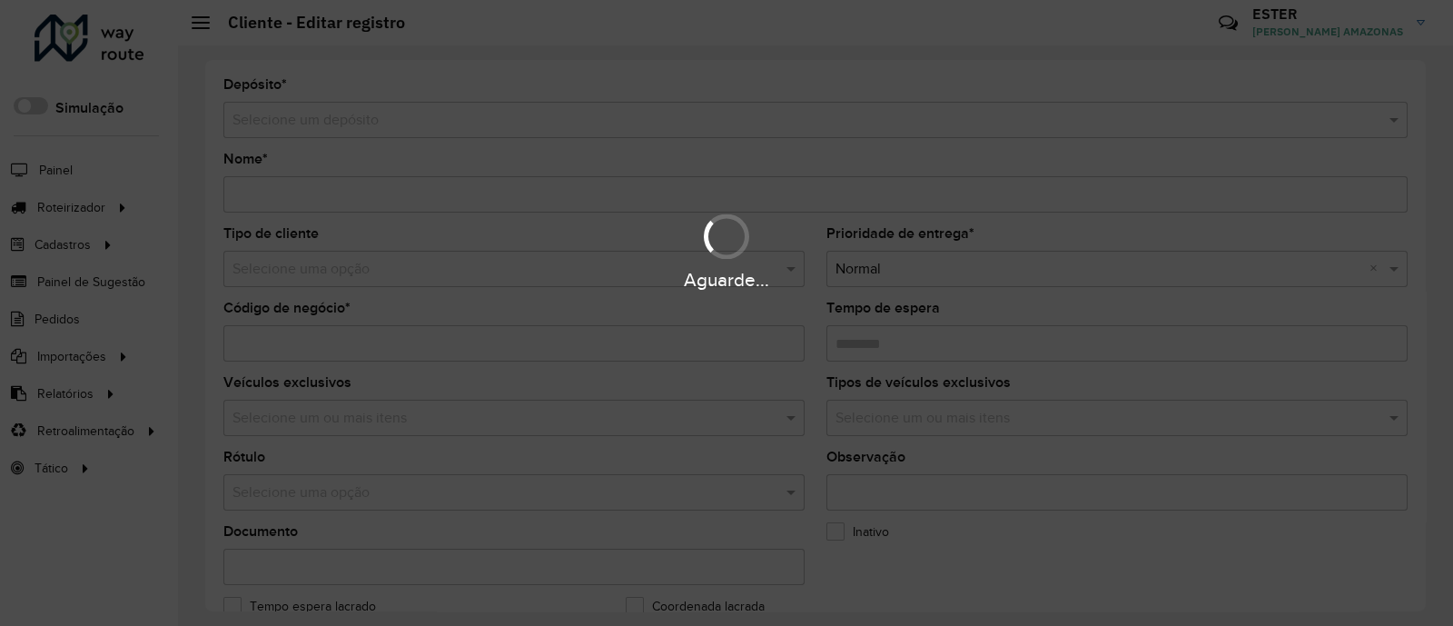
type input "**********"
type input "********"
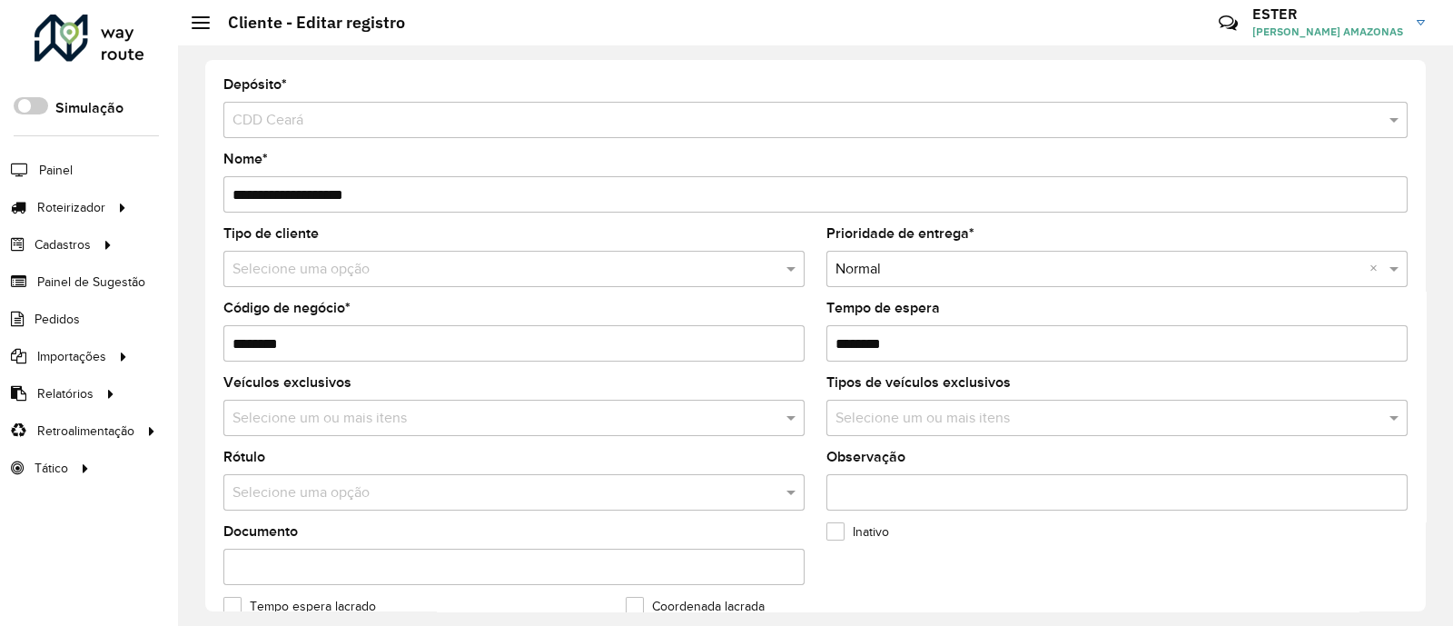
scroll to position [727, 0]
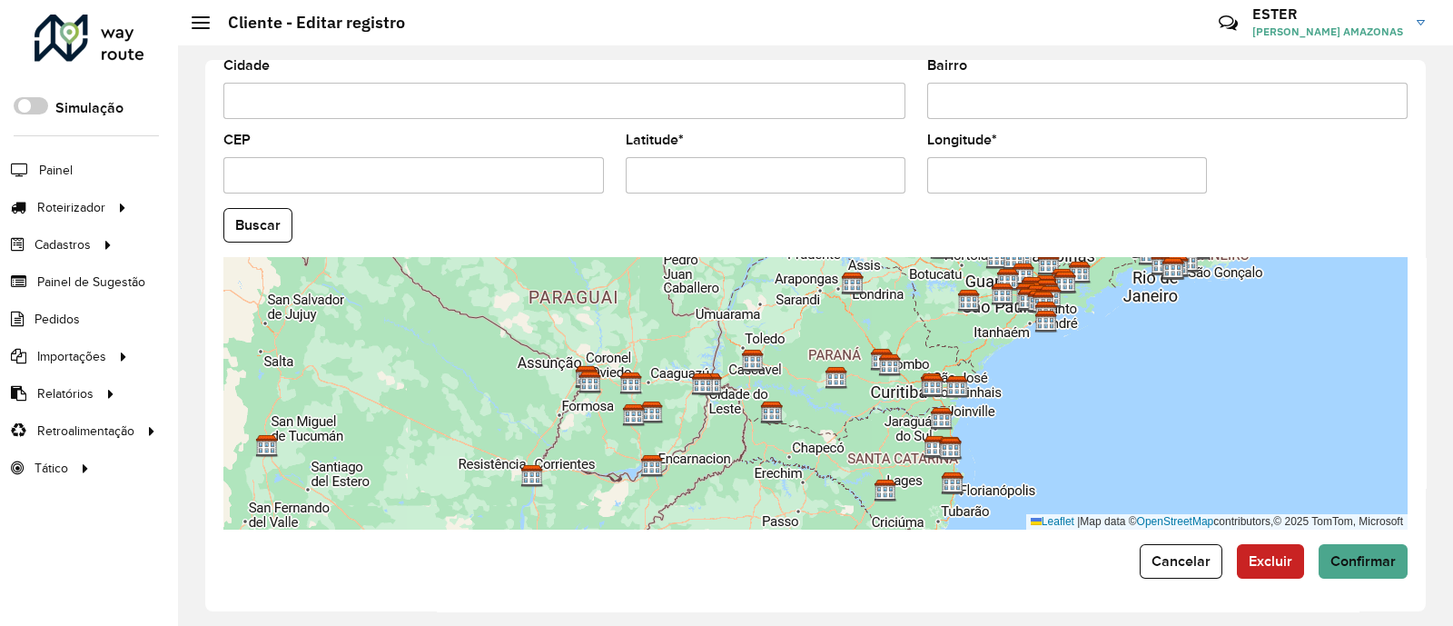
drag, startPoint x: 1194, startPoint y: 564, endPoint x: 1181, endPoint y: 458, distance: 107.1
click at [1194, 565] on span "Cancelar" at bounding box center [1181, 560] width 59 height 15
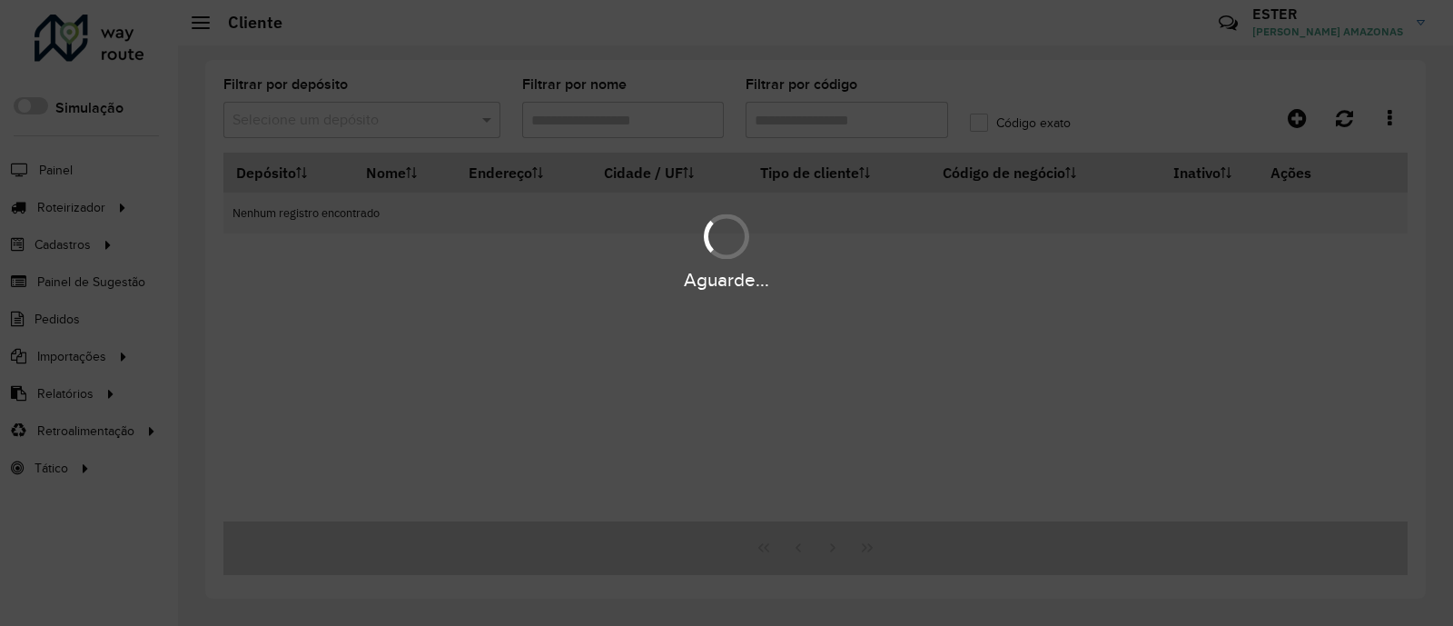
type input "******"
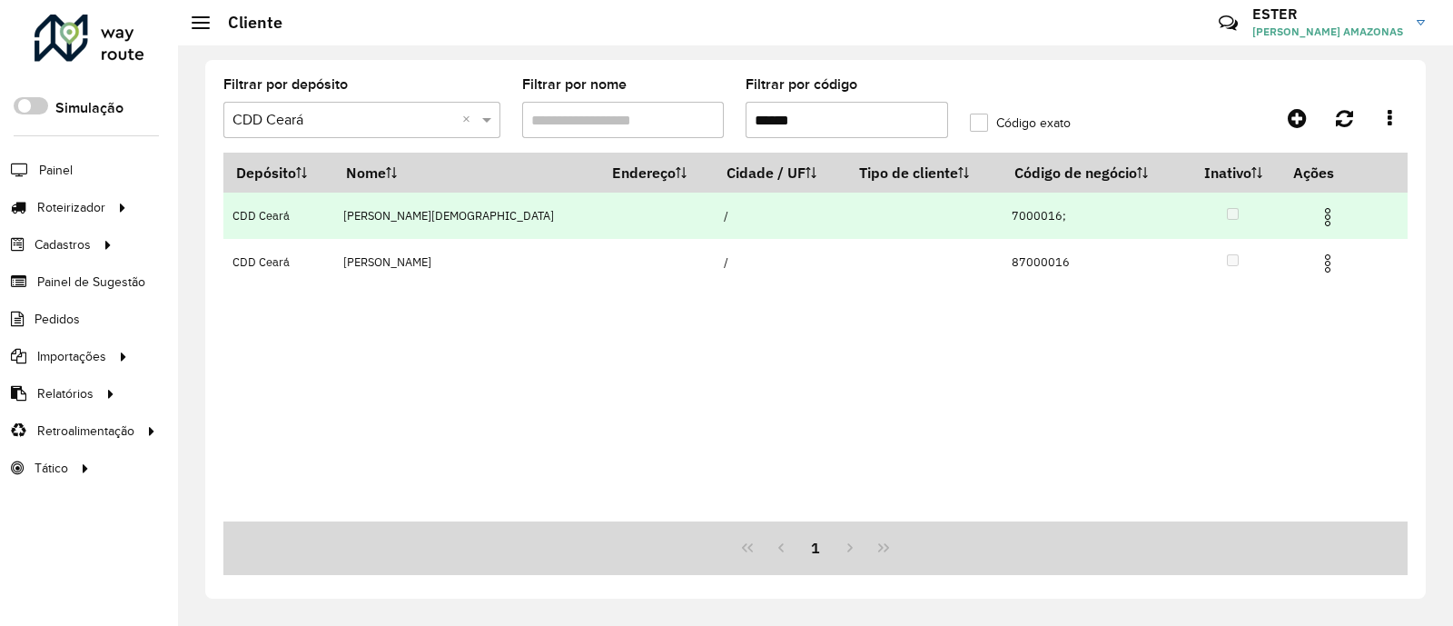
click at [1317, 214] on img at bounding box center [1328, 217] width 22 height 22
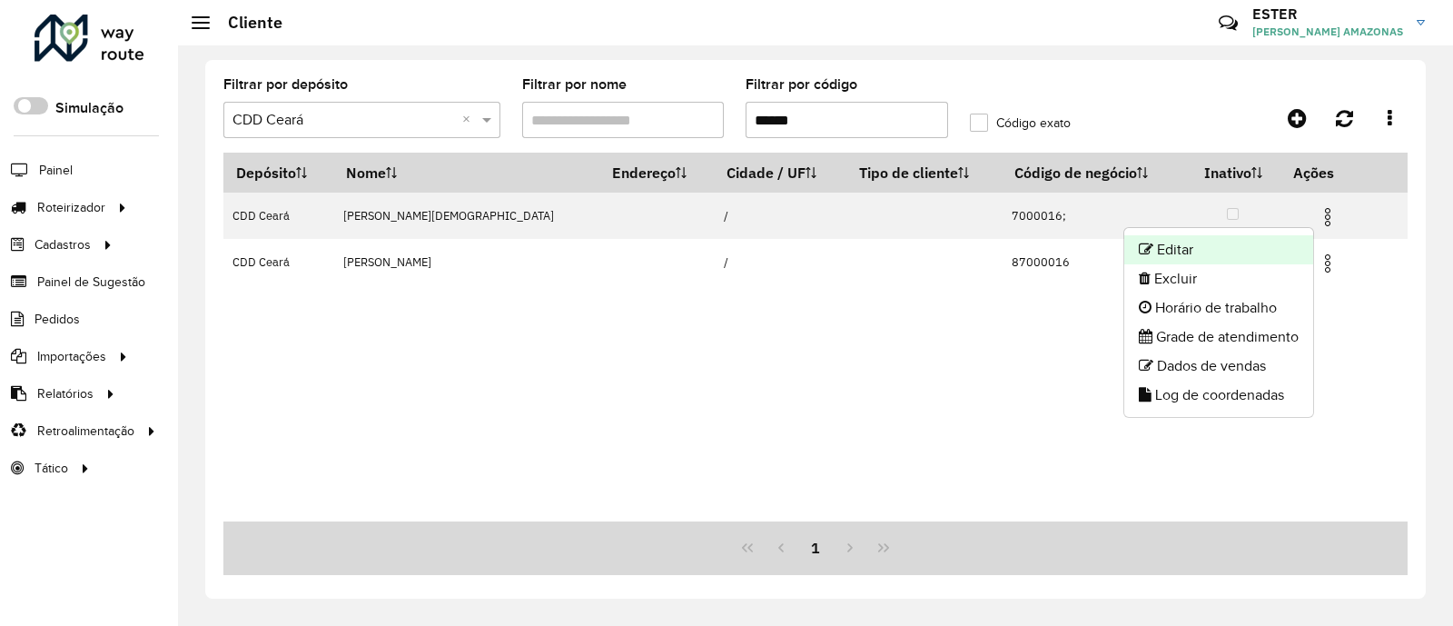
click at [1261, 252] on li "Editar" at bounding box center [1218, 249] width 189 height 29
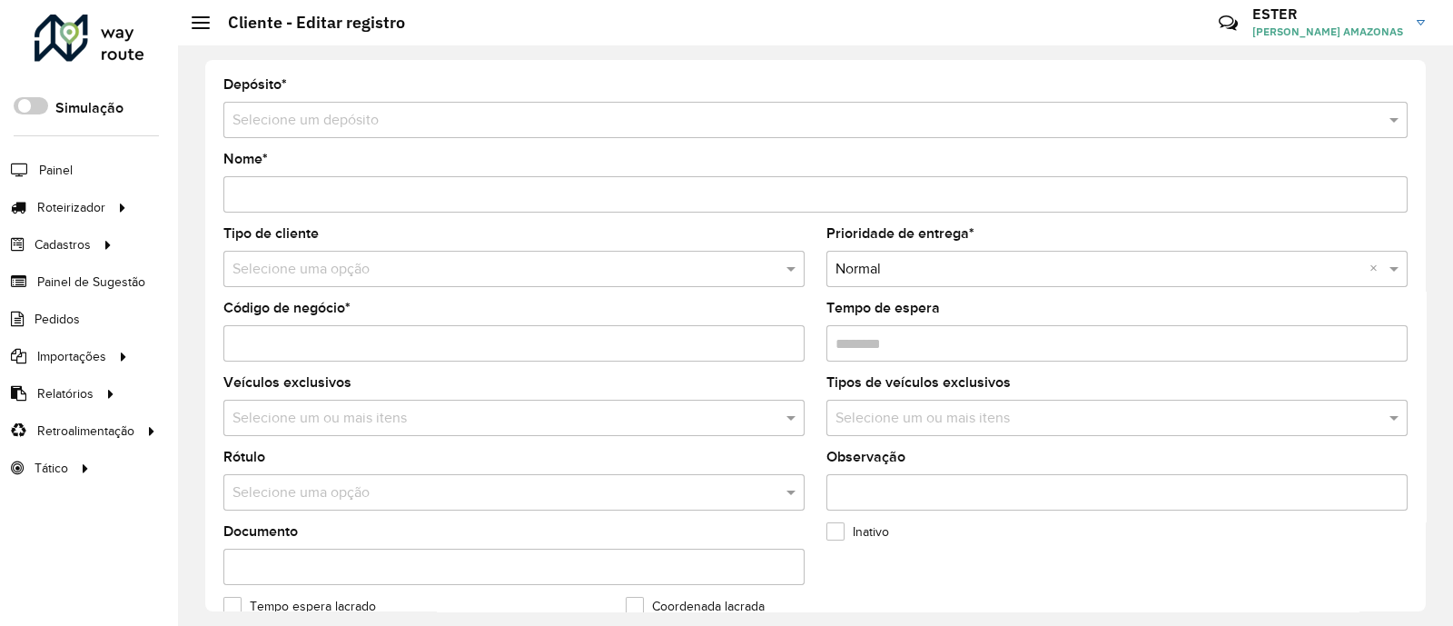
type input "**********"
type input "********"
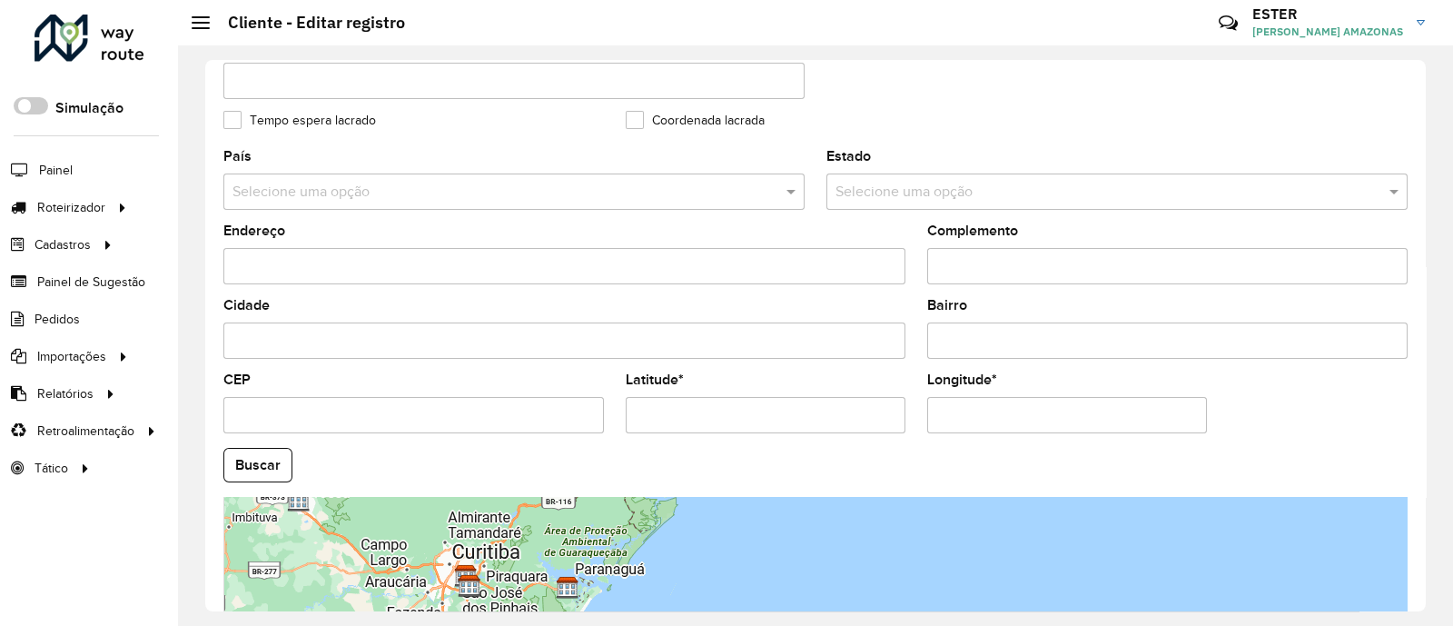
scroll to position [727, 0]
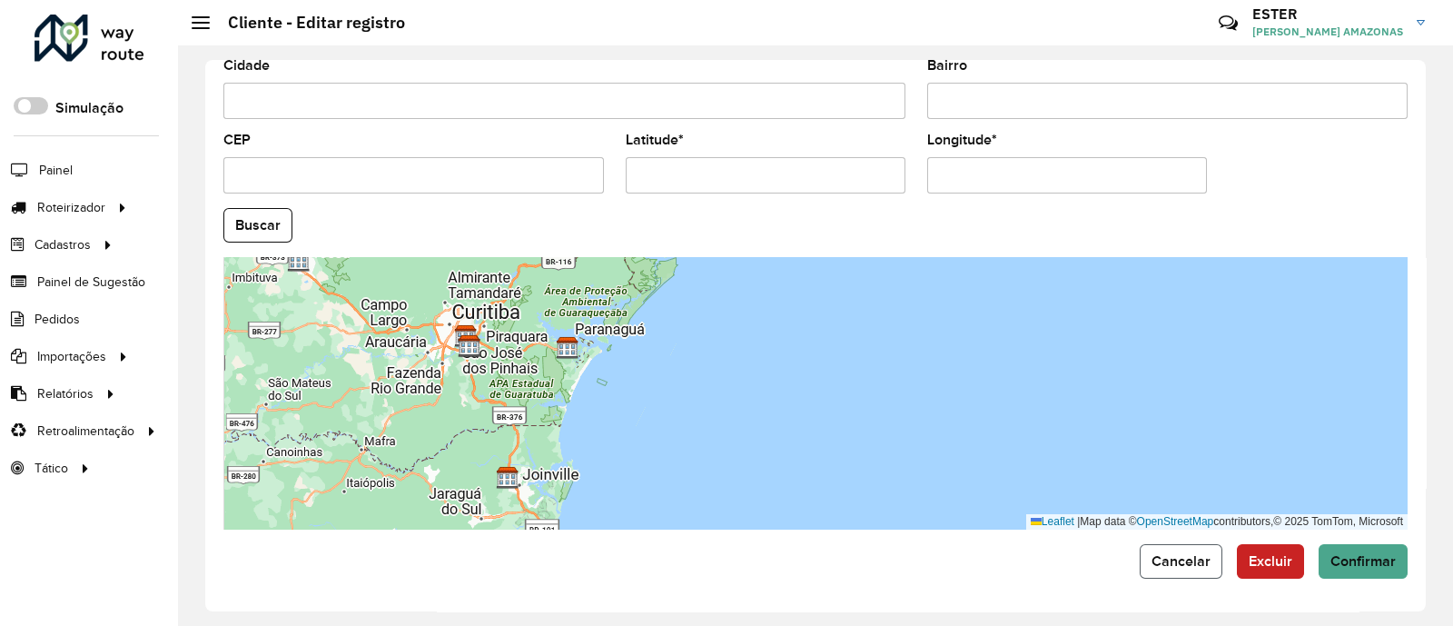
click at [1181, 561] on span "Cancelar" at bounding box center [1181, 560] width 59 height 15
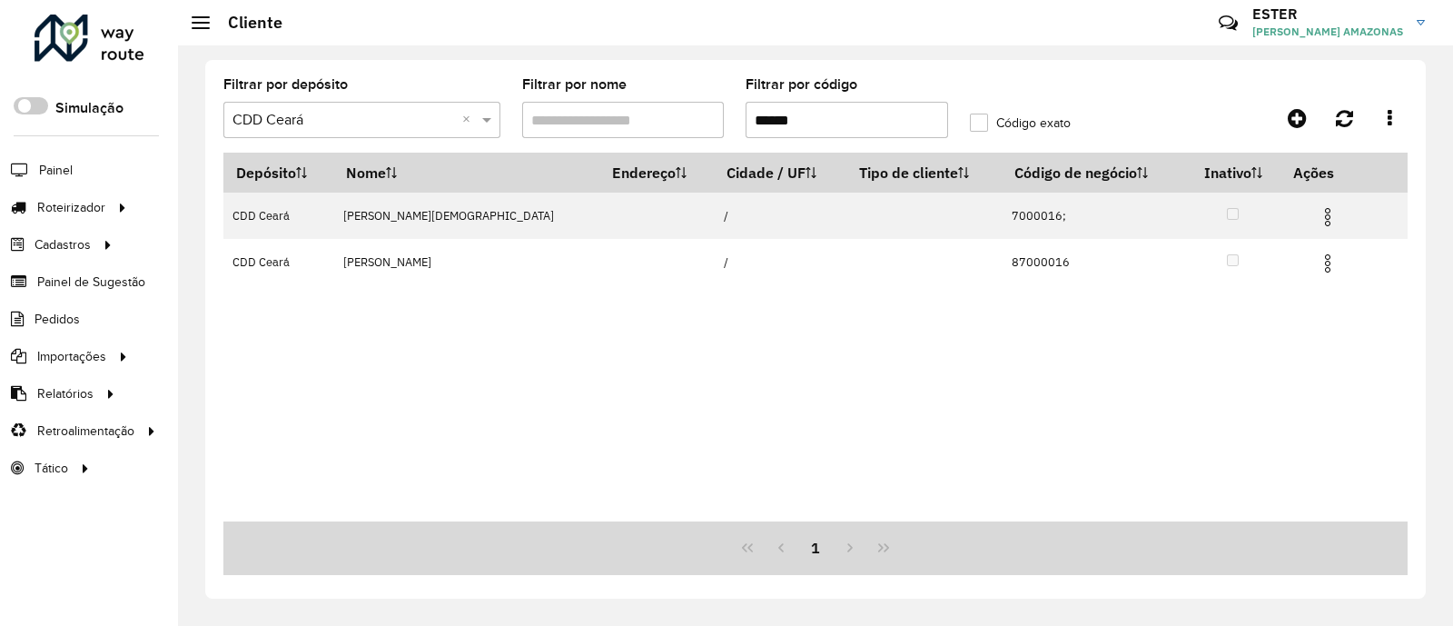
click at [900, 120] on input "******" at bounding box center [847, 120] width 203 height 36
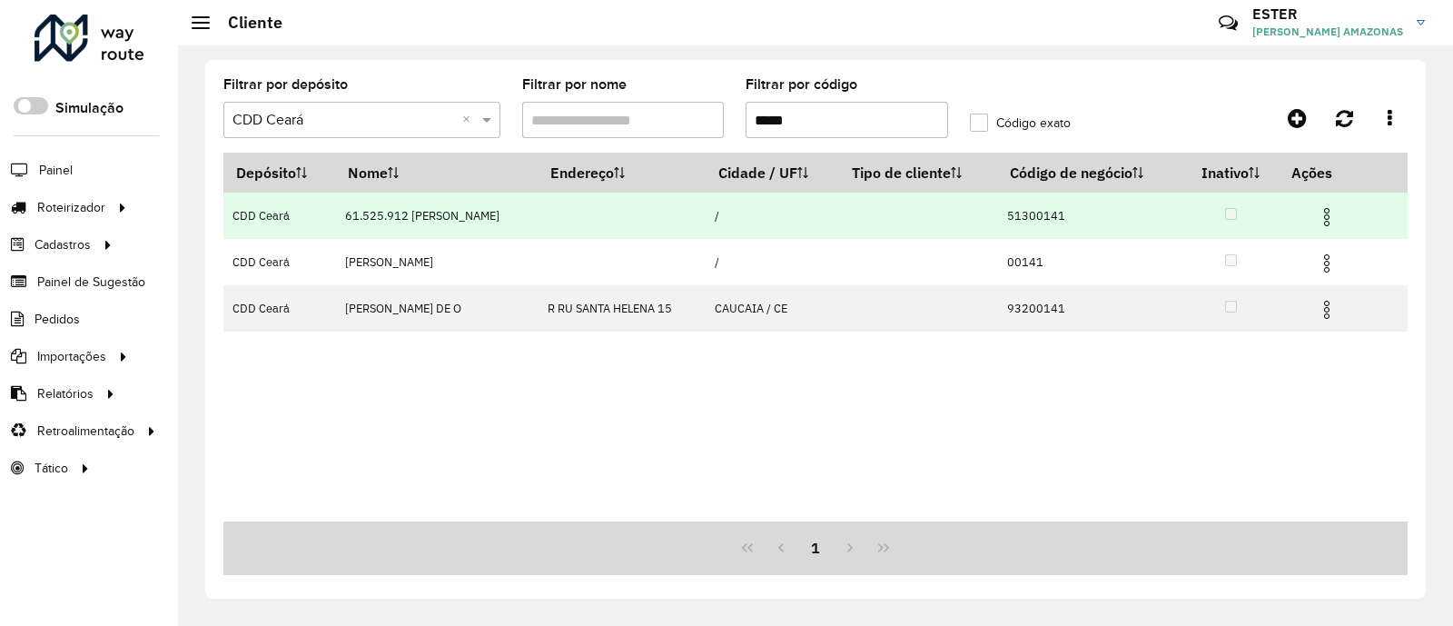
type input "*****"
click at [1335, 220] on img at bounding box center [1327, 217] width 22 height 22
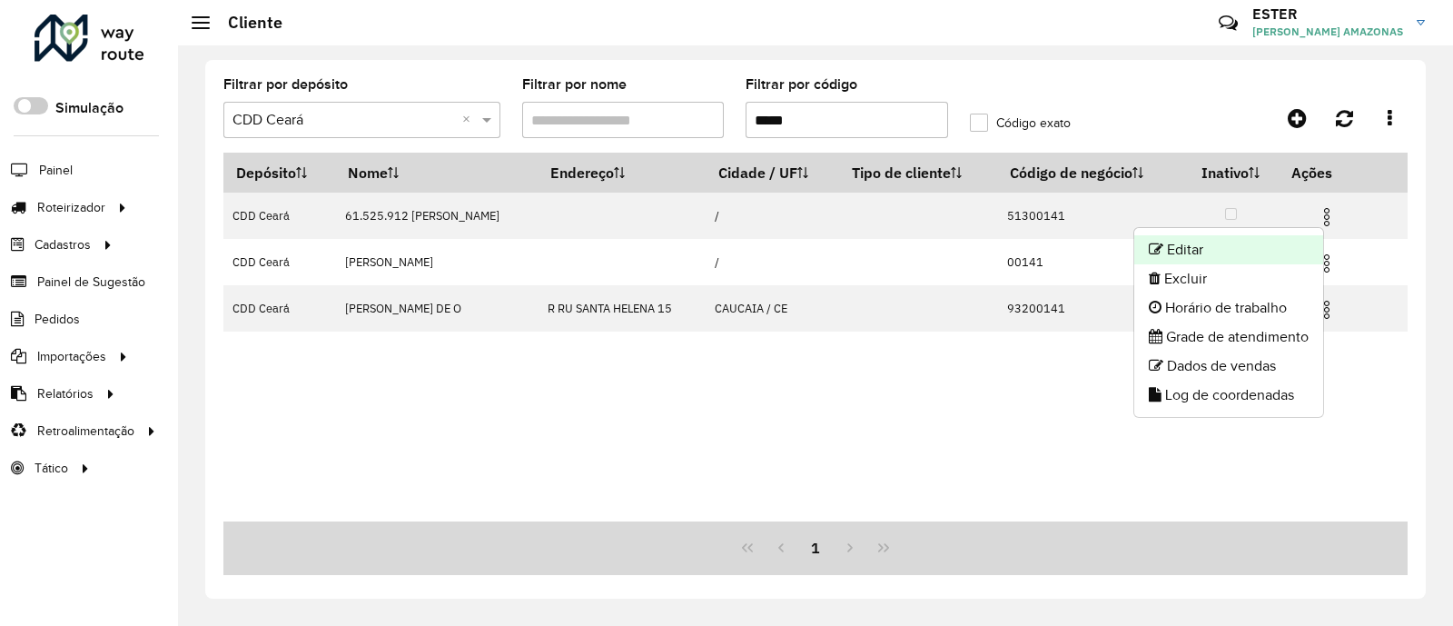
click at [1259, 239] on li "Editar" at bounding box center [1228, 249] width 189 height 29
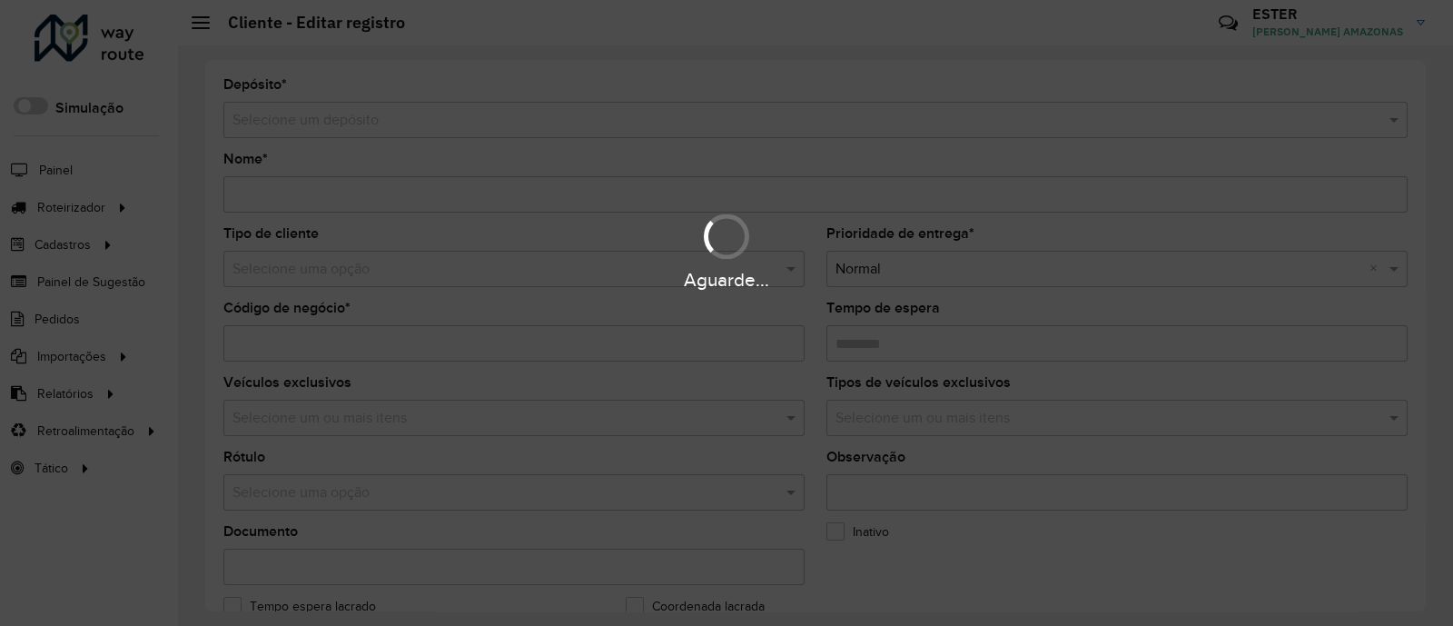
type input "**********"
type input "********"
type input "**********"
type input "*********"
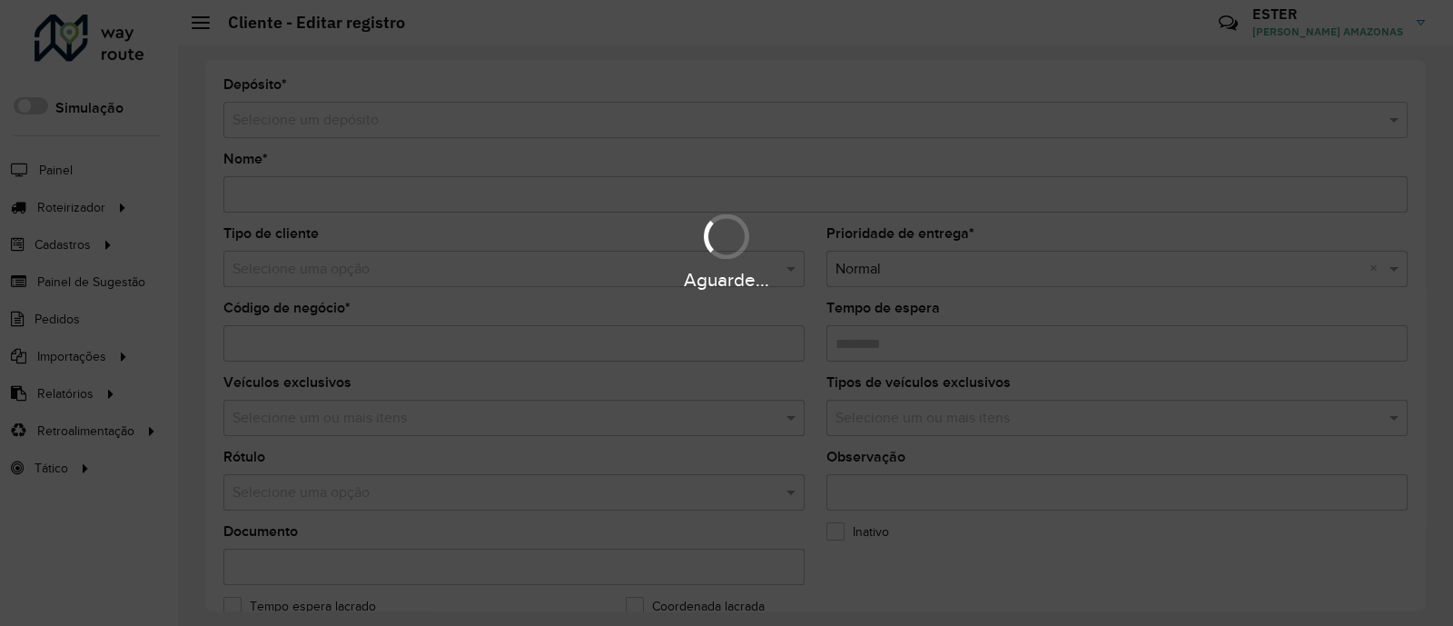
type input "**********"
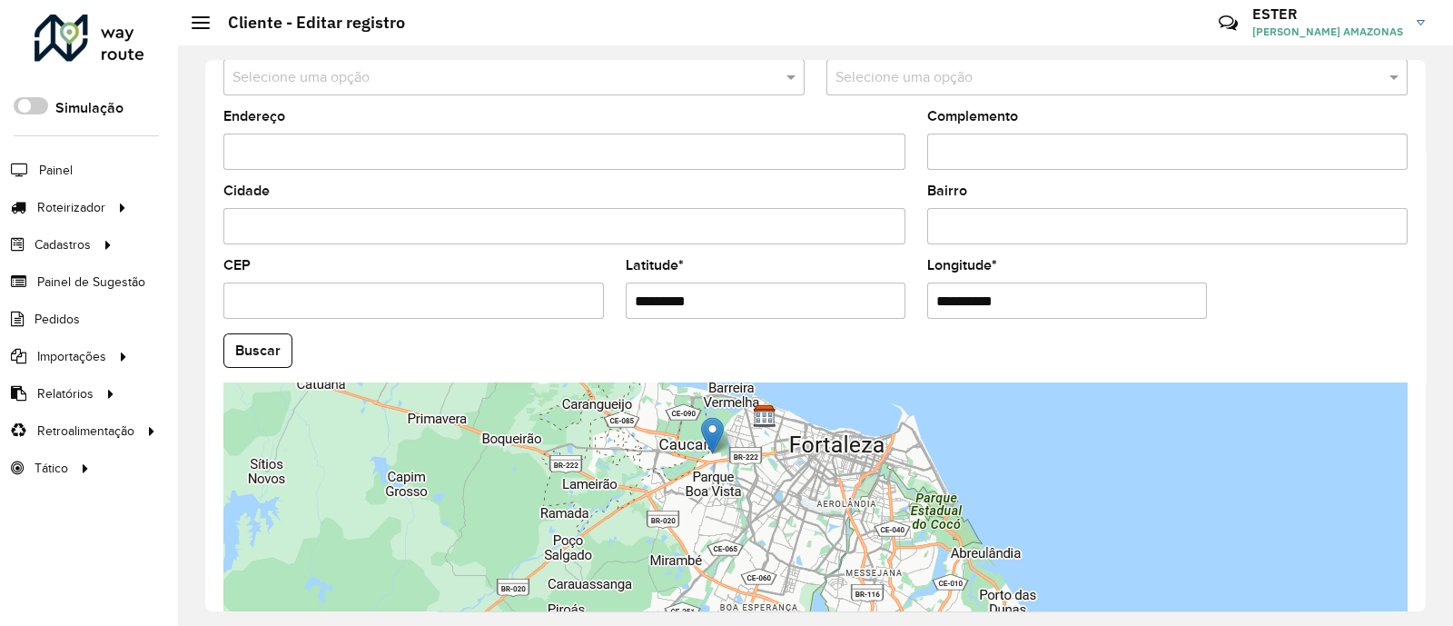
scroll to position [646, 0]
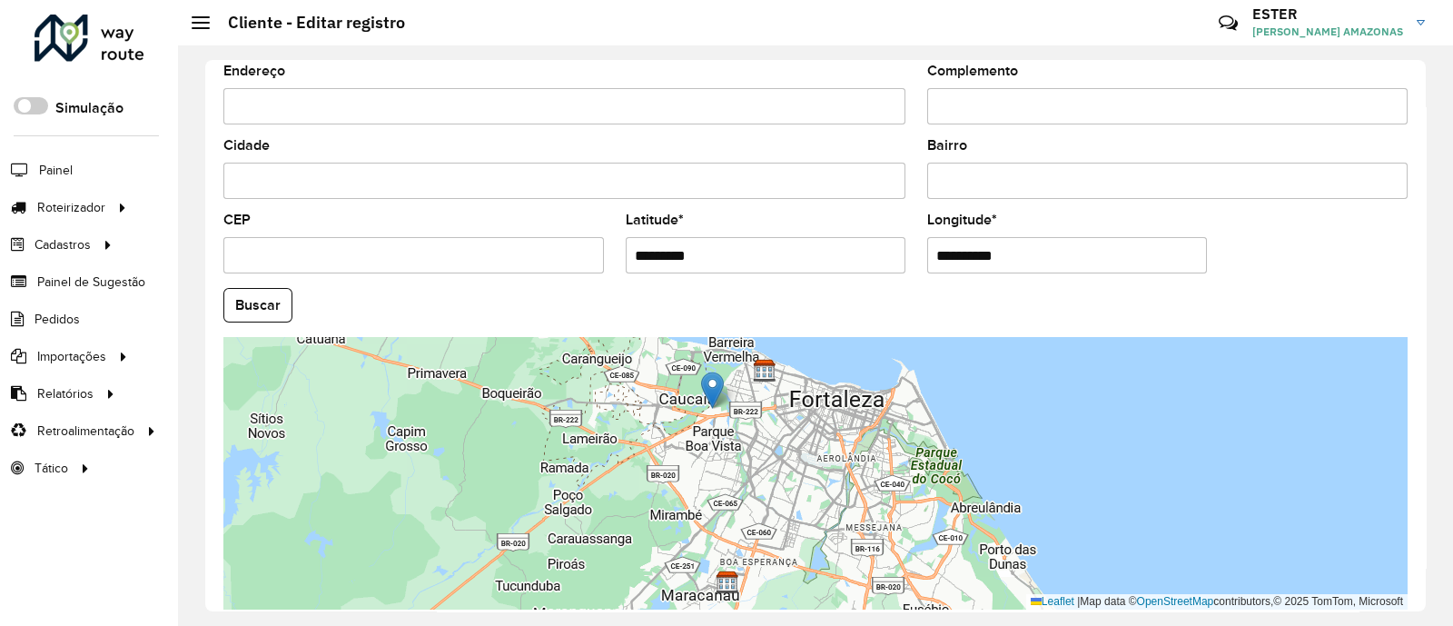
drag, startPoint x: 782, startPoint y: 500, endPoint x: 732, endPoint y: 429, distance: 86.7
click at [732, 429] on div "Leaflet | Map data © OpenStreetMap contributors,© 2025 TomTom, Microsoft" at bounding box center [815, 473] width 1184 height 272
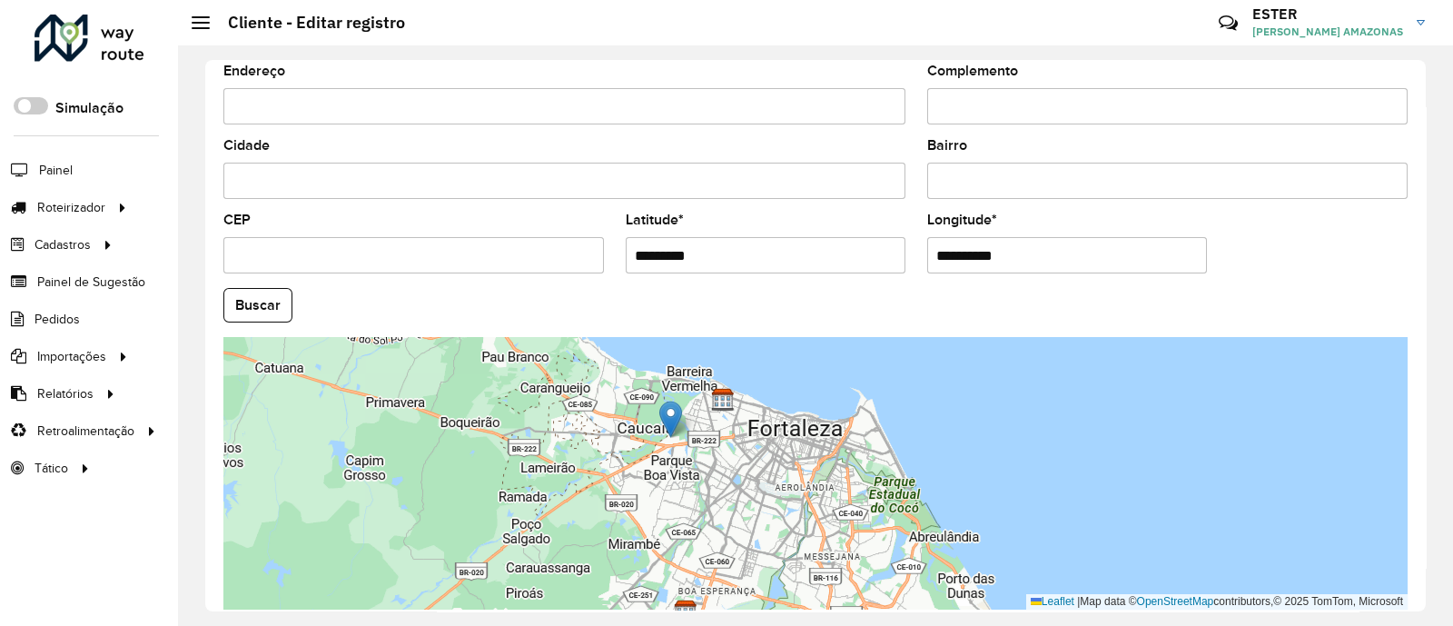
drag, startPoint x: 649, startPoint y: 377, endPoint x: 654, endPoint y: 491, distance: 114.5
click at [658, 501] on div "Leaflet | Map data © OpenStreetMap contributors,© 2025 TomTom, Microsoft" at bounding box center [815, 473] width 1184 height 272
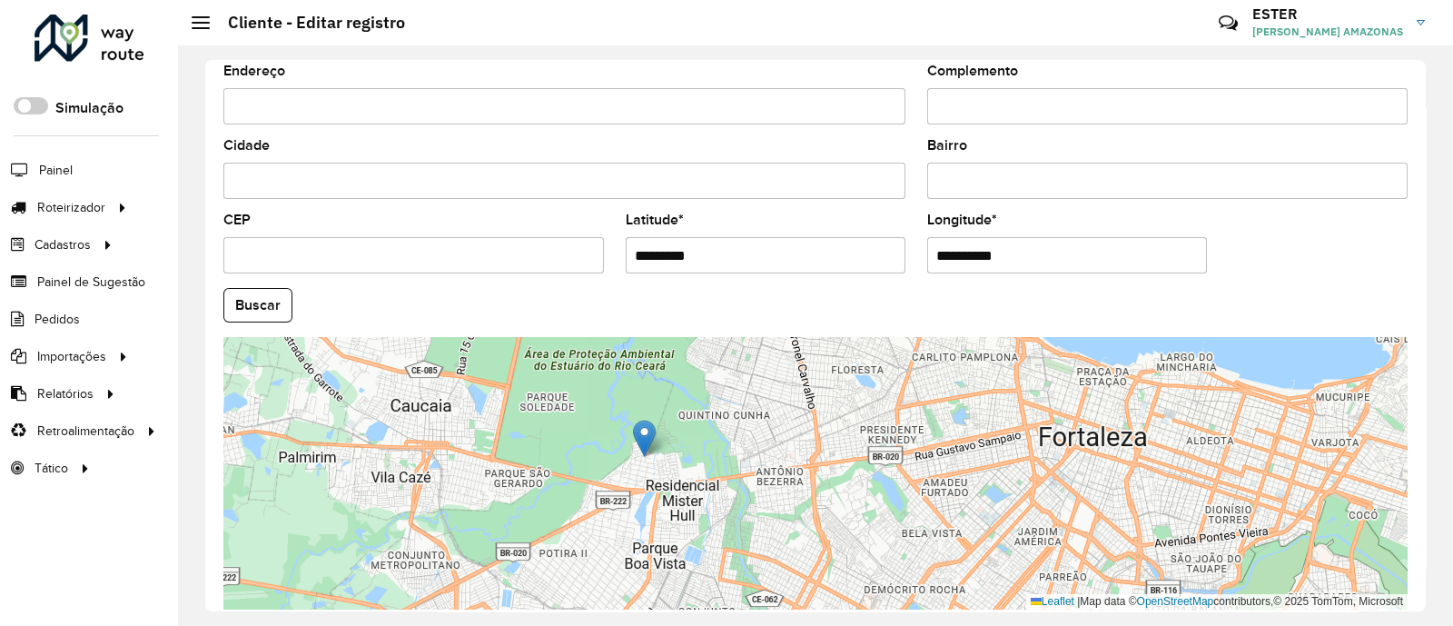
drag, startPoint x: 692, startPoint y: 494, endPoint x: 574, endPoint y: 406, distance: 147.3
click at [574, 406] on div "Leaflet | Map data © OpenStreetMap contributors,© 2025 TomTom, Microsoft" at bounding box center [815, 473] width 1184 height 272
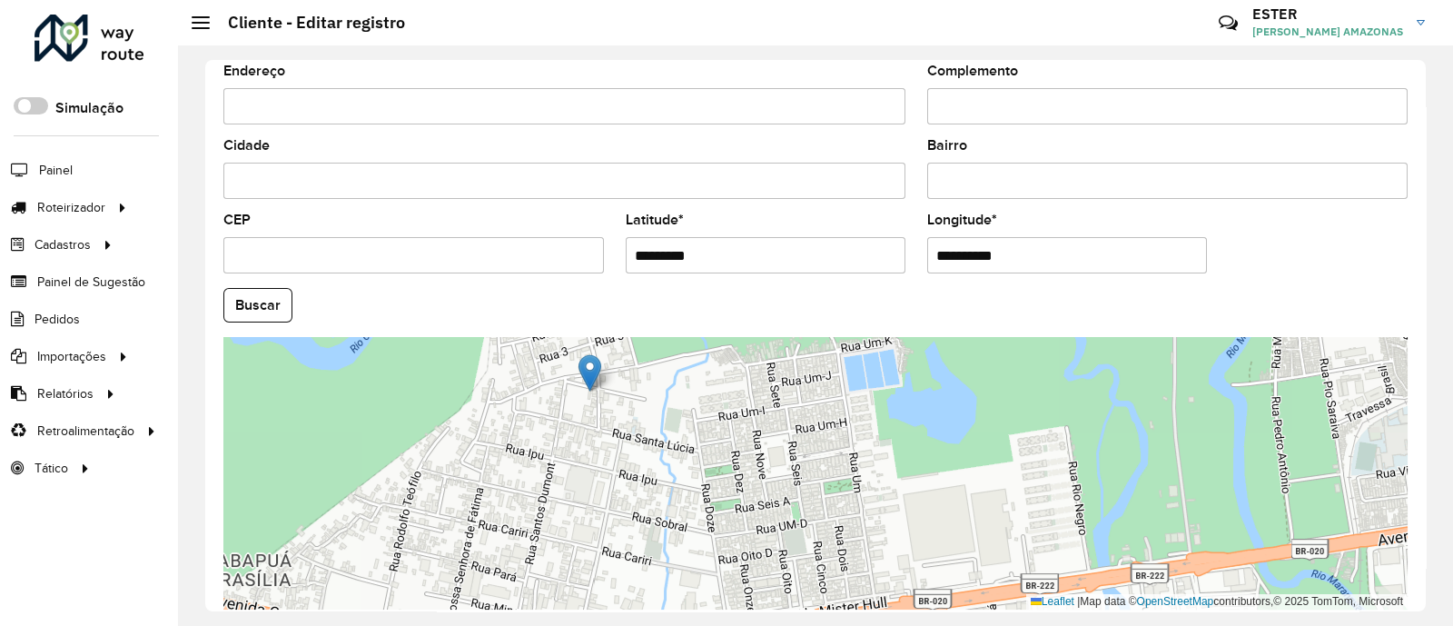
click at [589, 429] on div "Leaflet | Map data © OpenStreetMap contributors,© 2025 TomTom, Microsoft" at bounding box center [815, 473] width 1184 height 272
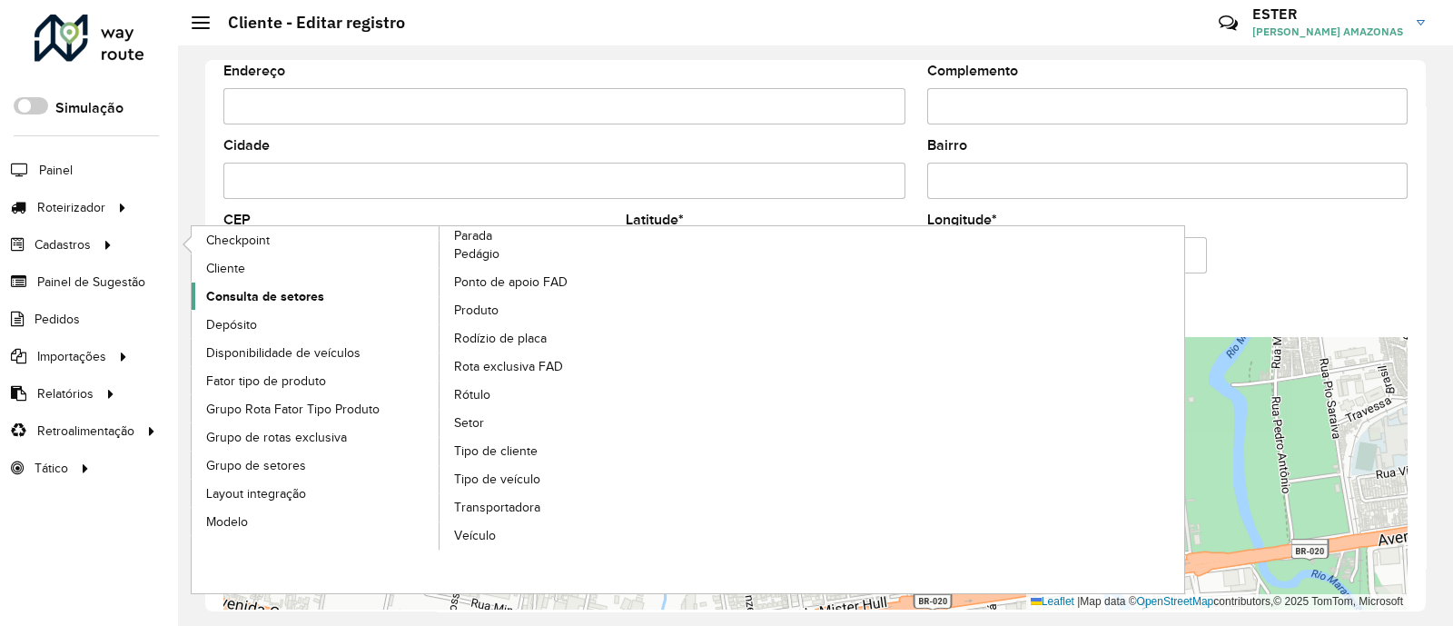
click at [282, 297] on span "Consulta de setores" at bounding box center [265, 296] width 118 height 19
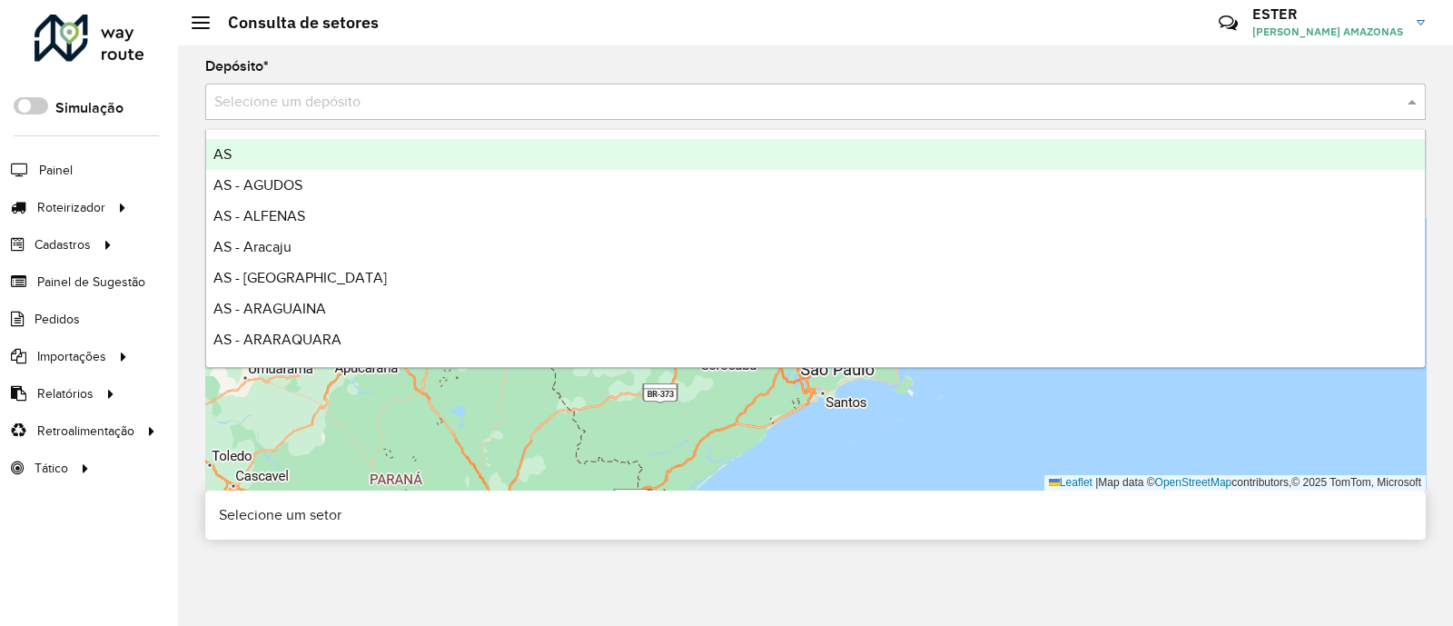
click at [705, 102] on input "text" at bounding box center [797, 103] width 1166 height 22
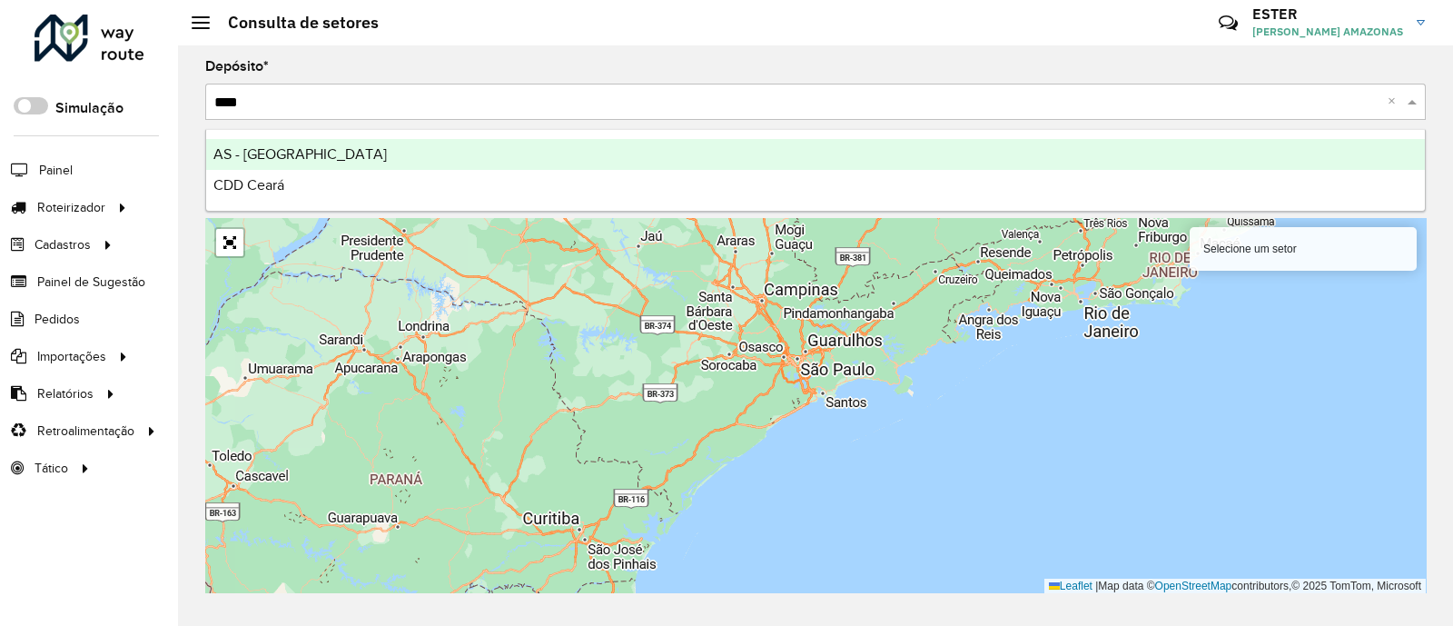
type input "*****"
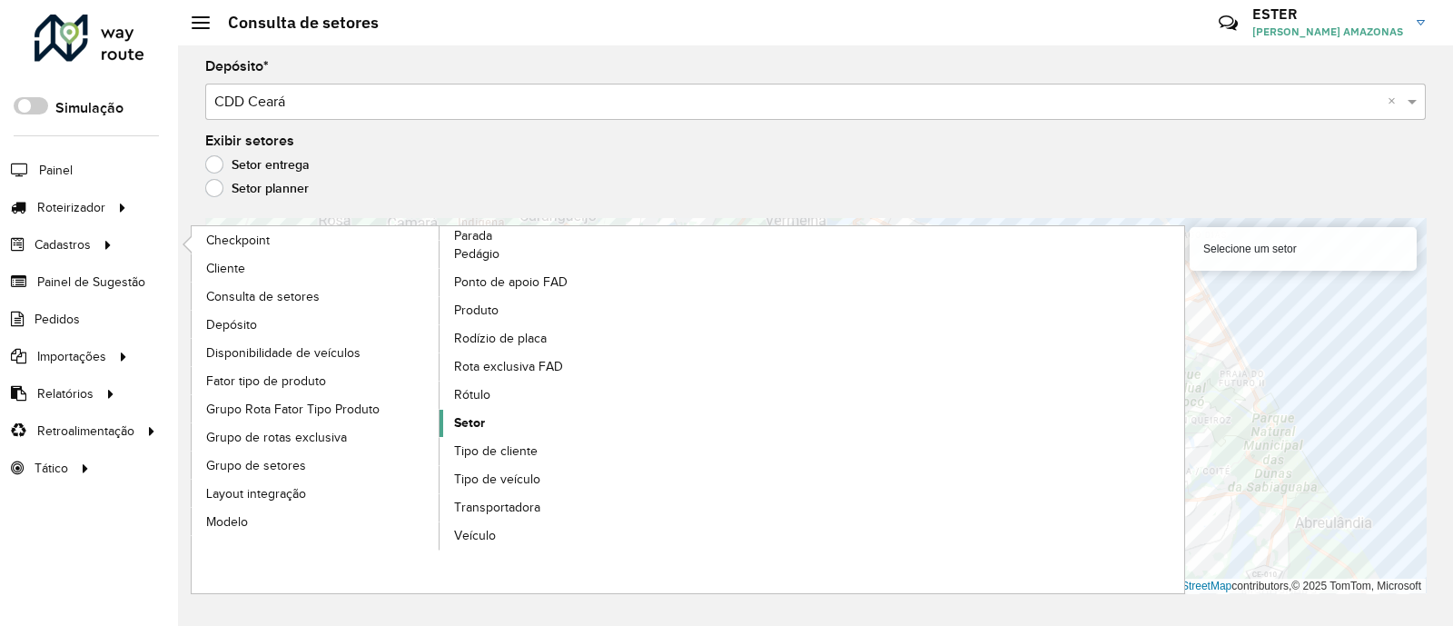
click at [473, 418] on span "Setor" at bounding box center [469, 422] width 31 height 19
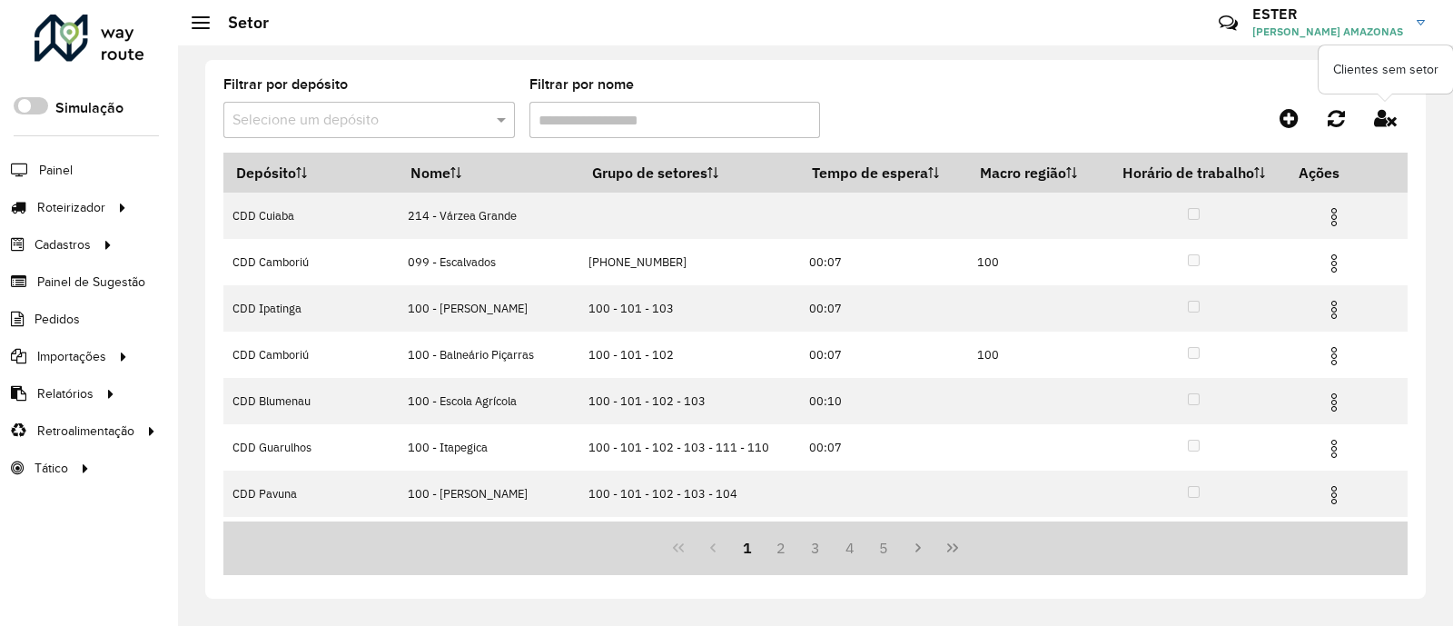
click at [1376, 116] on icon at bounding box center [1385, 118] width 23 height 20
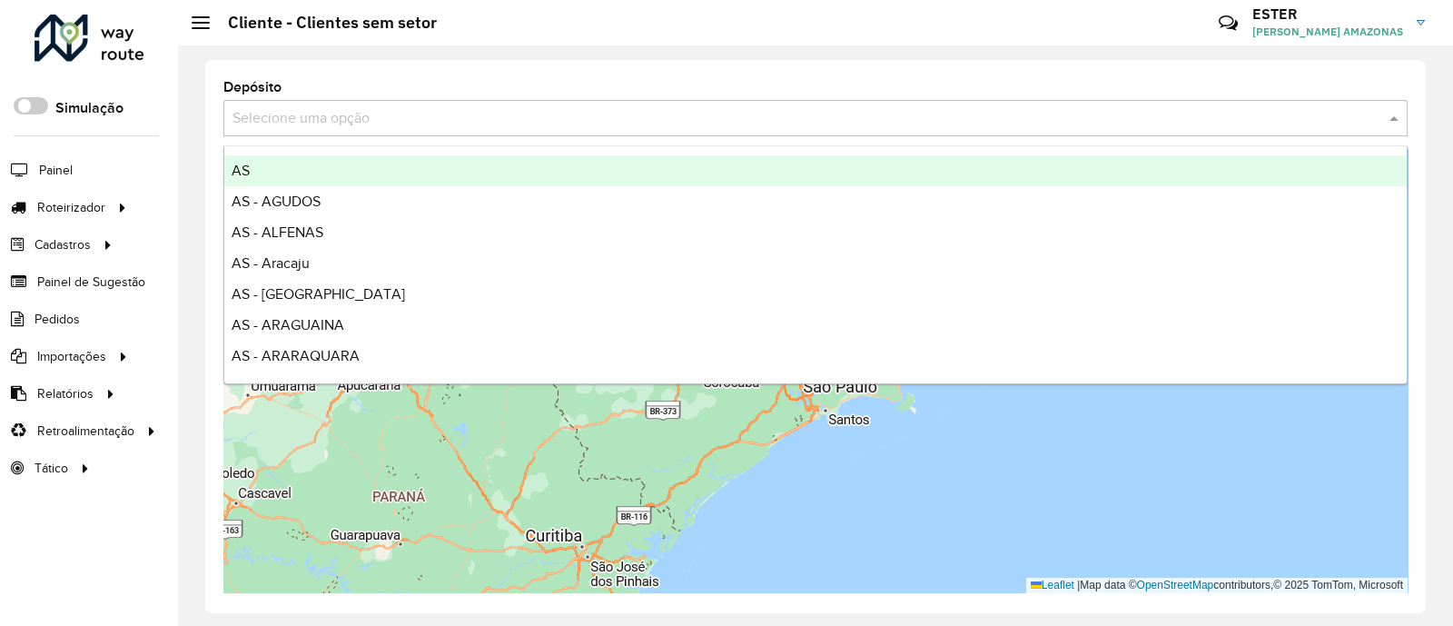
click at [844, 124] on input "text" at bounding box center [798, 119] width 1130 height 22
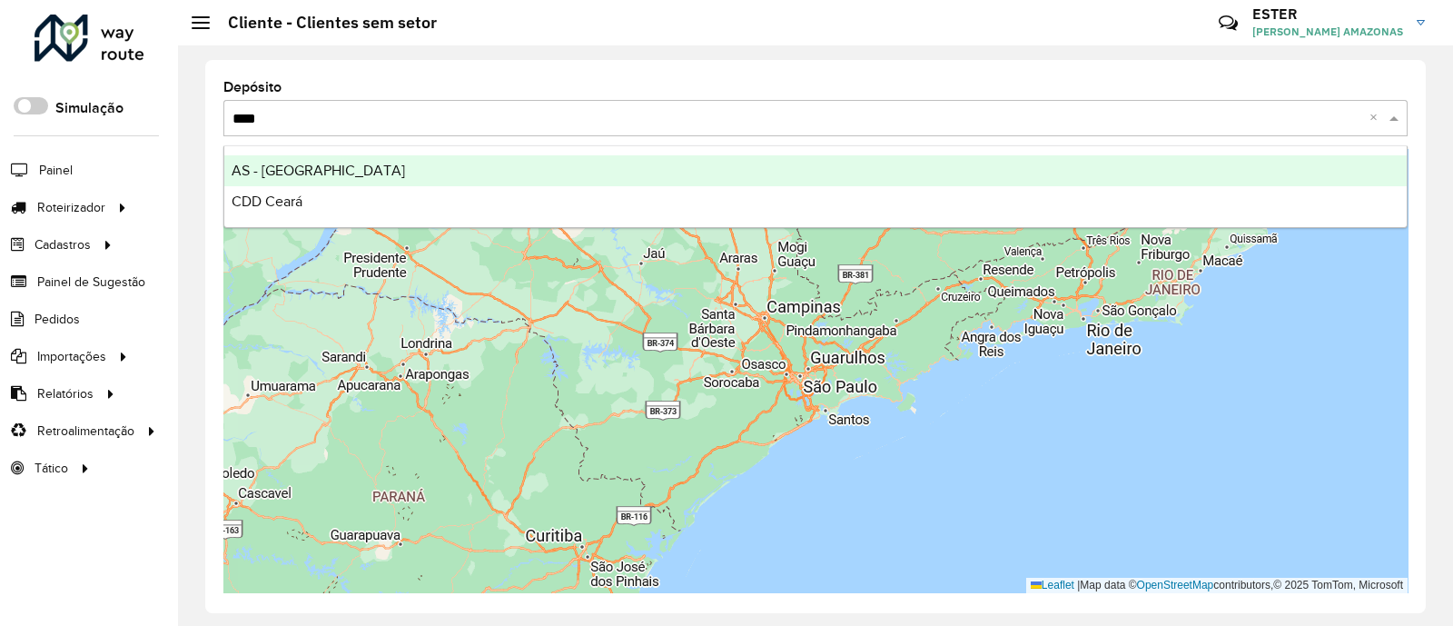
type input "*****"
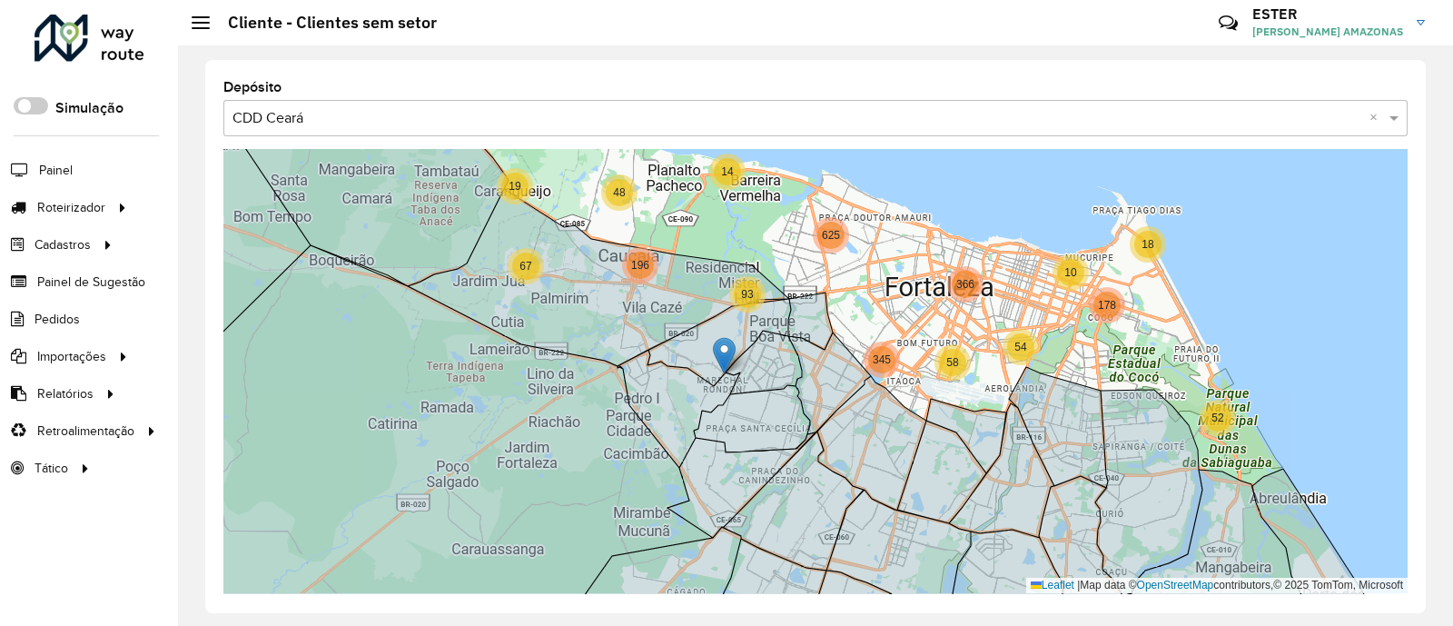
click at [829, 283] on div "15 72 312 312 1443 2 13 4 21 19 27 18 10 54 52 178 58 48 67 196 14 345 93 366 6…" at bounding box center [815, 371] width 1184 height 444
click at [761, 340] on icon at bounding box center [763, 363] width 78 height 64
drag, startPoint x: 728, startPoint y: 339, endPoint x: 706, endPoint y: 332, distance: 23.0
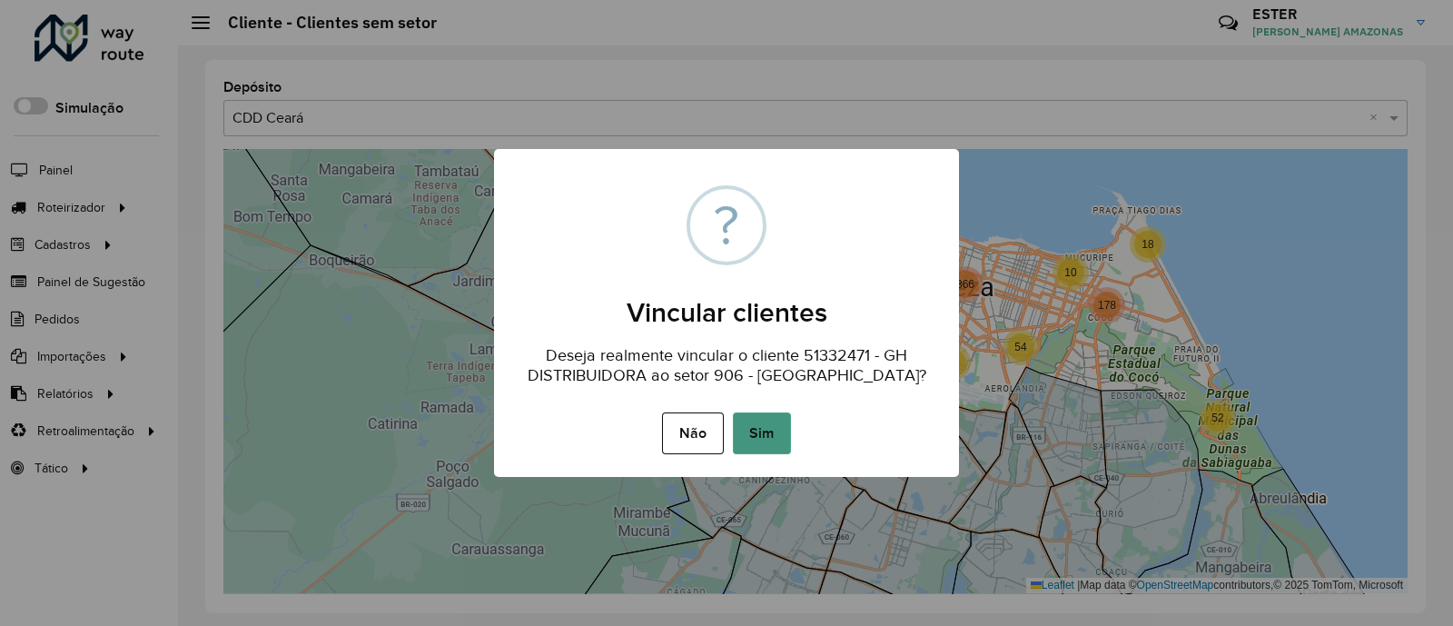
click at [764, 435] on button "Sim" at bounding box center [762, 433] width 58 height 42
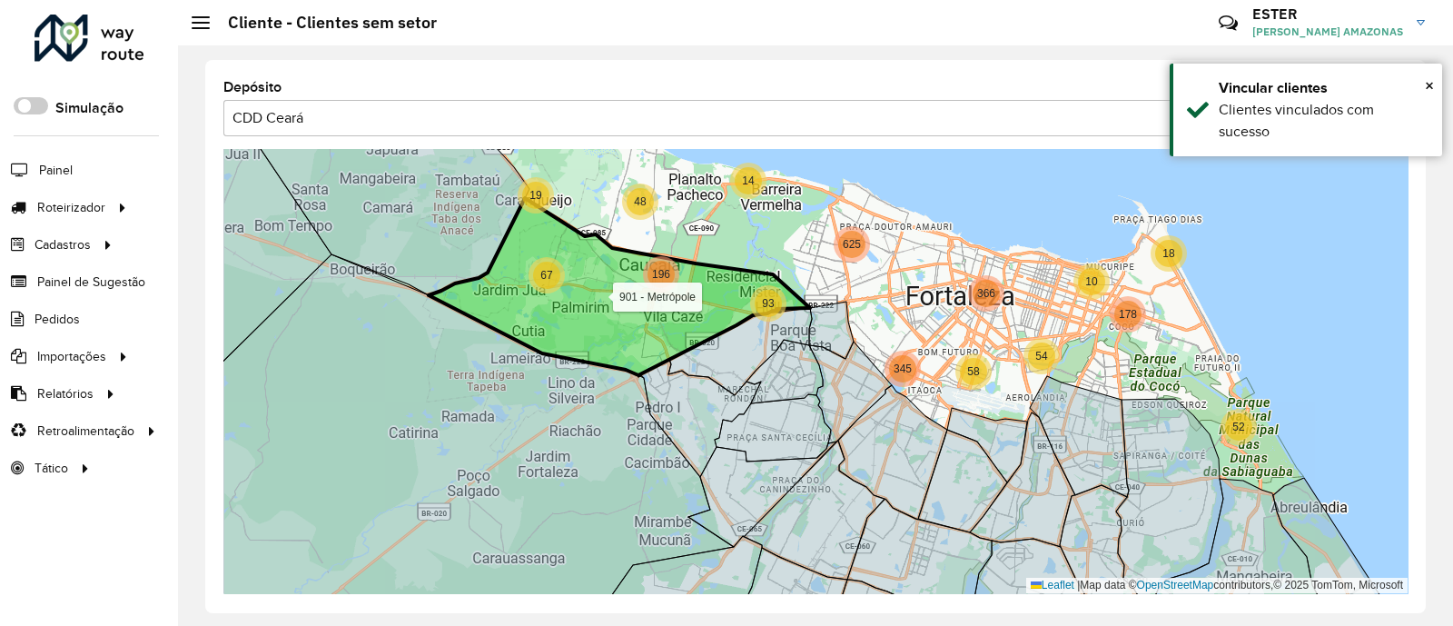
drag, startPoint x: 654, startPoint y: 315, endPoint x: 782, endPoint y: 381, distance: 143.8
click at [782, 375] on icon at bounding box center [619, 286] width 381 height 177
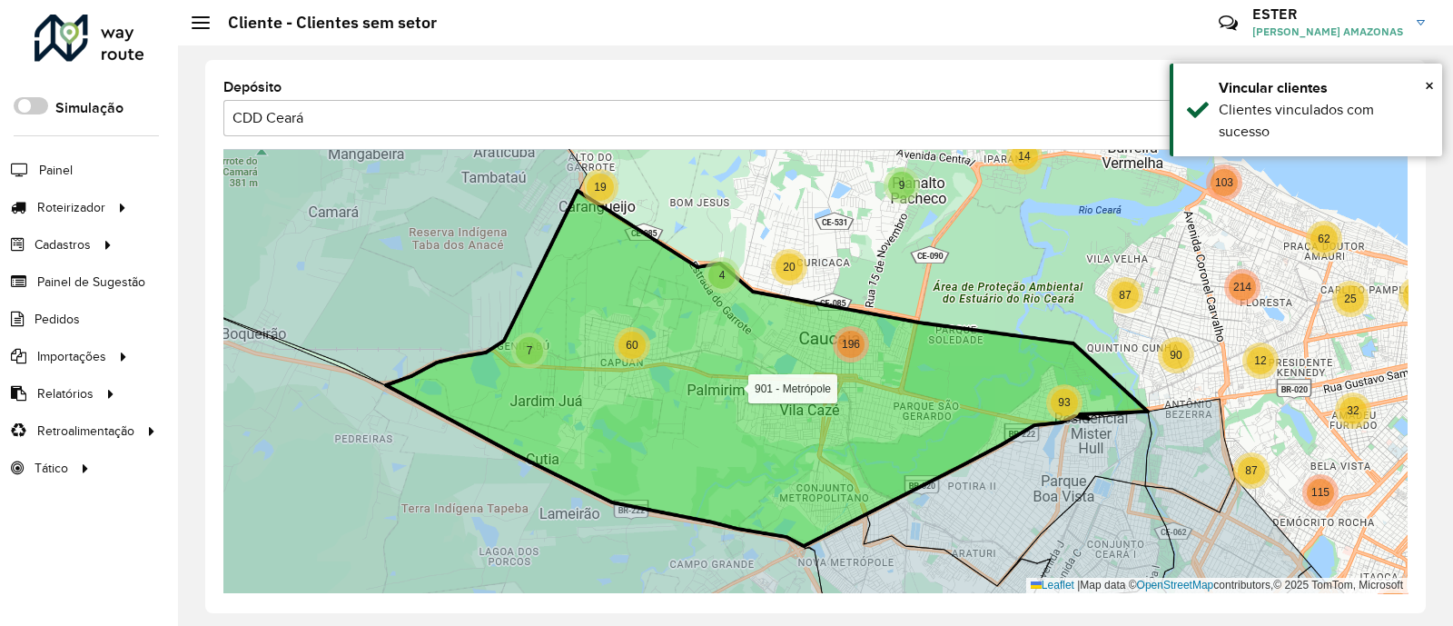
click at [703, 321] on icon at bounding box center [767, 368] width 762 height 355
click at [536, 359] on div "7" at bounding box center [529, 350] width 27 height 27
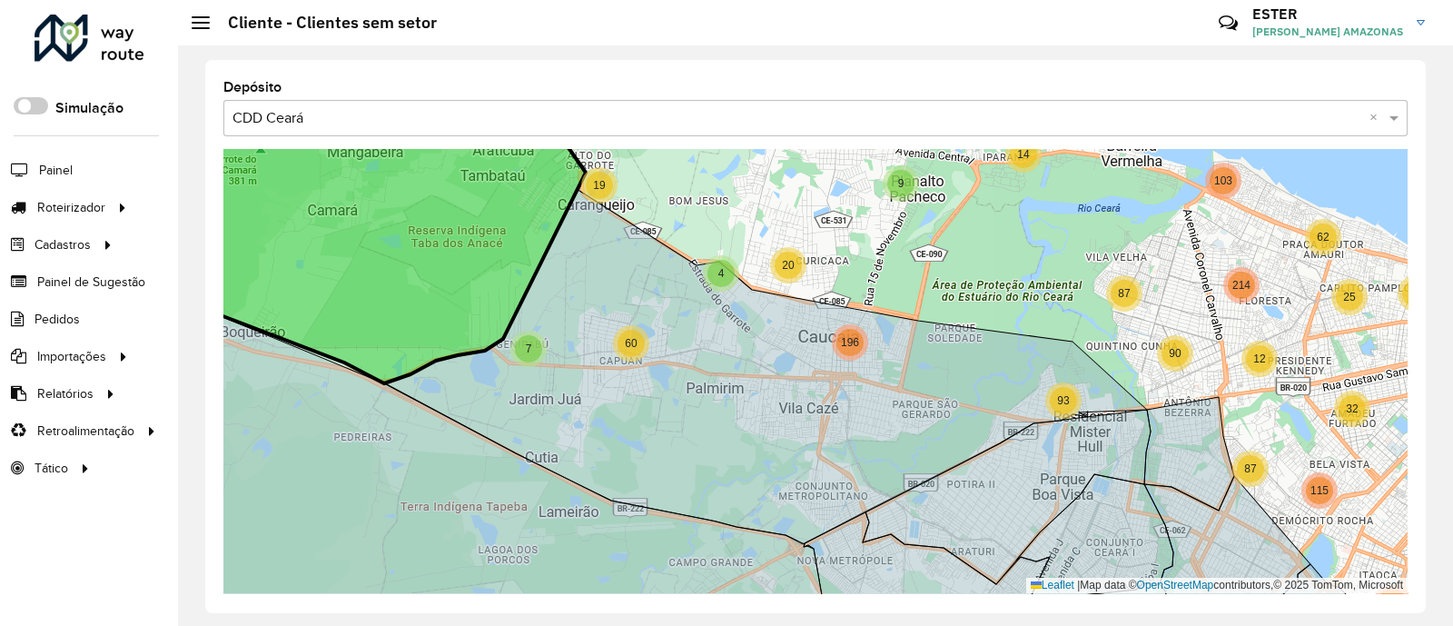
click at [404, 203] on icon at bounding box center [344, 244] width 481 height 280
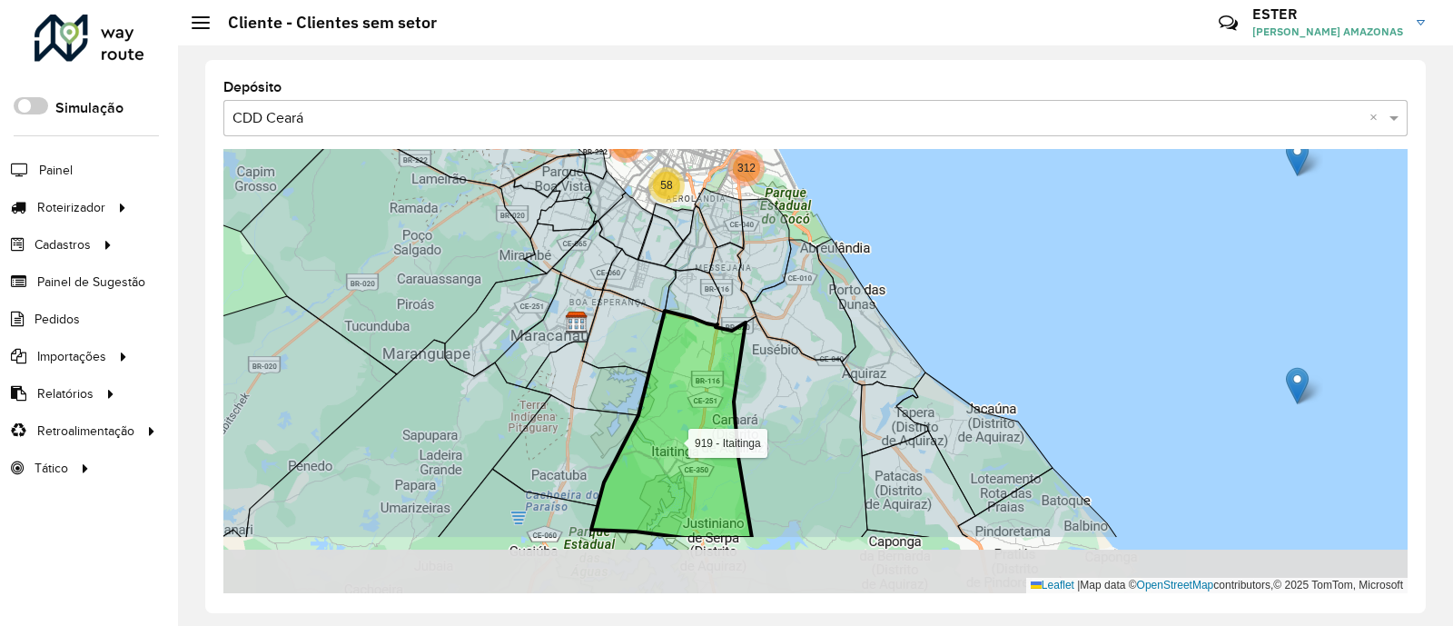
drag, startPoint x: 714, startPoint y: 446, endPoint x: 708, endPoint y: 346, distance: 100.1
click at [708, 346] on icon at bounding box center [671, 424] width 161 height 227
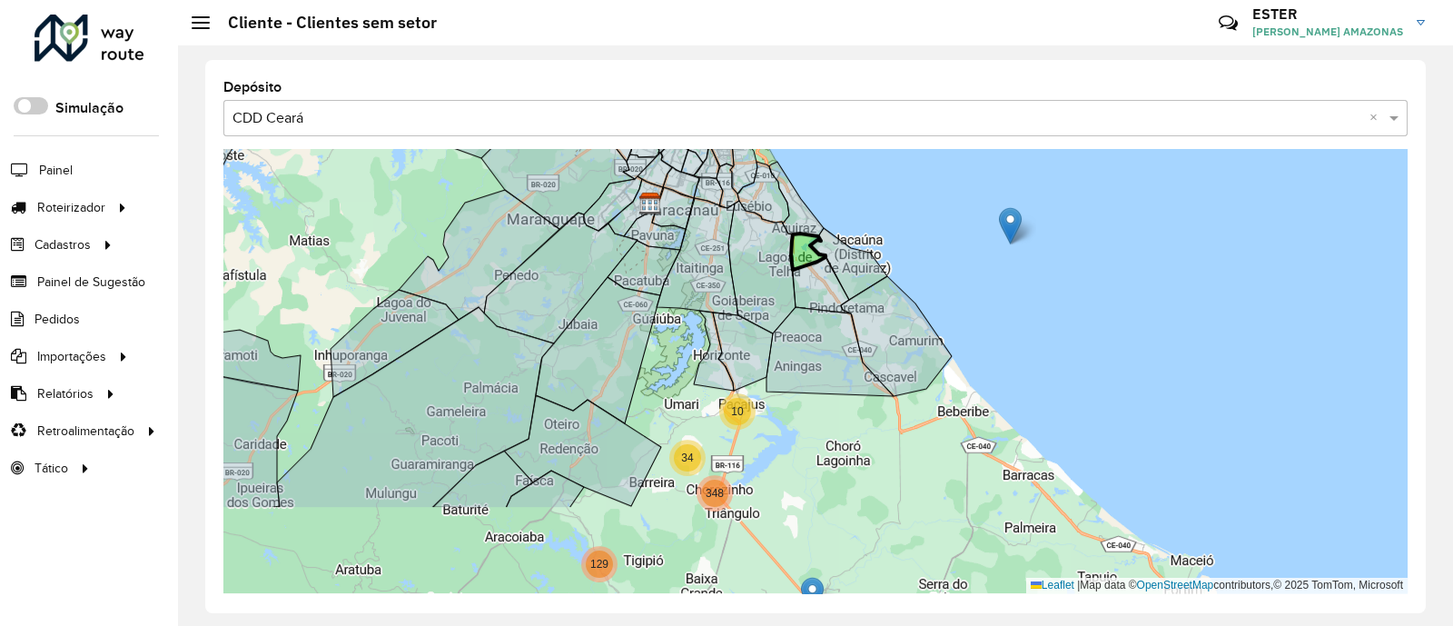
drag, startPoint x: 797, startPoint y: 373, endPoint x: 798, endPoint y: 213, distance: 159.9
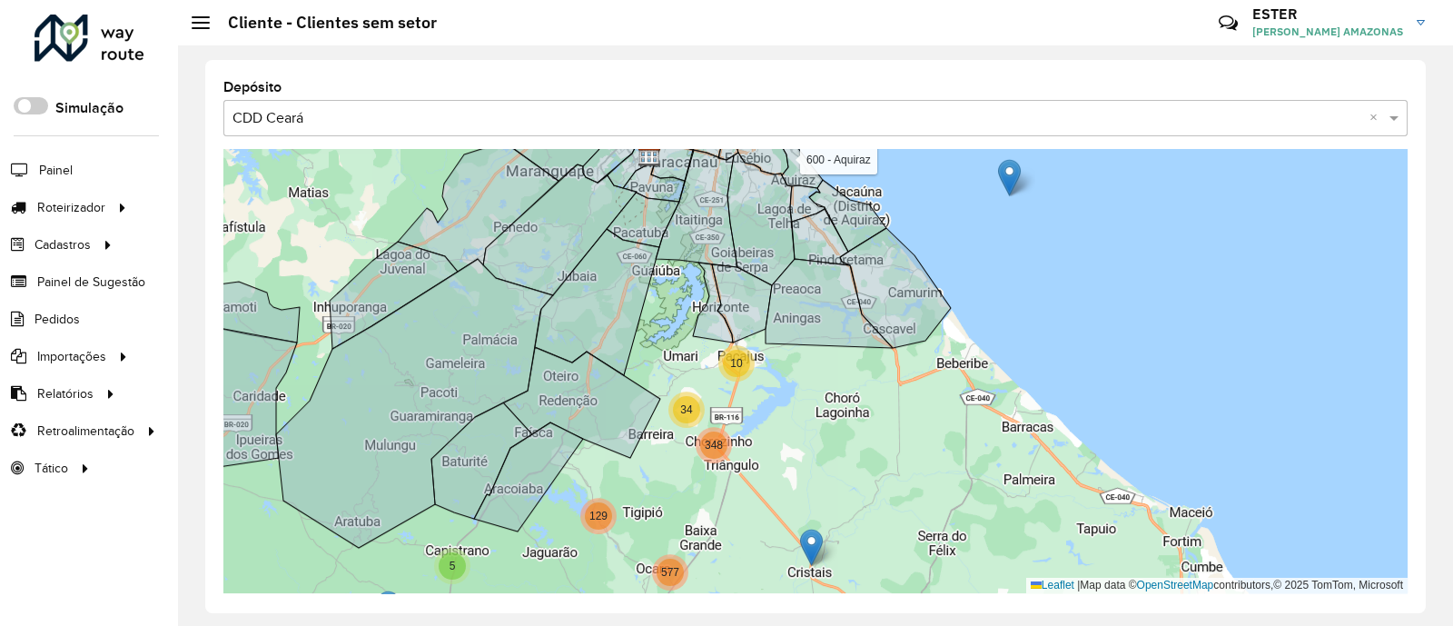
drag, startPoint x: 800, startPoint y: 452, endPoint x: 777, endPoint y: 544, distance: 94.5
click at [777, 544] on div "2 2 6 2 2 14 2 22 40 32 21 28 390 27 64 292 1019 2 2 2 4 2 66 5 20 125 129 348 …" at bounding box center [815, 371] width 1184 height 444
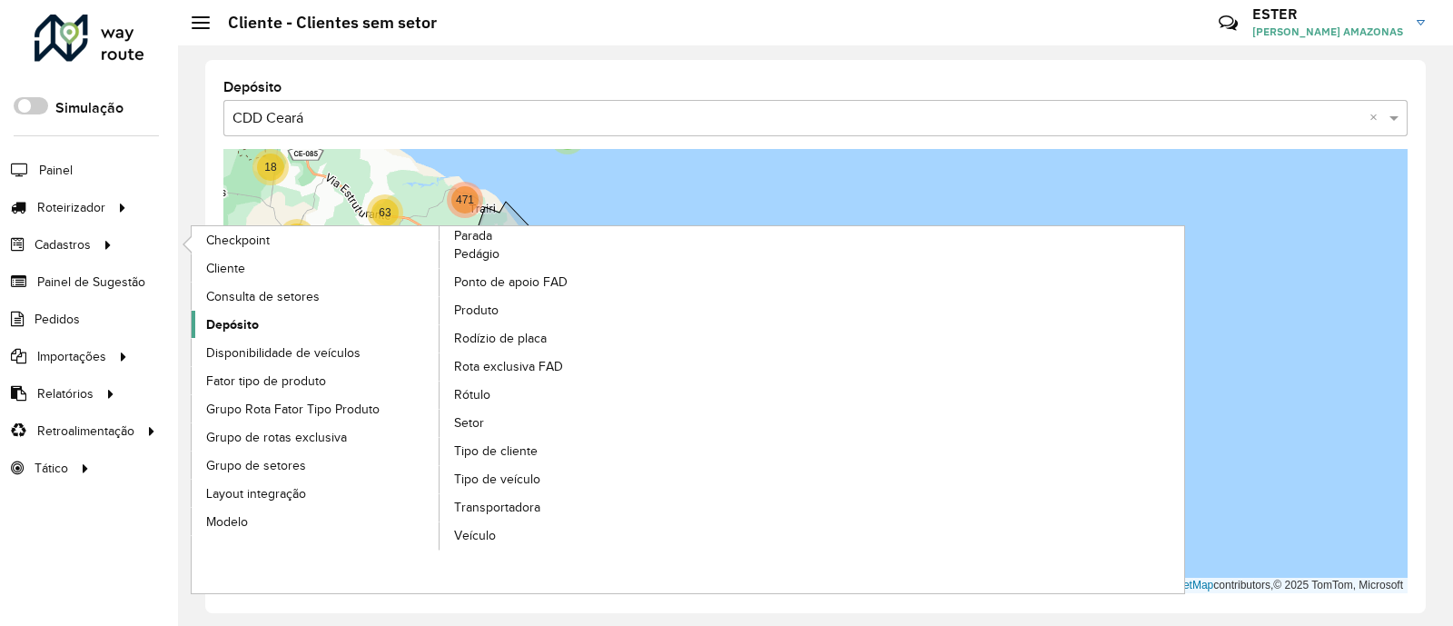
click at [254, 315] on span "Depósito" at bounding box center [232, 324] width 53 height 19
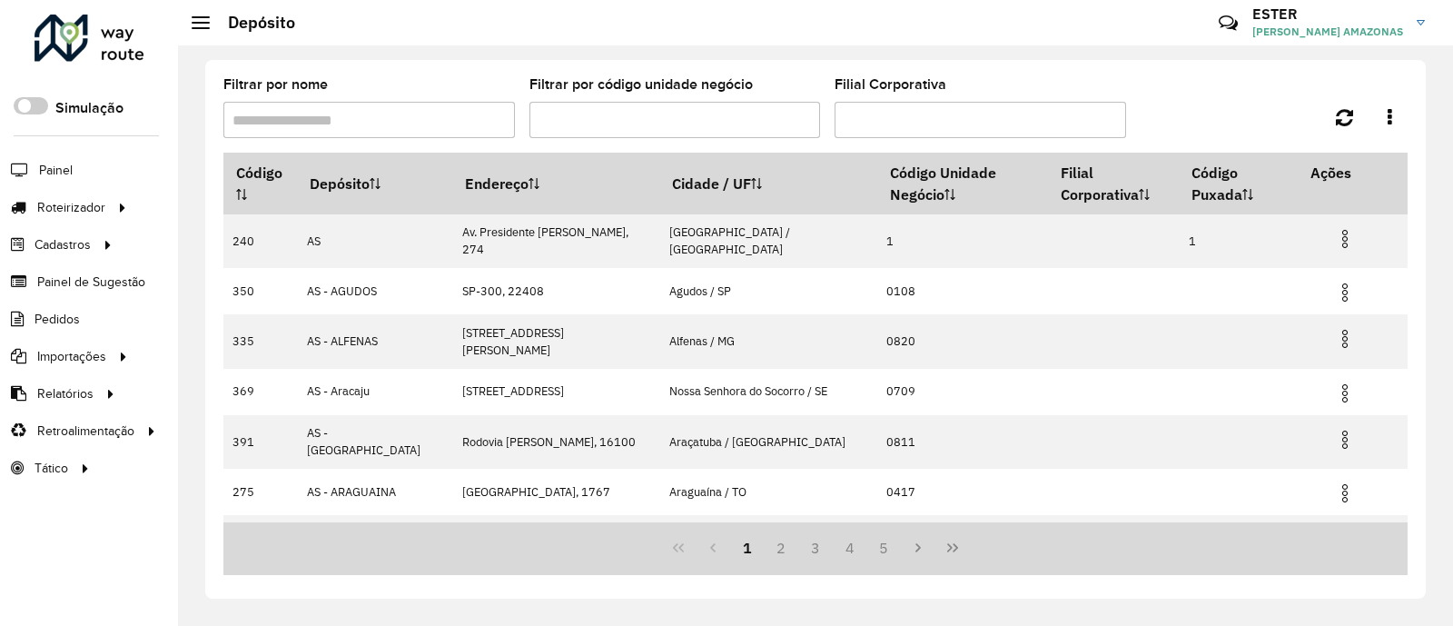
click at [454, 115] on input "Filtrar por nome" at bounding box center [369, 120] width 292 height 36
type input "*****"
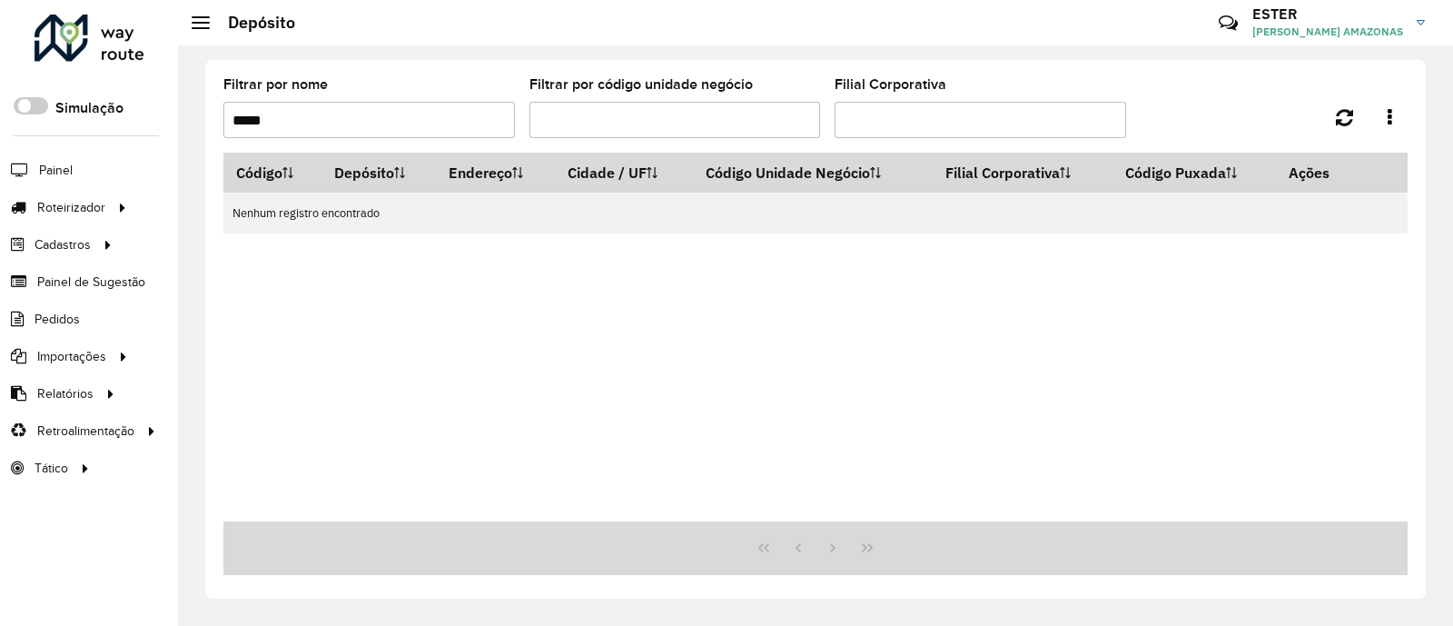
drag, startPoint x: 429, startPoint y: 112, endPoint x: 165, endPoint y: 153, distance: 266.7
click at [165, 153] on div "Roteirizador AmbevTech Simulação Painel Roteirizador Entregas Cadastros Checkpo…" at bounding box center [726, 313] width 1453 height 626
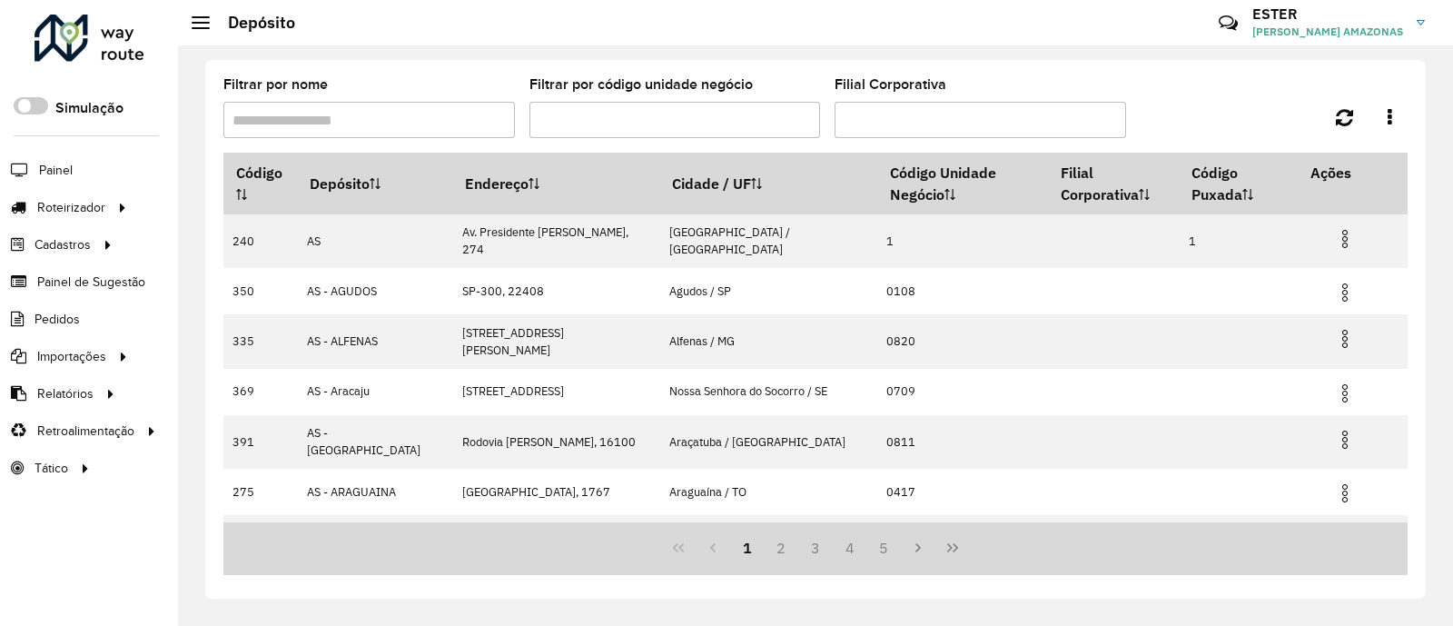
click at [571, 116] on input "Filtrar por código unidade negócio" at bounding box center [676, 120] width 292 height 36
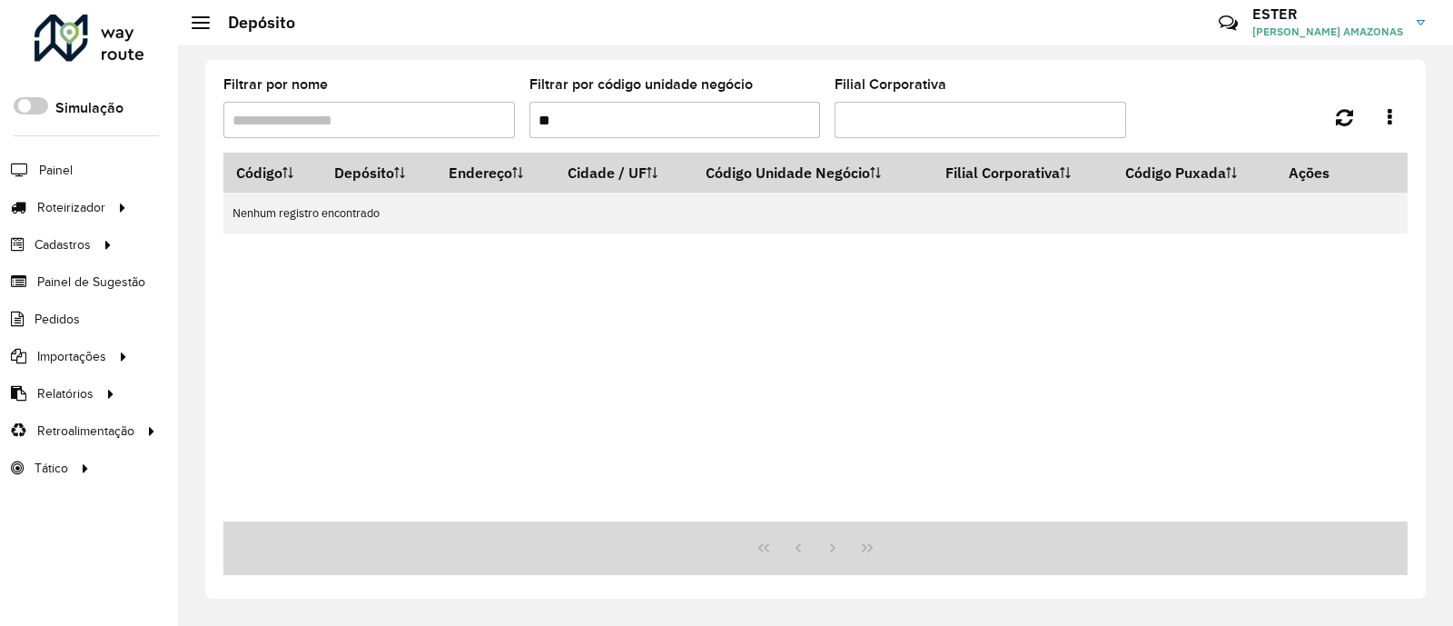
type input "*"
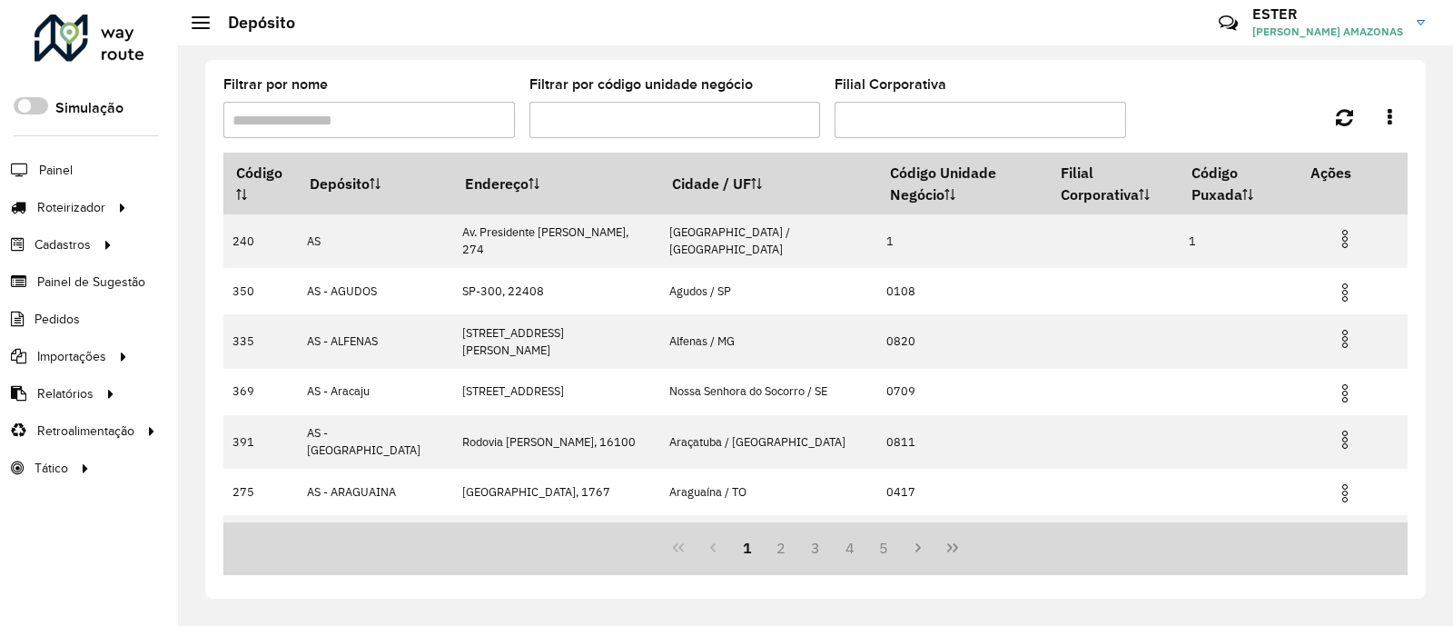
click at [413, 117] on input "Filtrar por nome" at bounding box center [369, 120] width 292 height 36
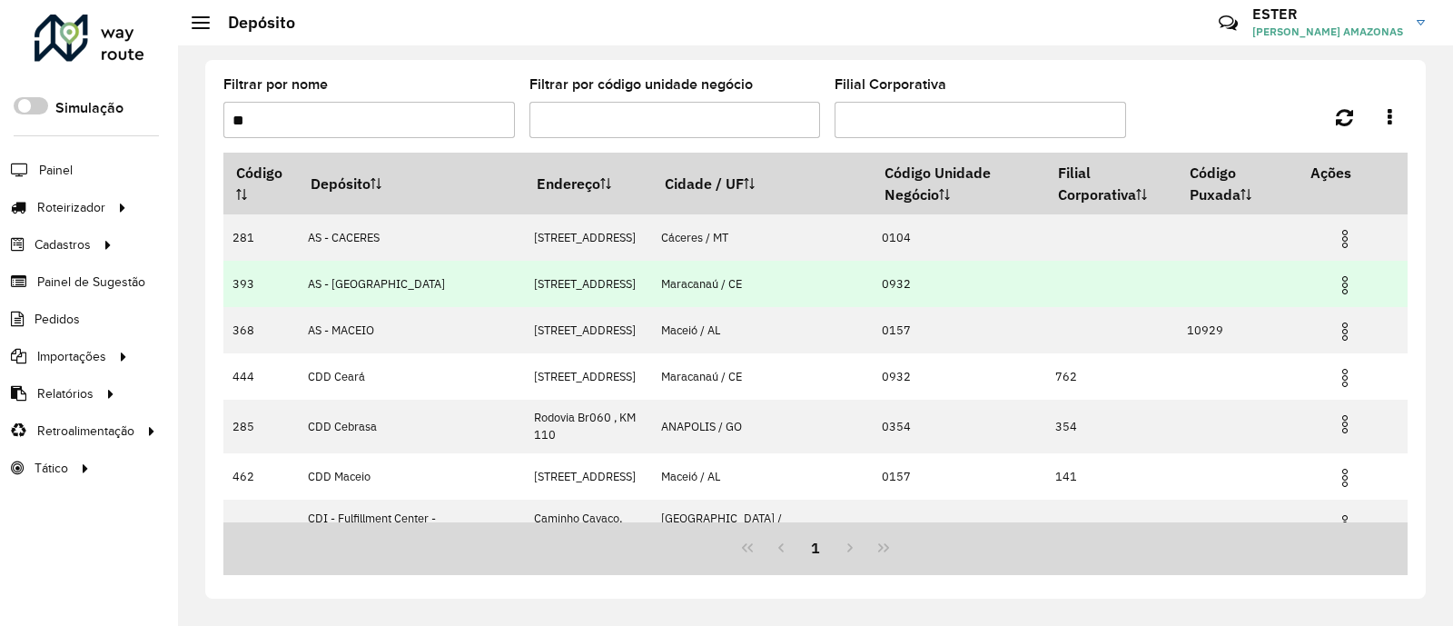
scroll to position [8, 0]
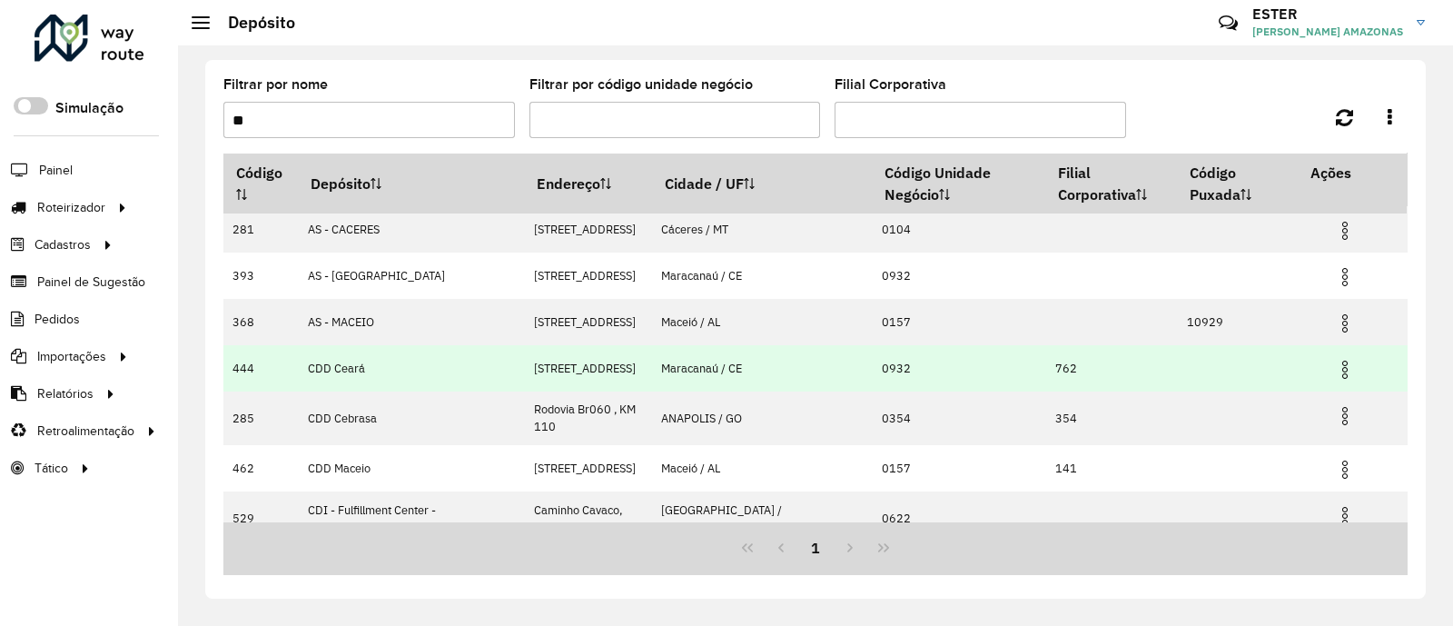
type input "**"
click at [1337, 379] on img at bounding box center [1345, 370] width 22 height 22
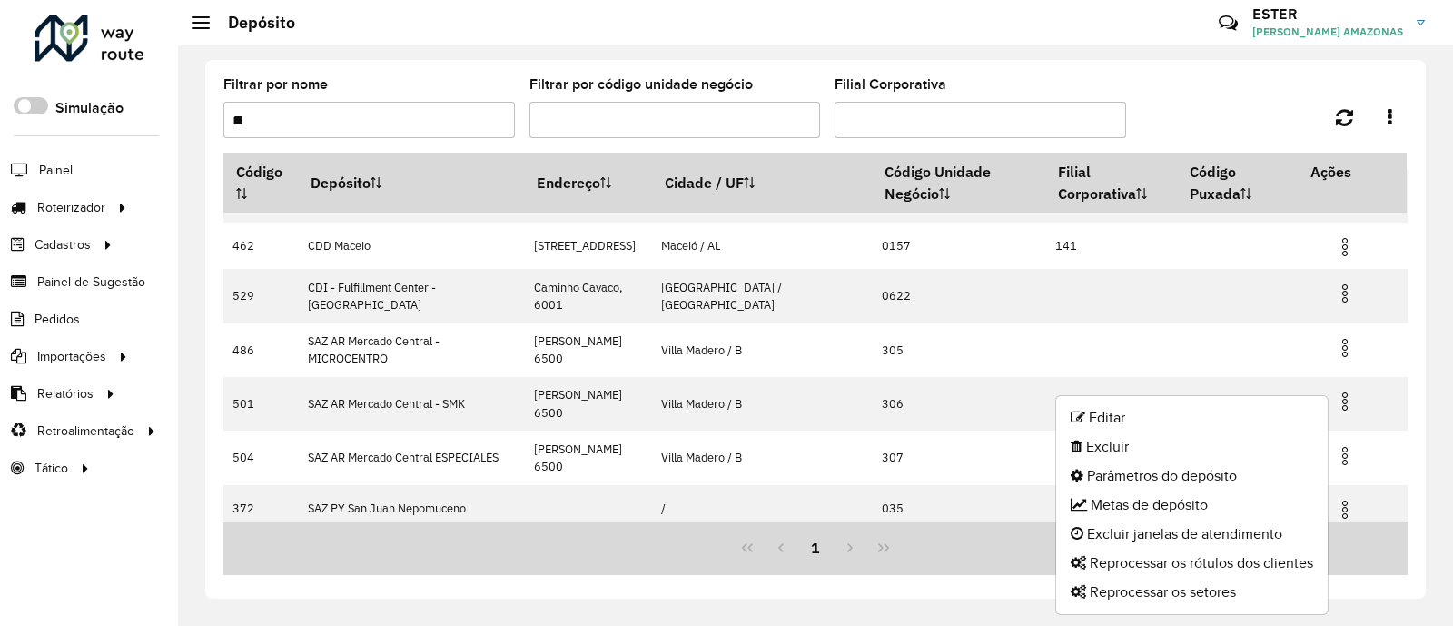
scroll to position [0, 0]
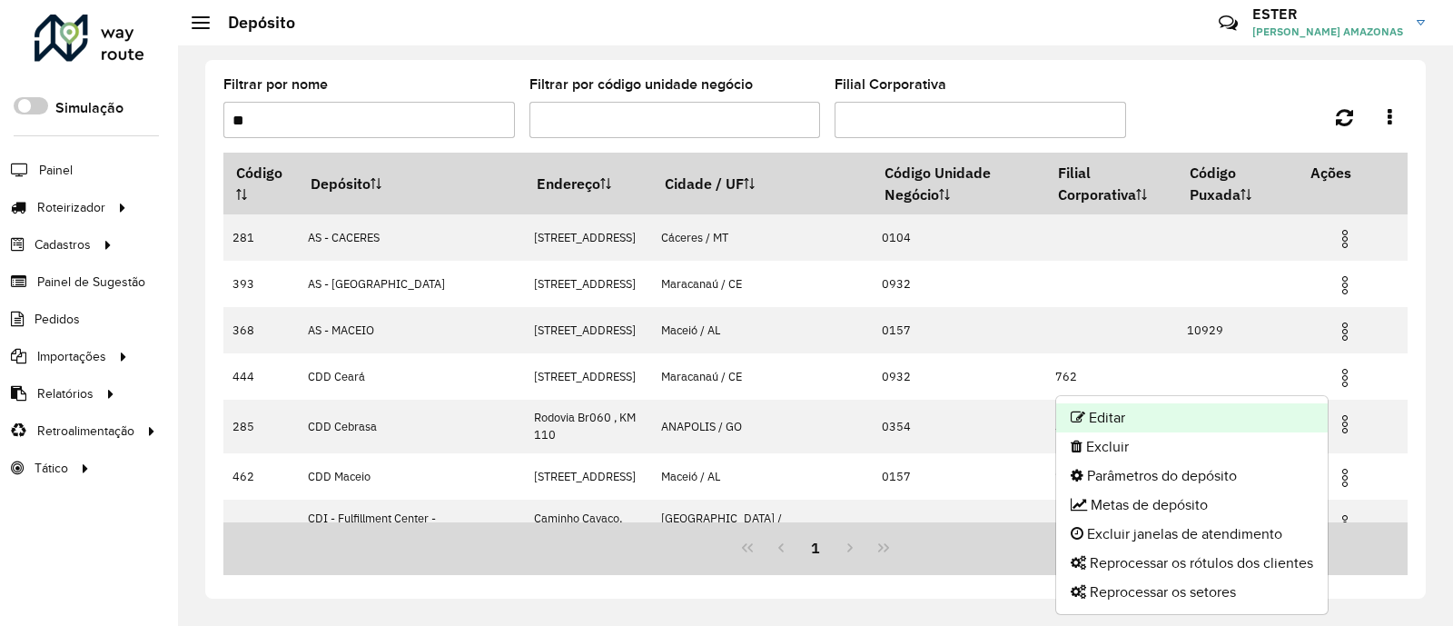
click at [1124, 420] on li "Editar" at bounding box center [1192, 417] width 272 height 29
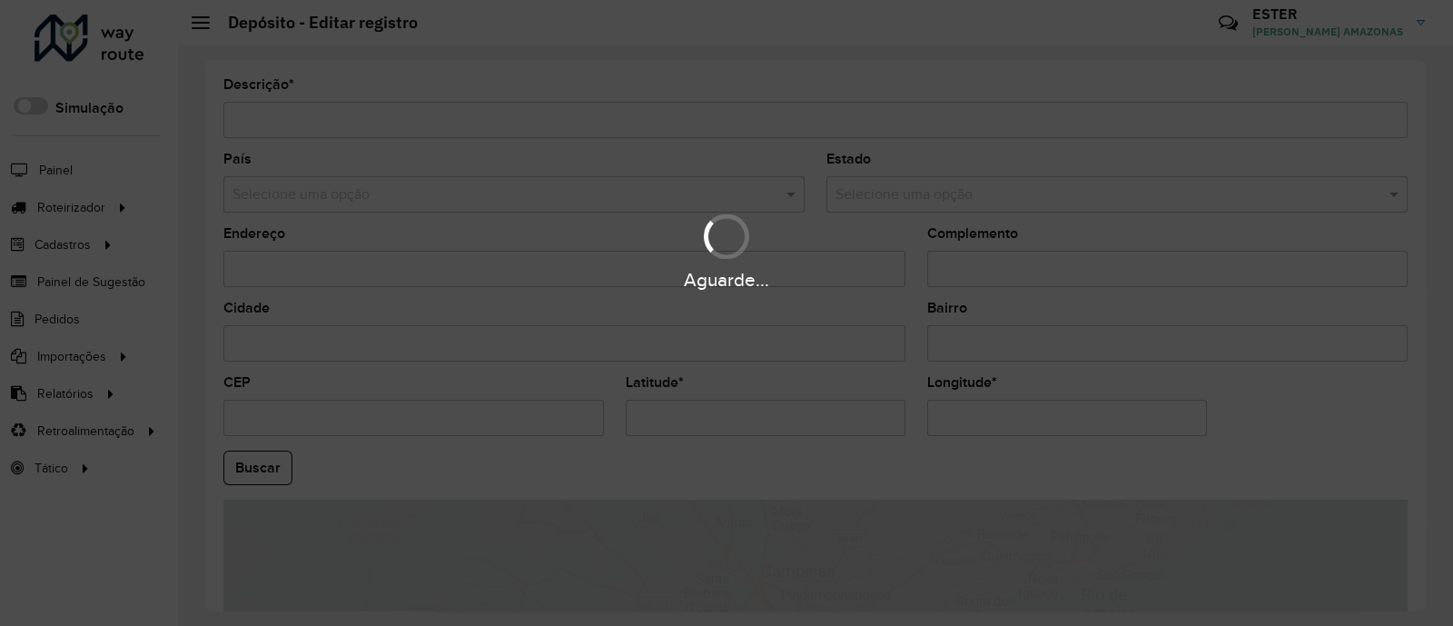
type input "*********"
type input "**********"
type input "*********"
type input "**********"
type input "*********"
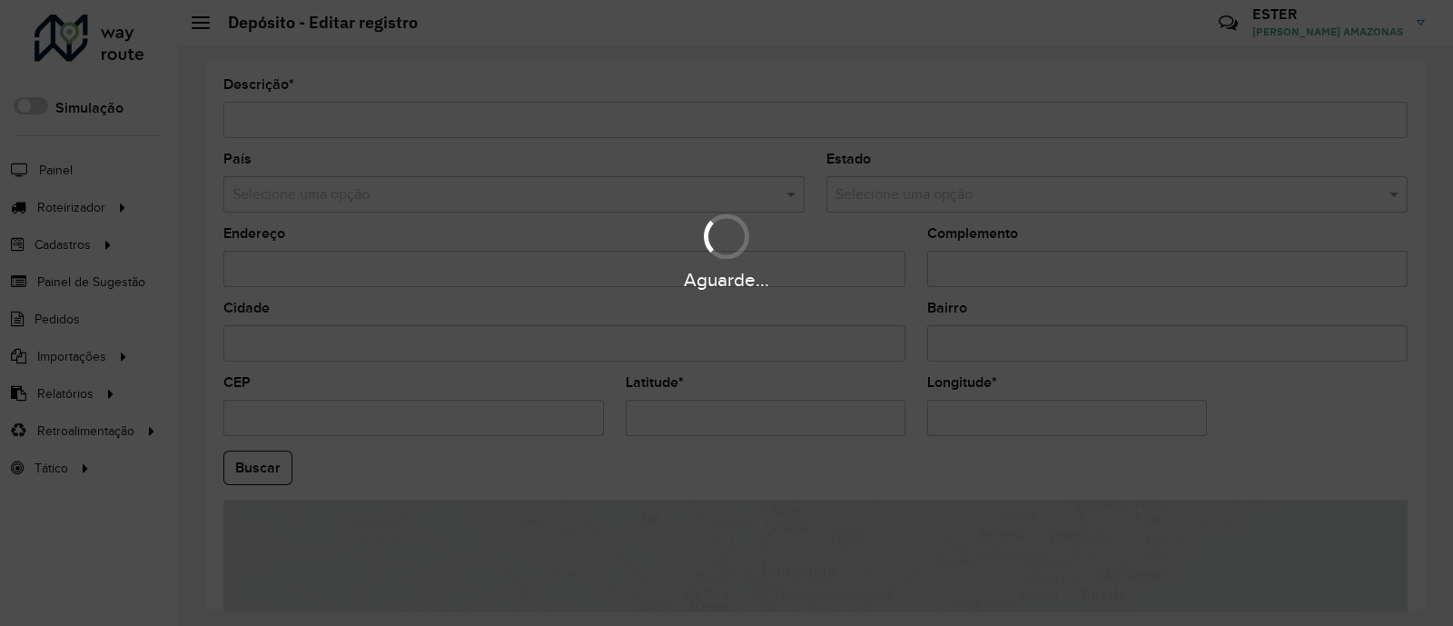
type input "**********"
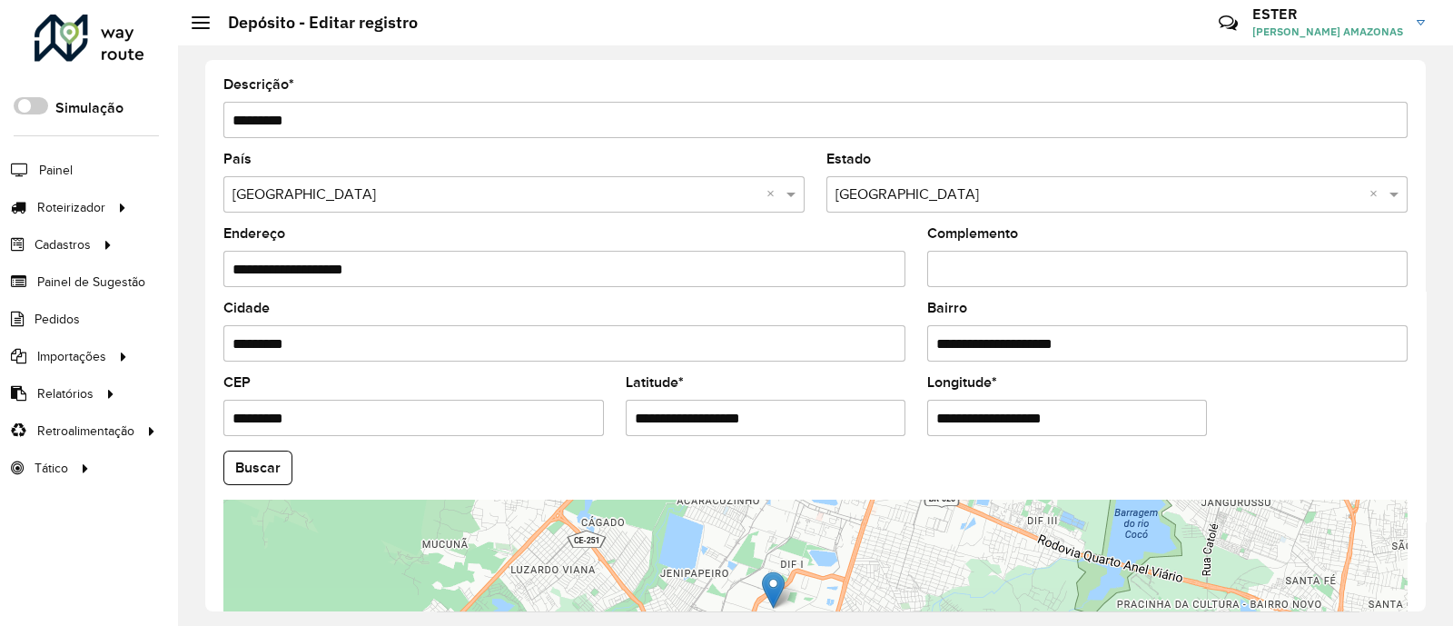
scroll to position [243, 0]
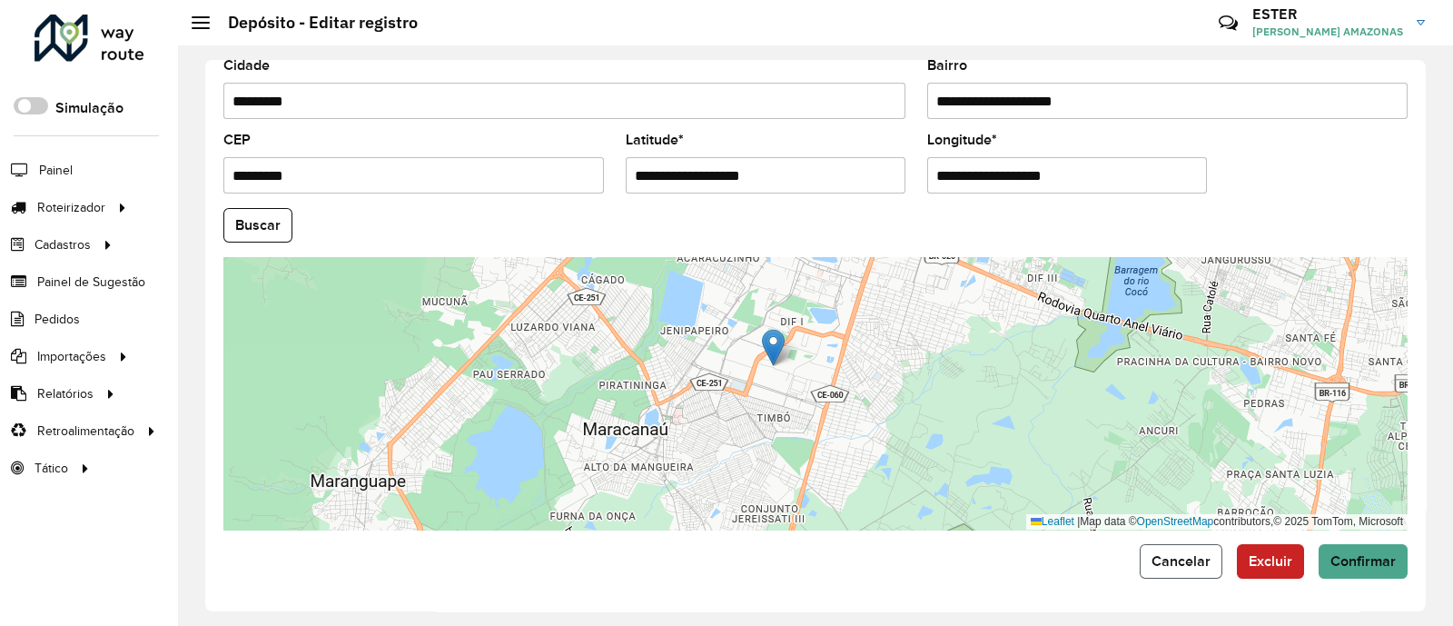
click at [1162, 569] on button "Cancelar" at bounding box center [1181, 561] width 83 height 35
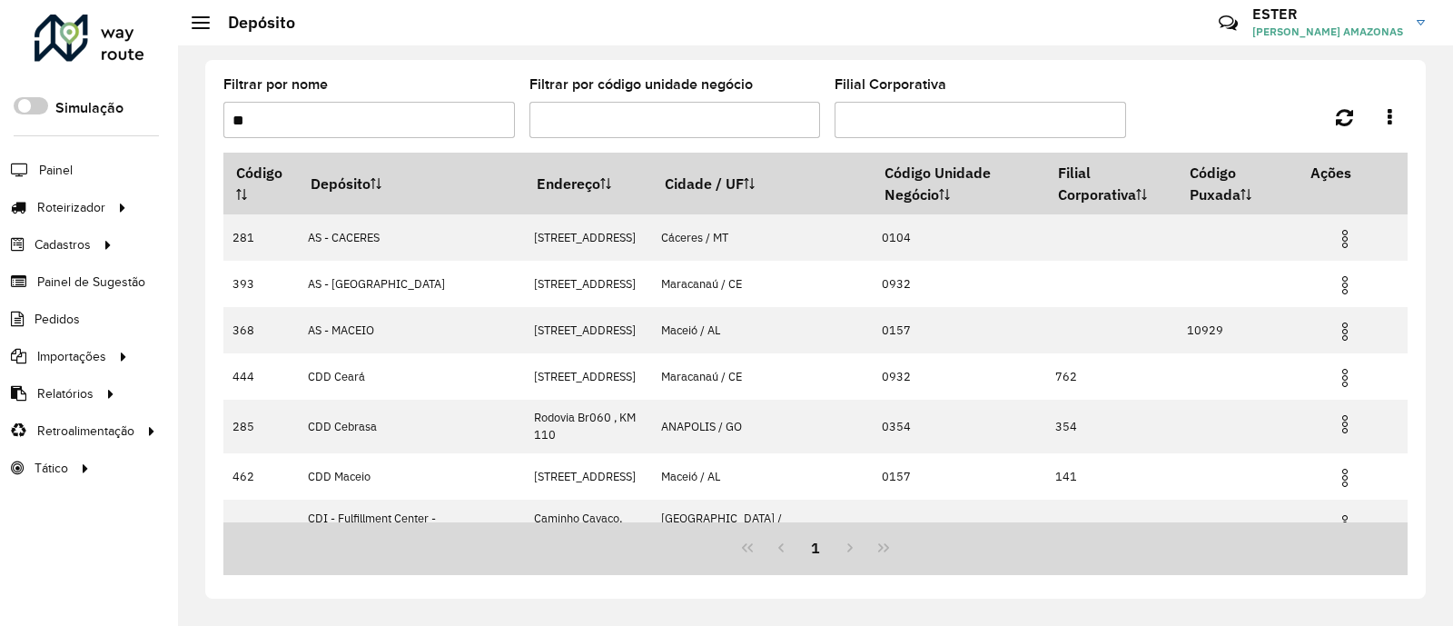
click at [439, 120] on input "**" at bounding box center [369, 120] width 292 height 36
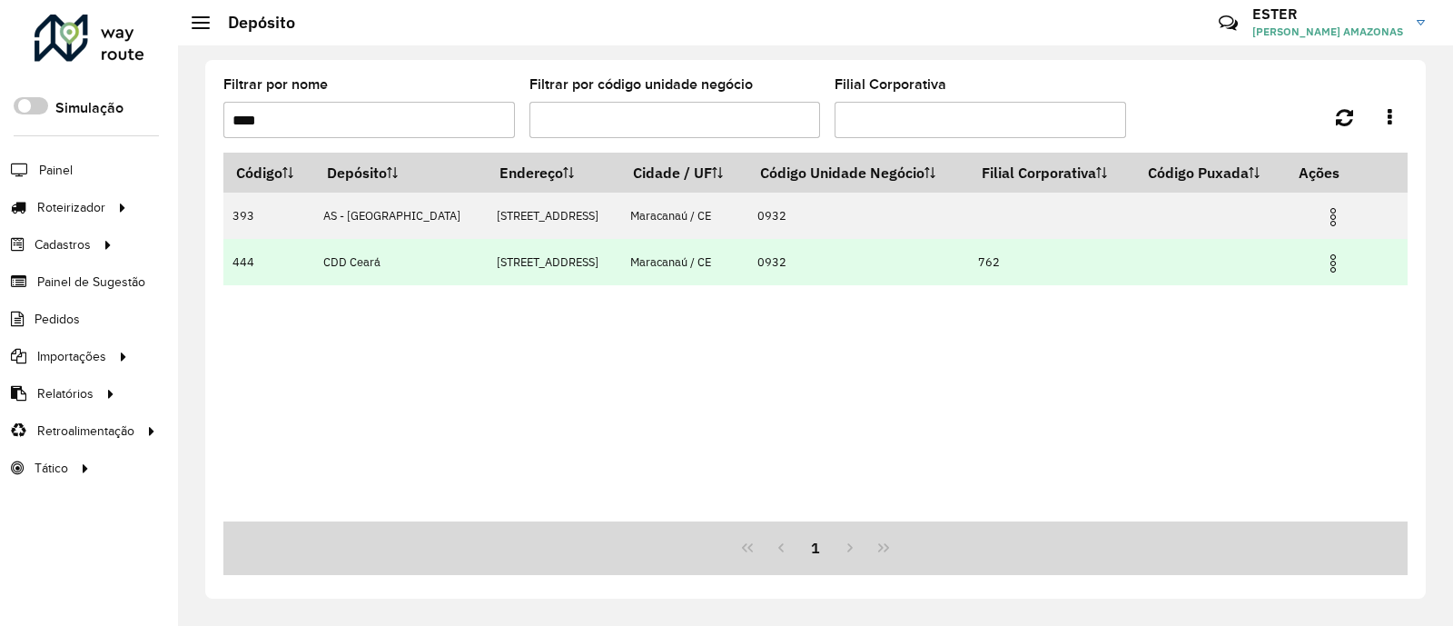
type input "****"
click at [1333, 267] on img at bounding box center [1333, 263] width 22 height 22
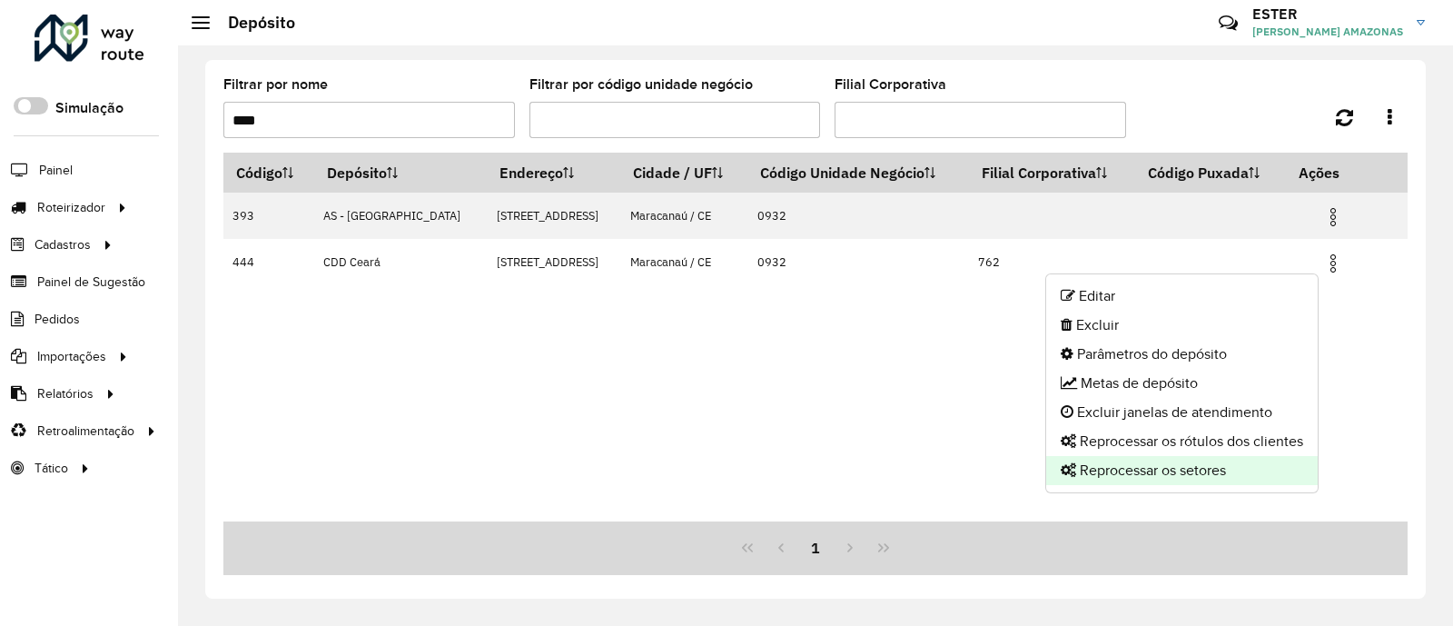
click at [1203, 469] on li "Reprocessar os setores" at bounding box center [1182, 470] width 272 height 29
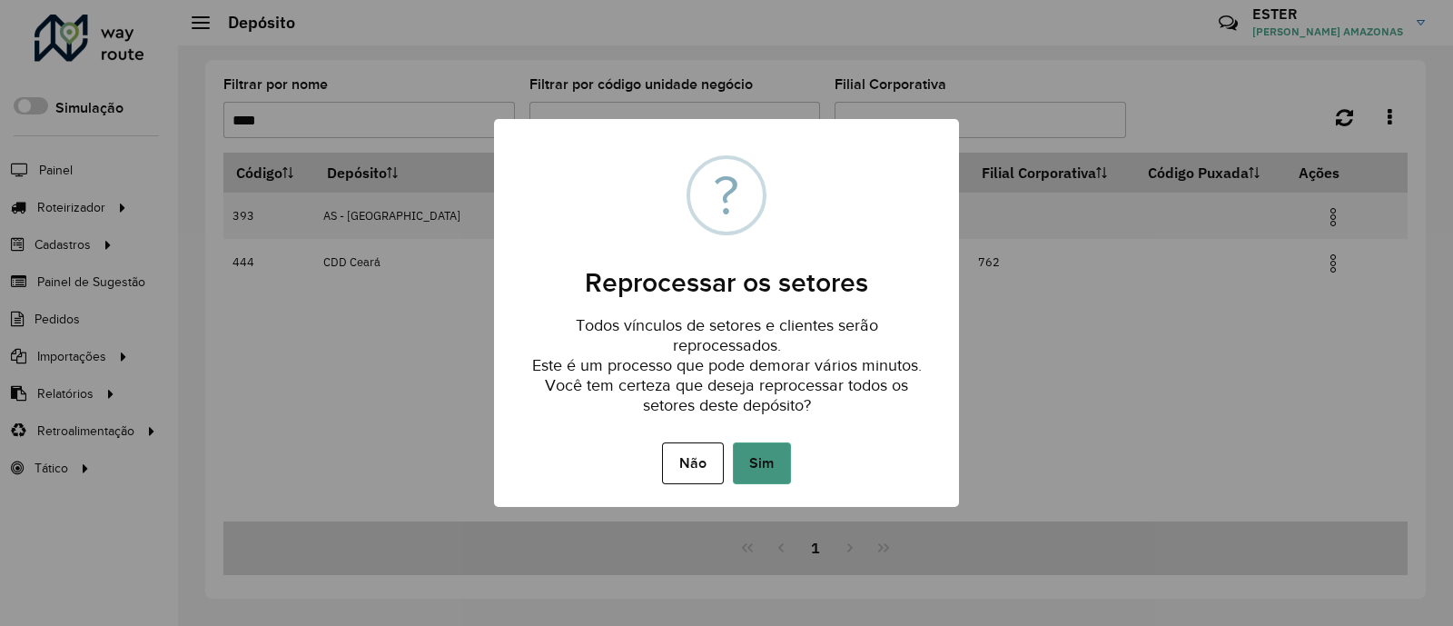
click at [769, 451] on button "Sim" at bounding box center [762, 463] width 58 height 42
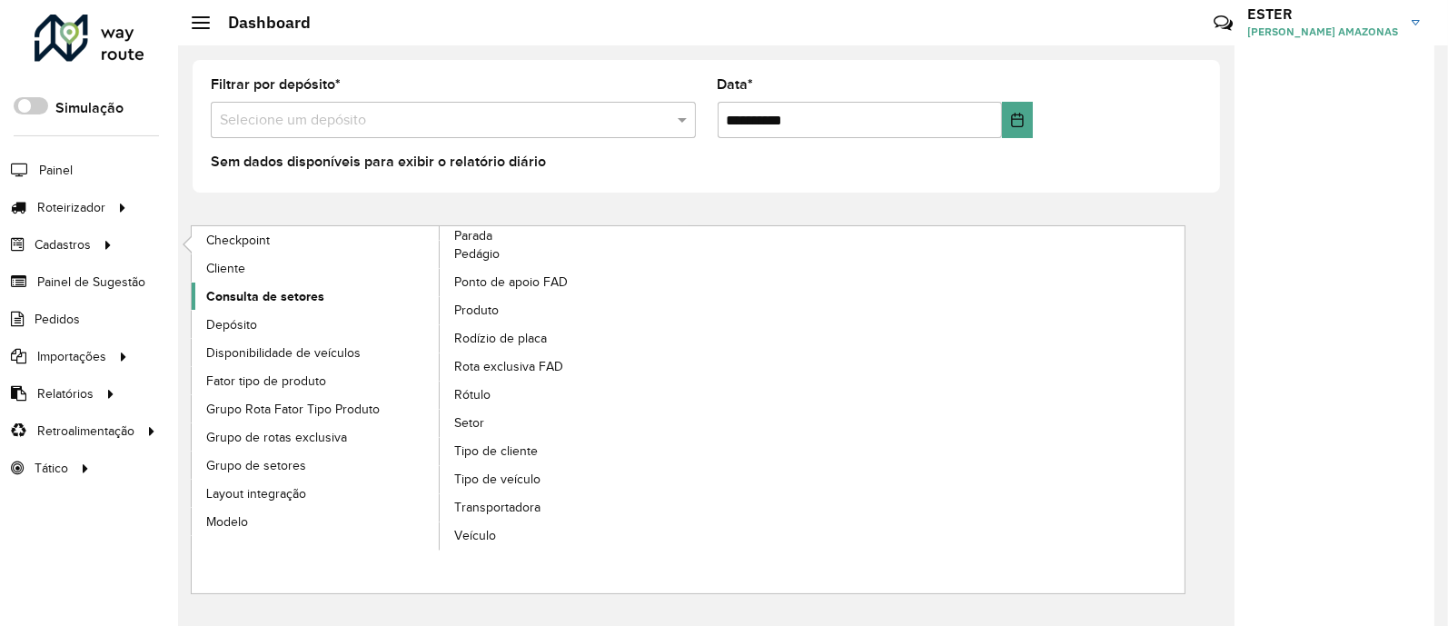
click at [338, 294] on link "Consulta de setores" at bounding box center [316, 295] width 249 height 27
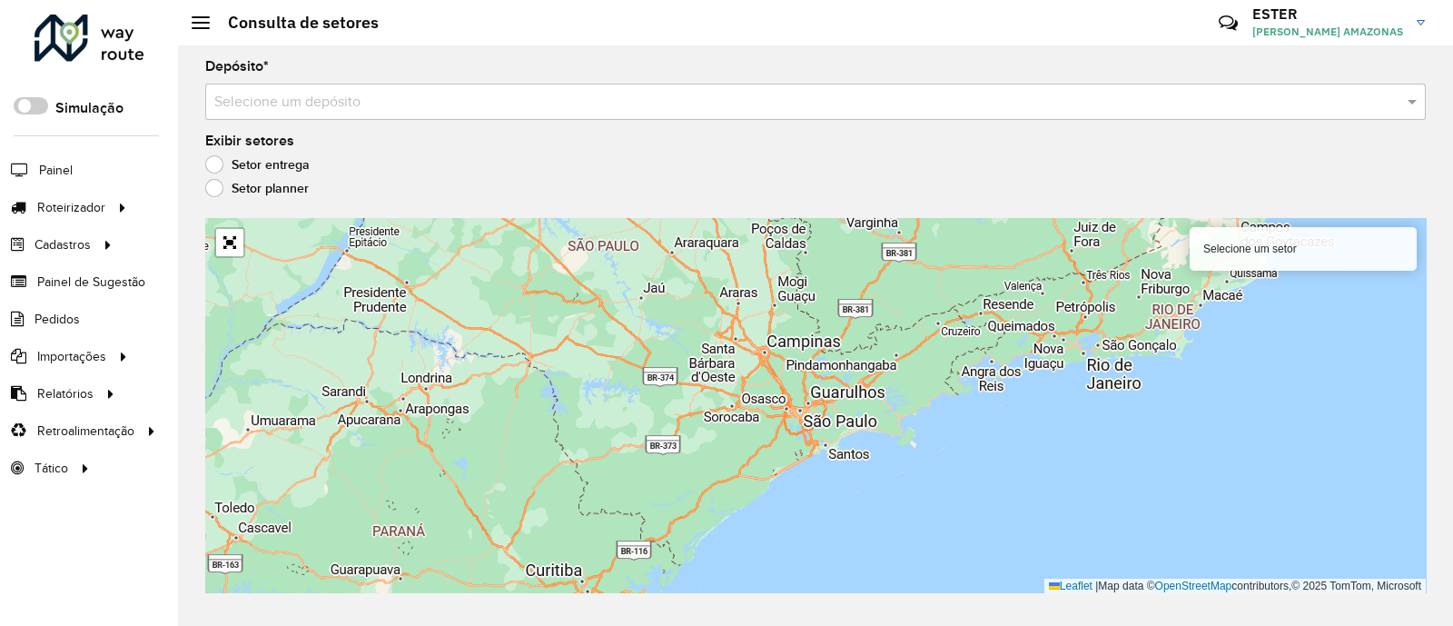
click at [252, 97] on input "text" at bounding box center [797, 103] width 1166 height 22
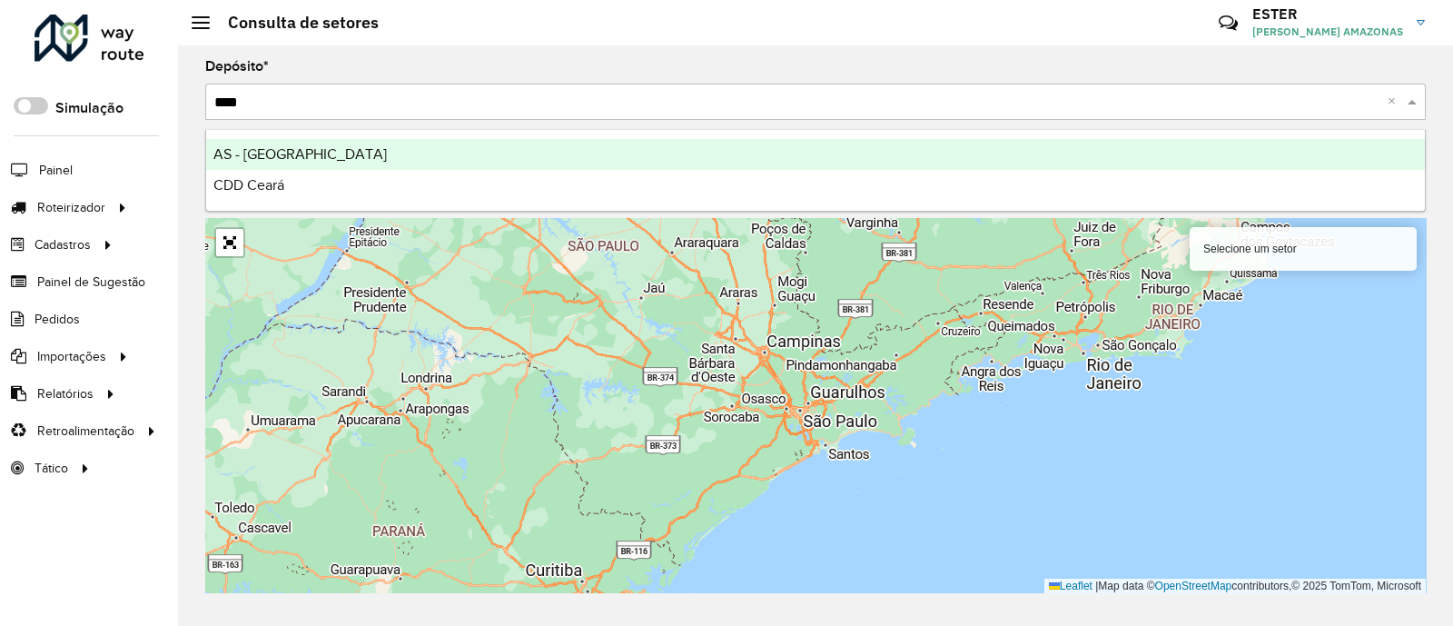
type input "*****"
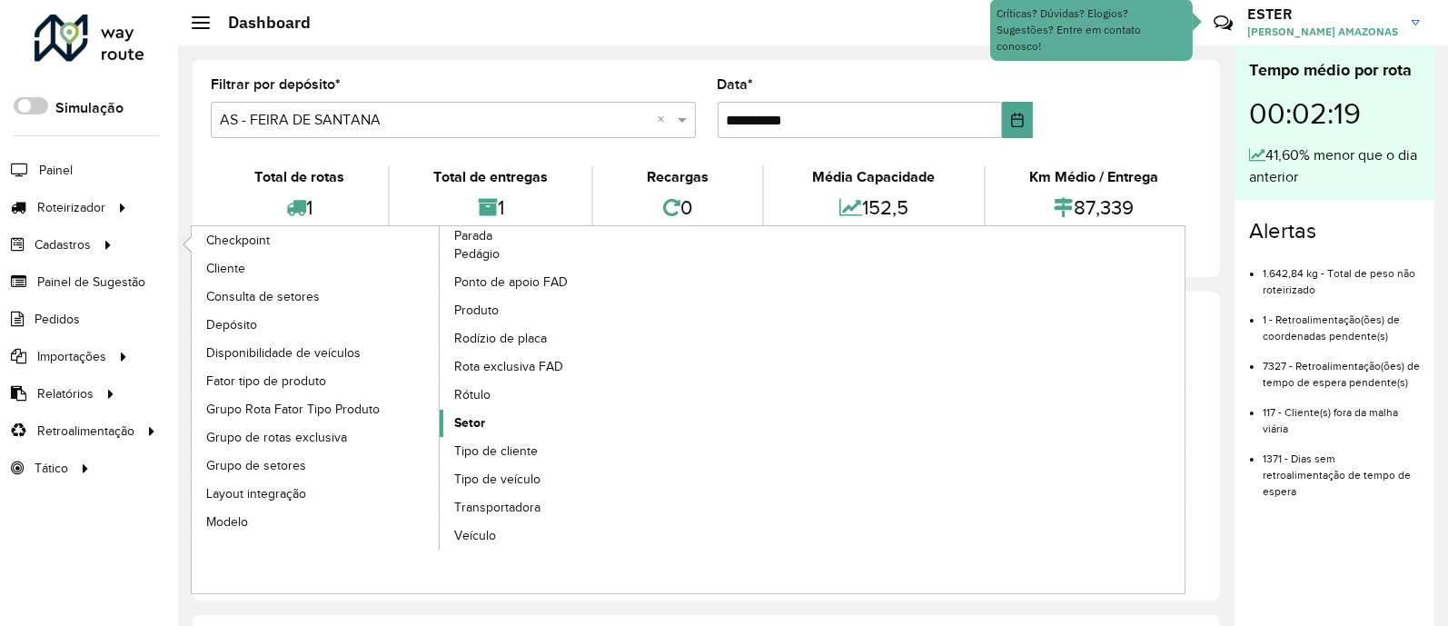
click at [472, 414] on span "Setor" at bounding box center [469, 422] width 31 height 19
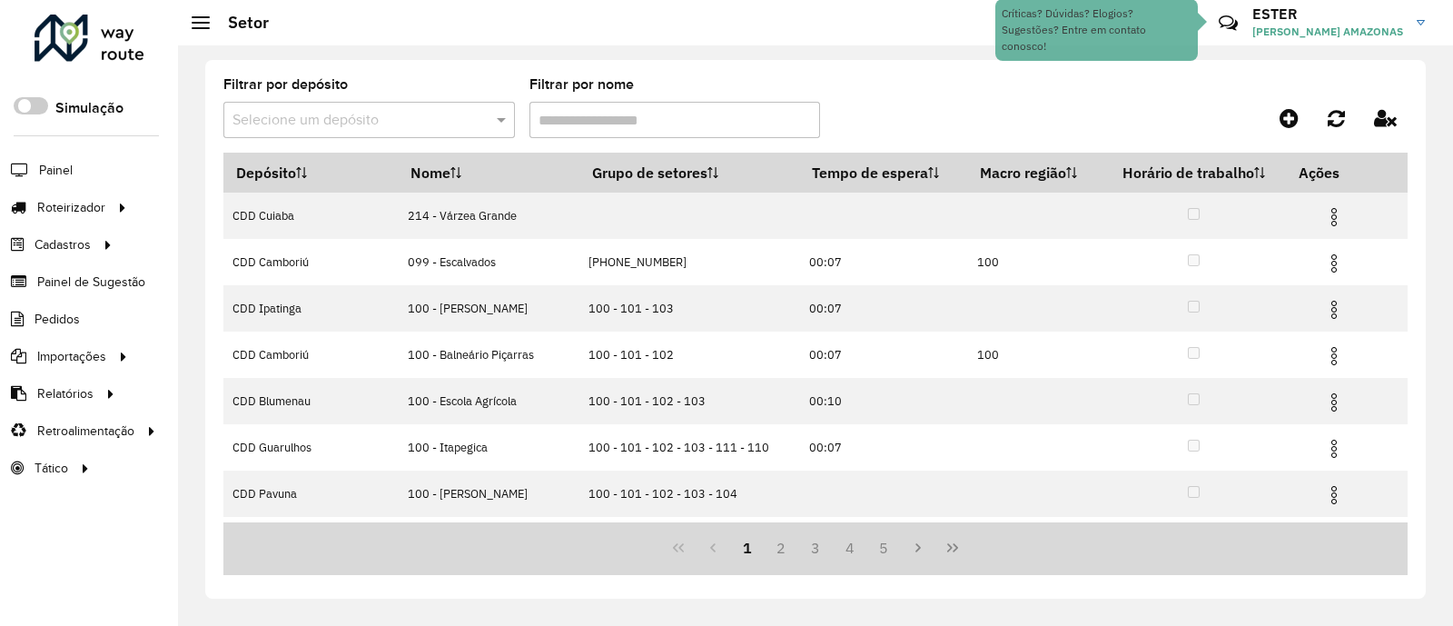
click at [446, 121] on input "text" at bounding box center [351, 121] width 237 height 22
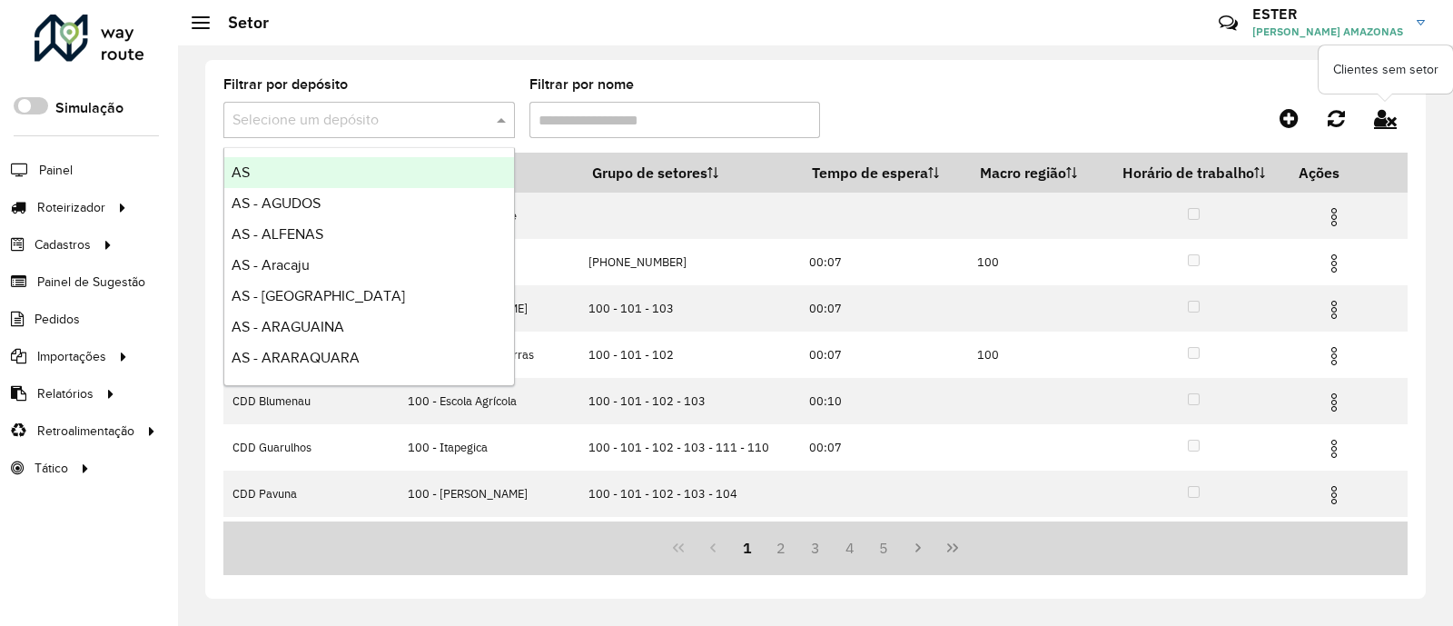
click at [1377, 112] on icon at bounding box center [1385, 118] width 23 height 20
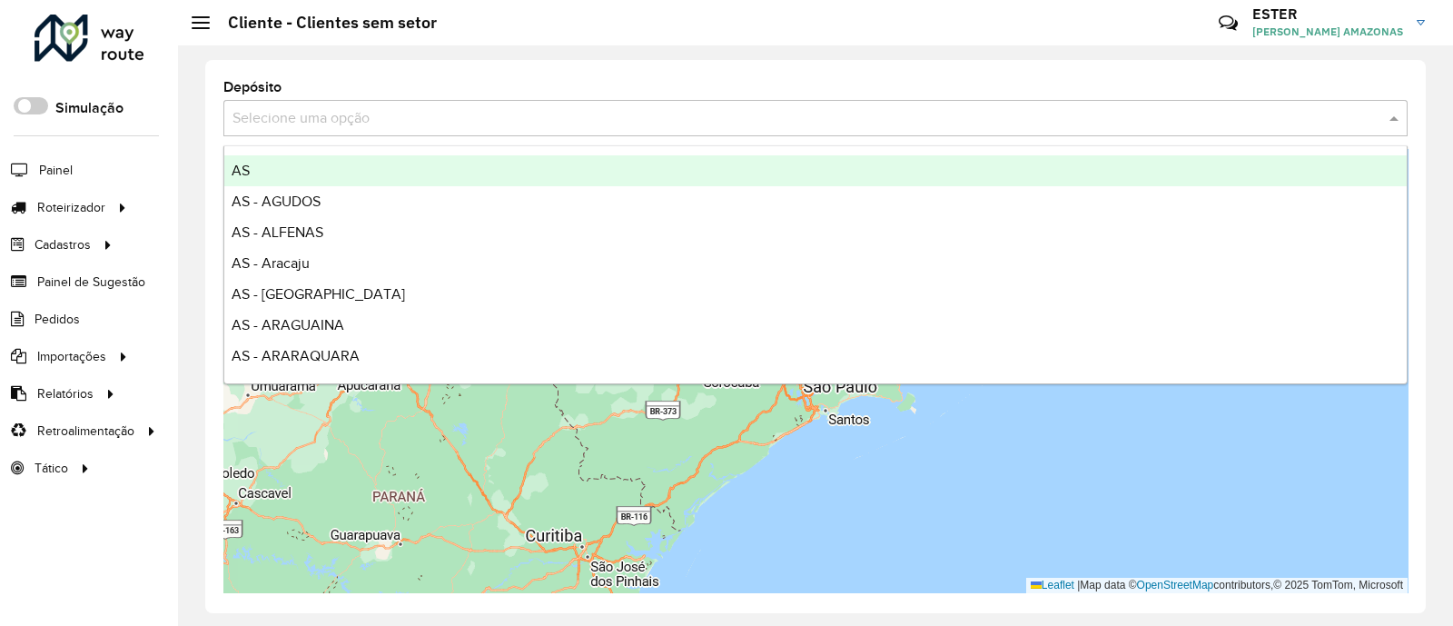
click at [1294, 118] on input "text" at bounding box center [798, 119] width 1130 height 22
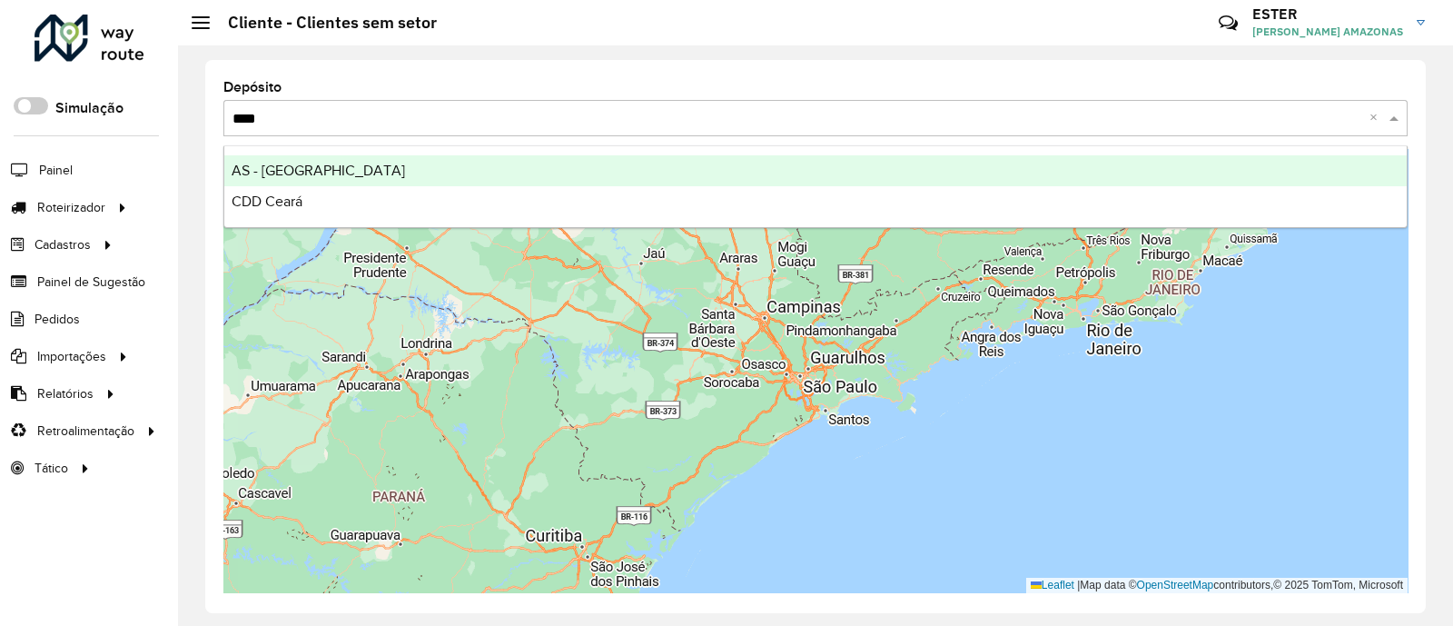
type input "*****"
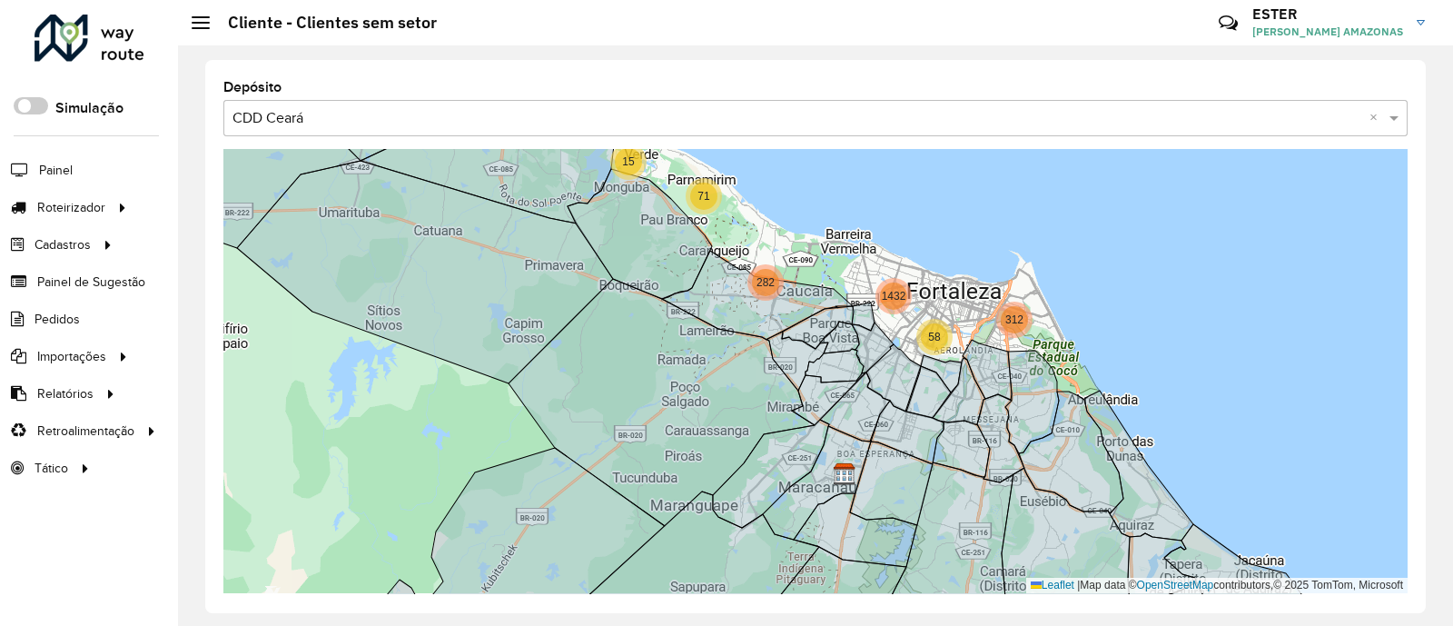
click at [786, 269] on div "14 22 32 28 27 64 292 1019 2 86 1772 2 2 13 2 7 14 27 12 20 21 4 24 26 2 2 18 4…" at bounding box center [815, 371] width 1184 height 444
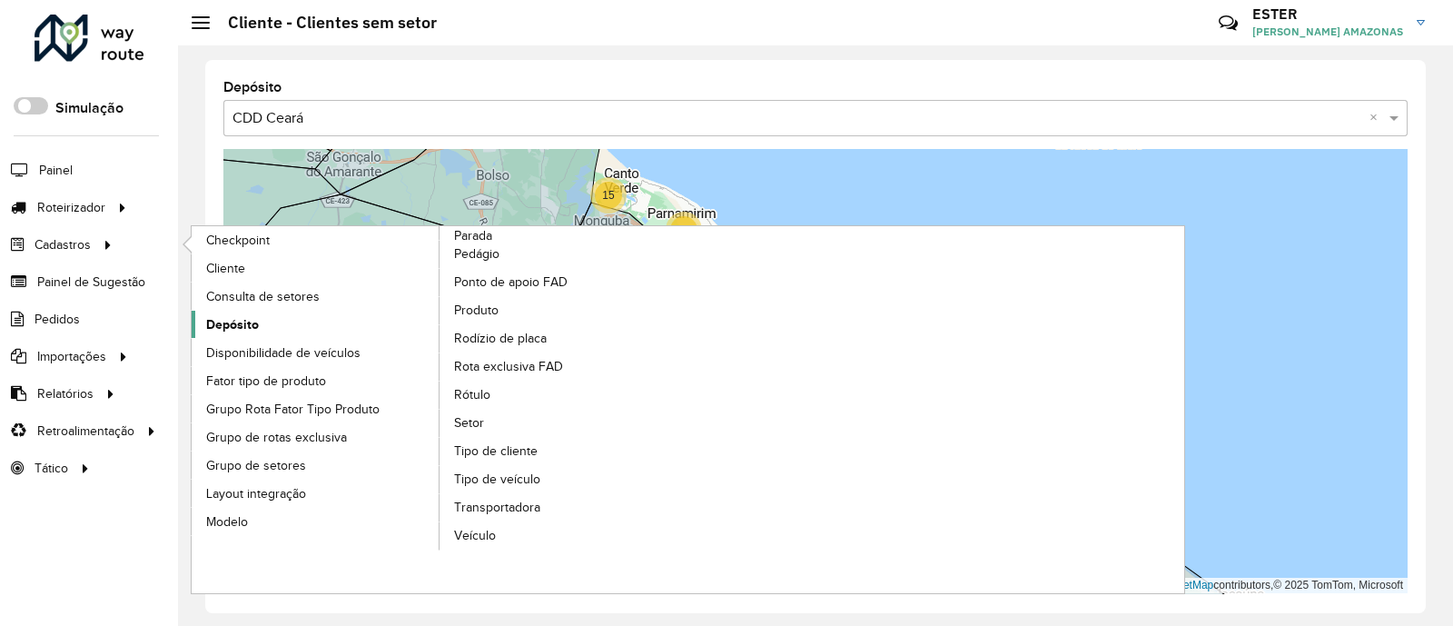
click at [282, 313] on link "Depósito" at bounding box center [316, 324] width 249 height 27
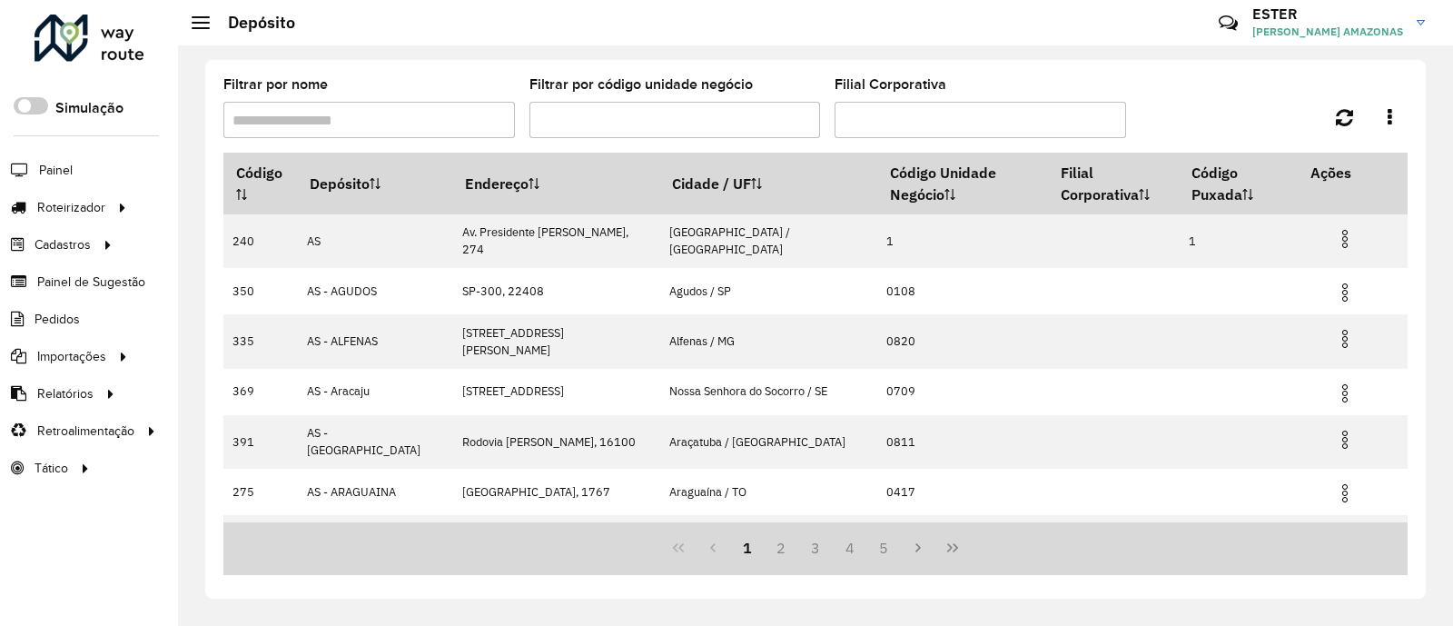
click at [433, 128] on input "Filtrar por nome" at bounding box center [369, 120] width 292 height 36
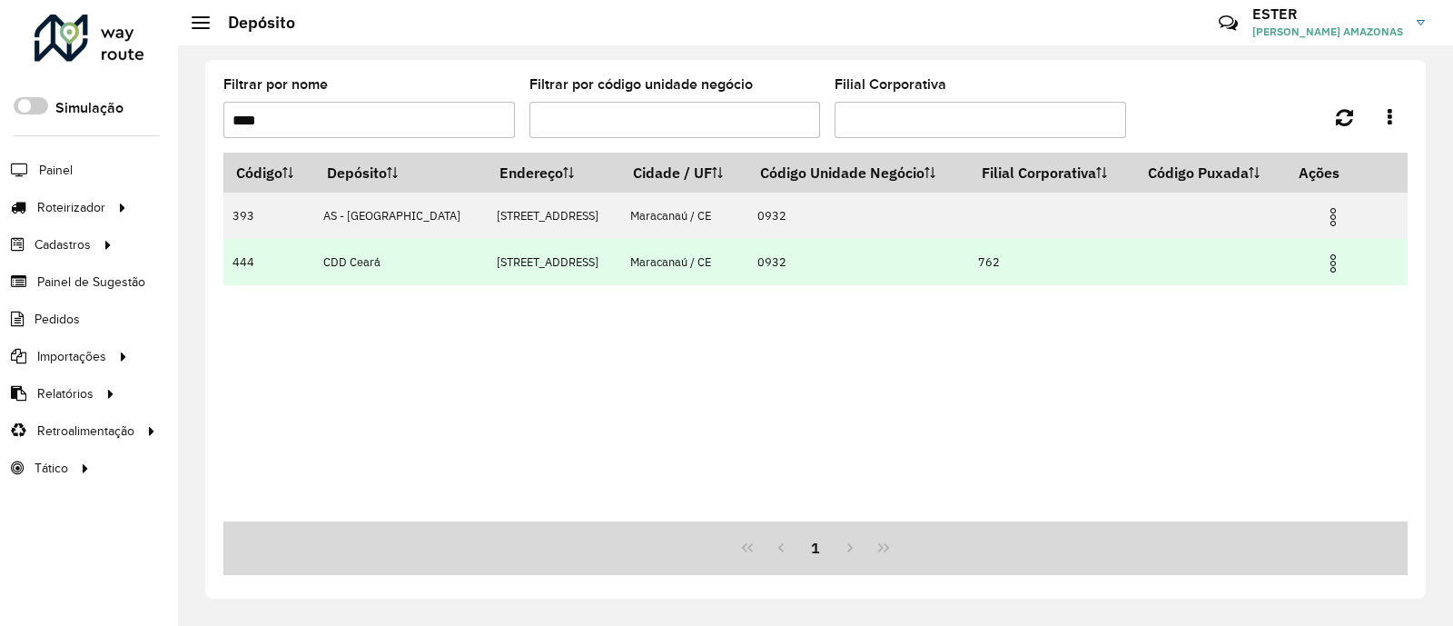
type input "****"
click at [1328, 272] on img at bounding box center [1333, 263] width 22 height 22
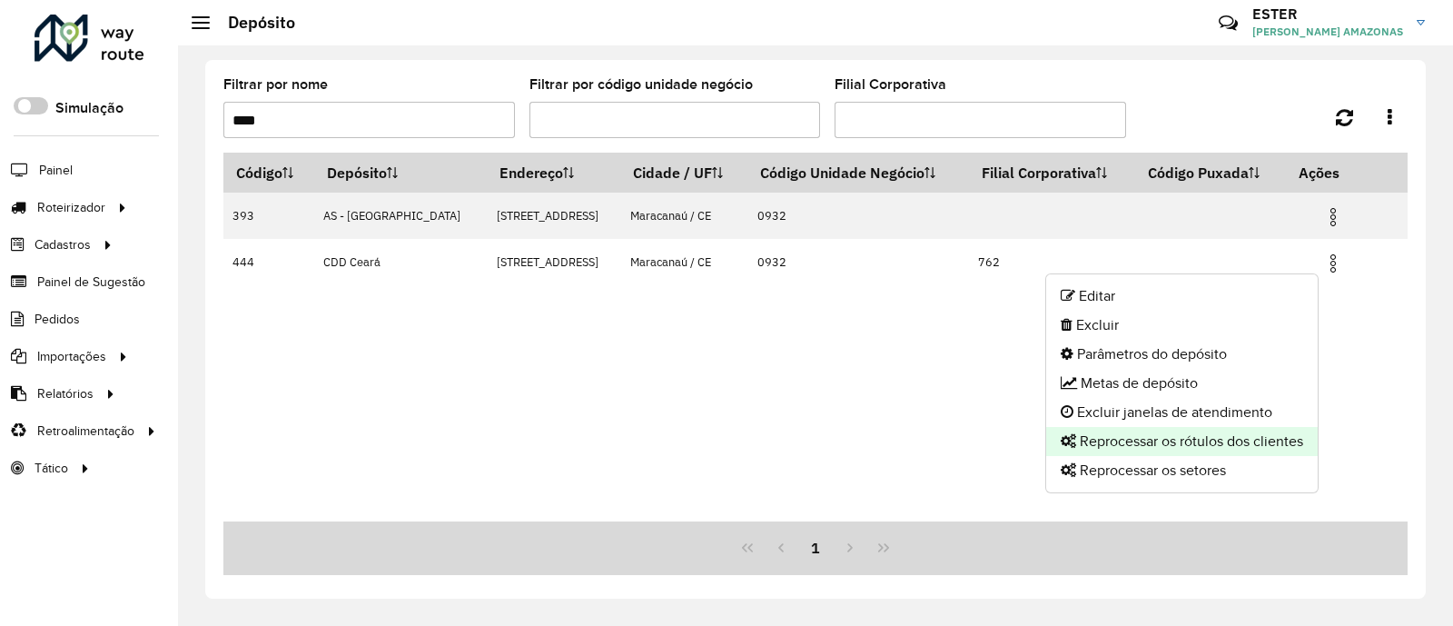
click at [1222, 451] on li "Reprocessar os rótulos dos clientes" at bounding box center [1182, 441] width 272 height 29
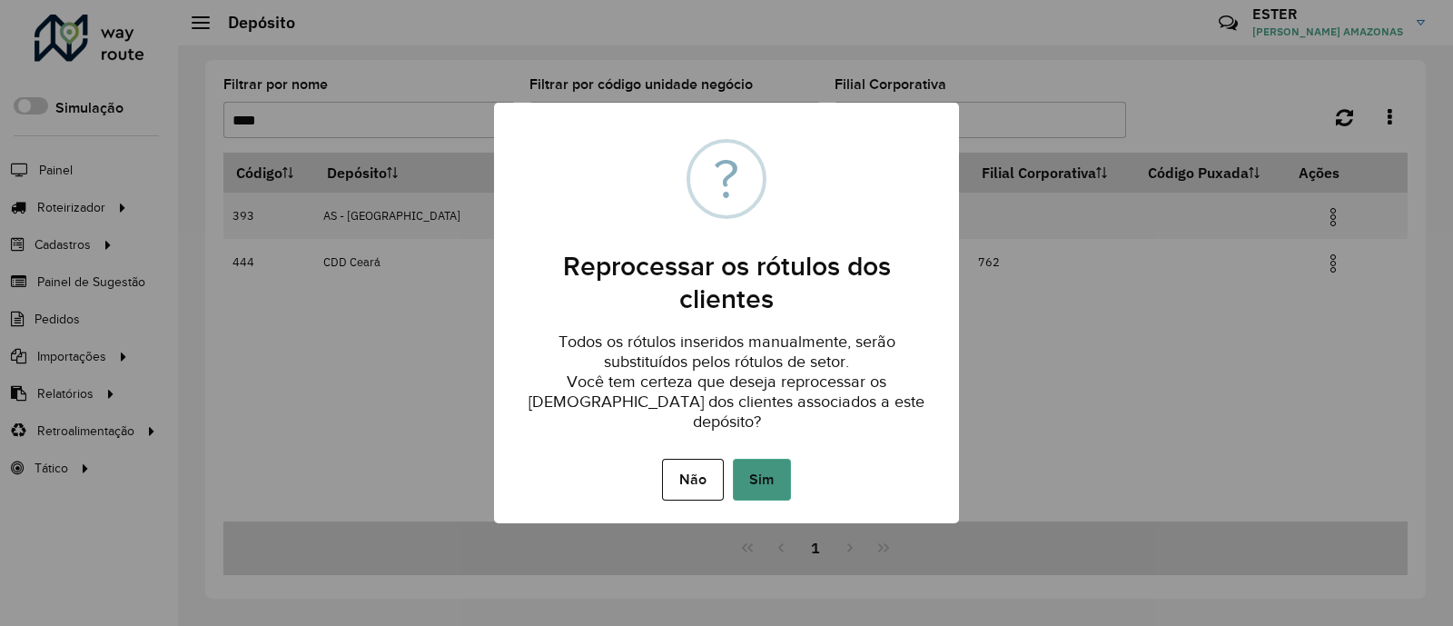
click at [781, 459] on button "Sim" at bounding box center [762, 480] width 58 height 42
